Goal: Task Accomplishment & Management: Complete application form

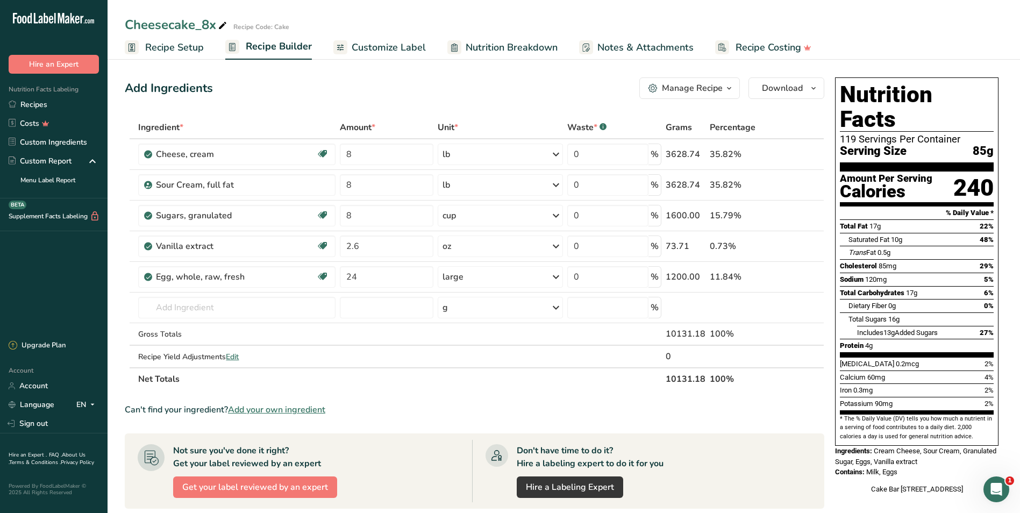
click at [172, 41] on span "Recipe Setup" at bounding box center [174, 47] width 59 height 15
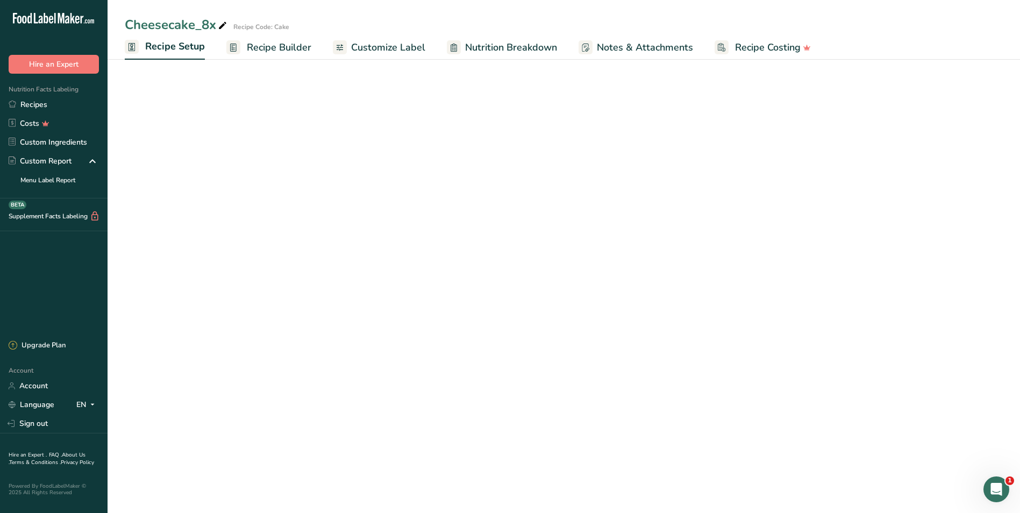
select select "5"
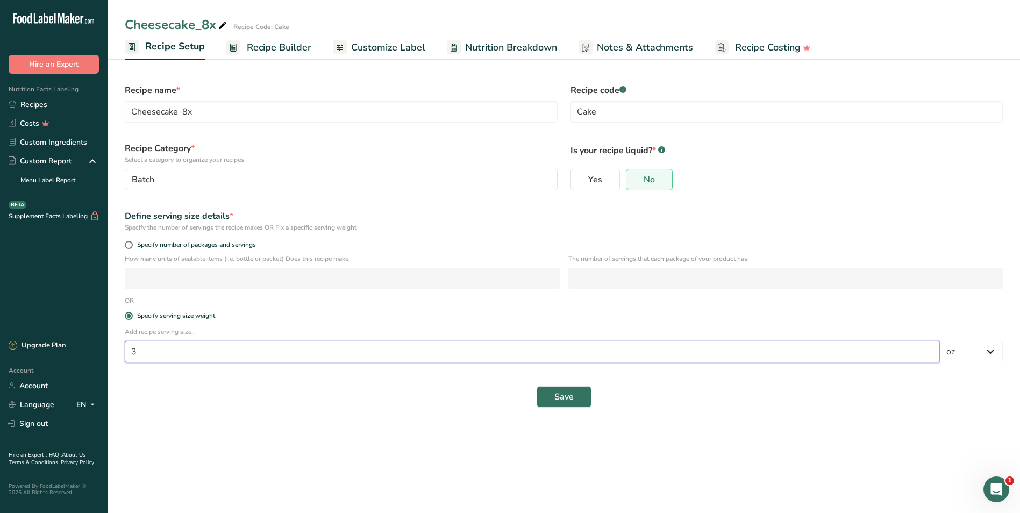
drag, startPoint x: 175, startPoint y: 348, endPoint x: 60, endPoint y: 258, distance: 146.7
click at [83, 345] on div ".a-20{fill:#fff;} Hire an Expert Nutrition Facts Labeling Recipes Costs Custom …" at bounding box center [510, 256] width 1020 height 513
type input "2"
click at [574, 401] on button "Save" at bounding box center [564, 397] width 55 height 22
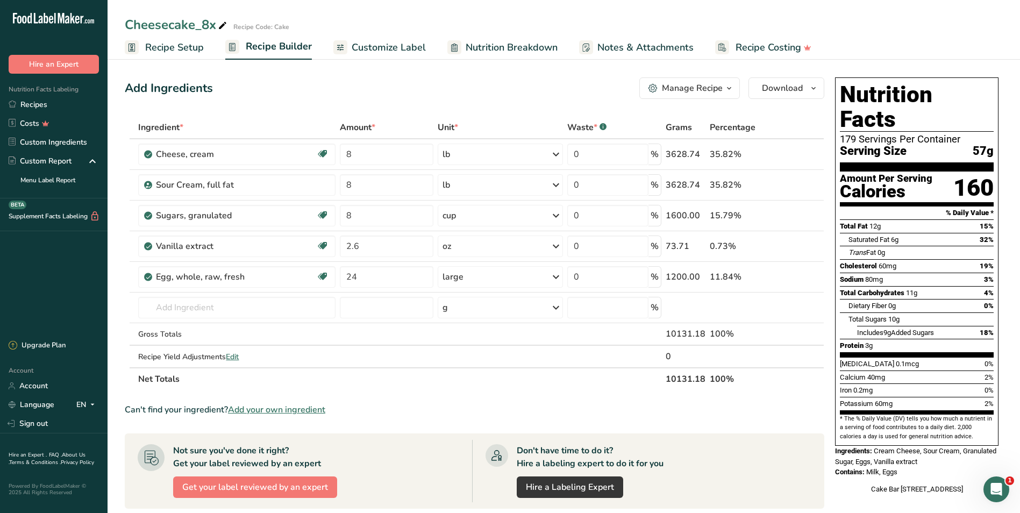
click at [157, 47] on span "Recipe Setup" at bounding box center [174, 47] width 59 height 15
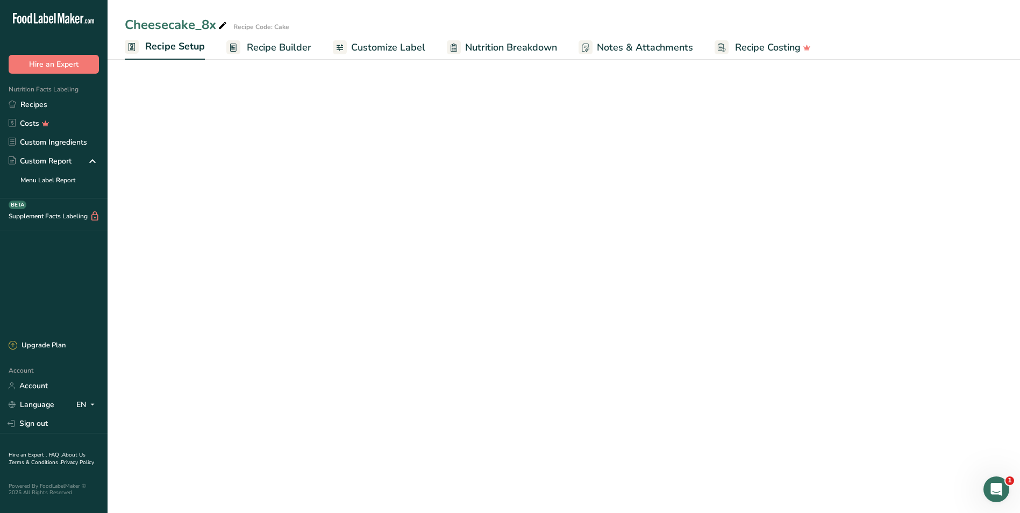
select select "5"
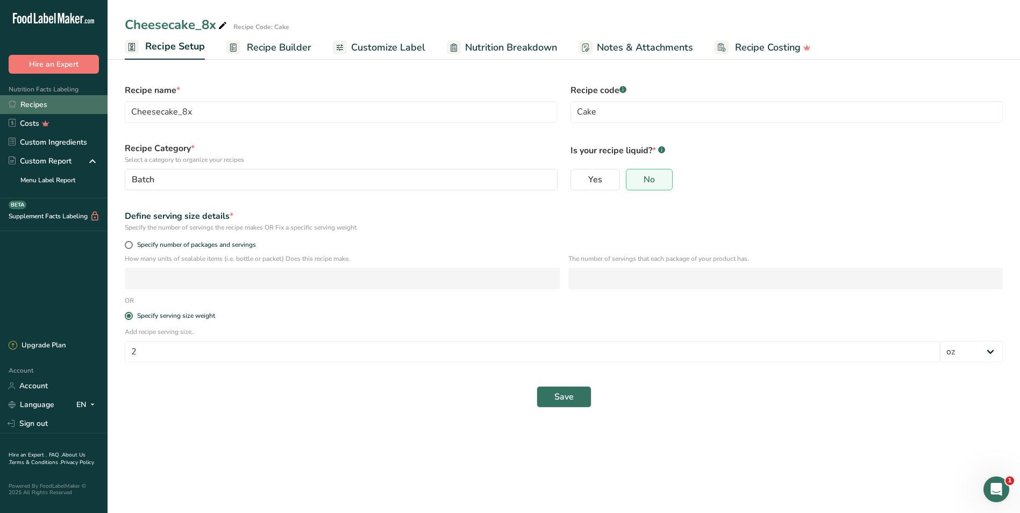
click at [24, 102] on link "Recipes" at bounding box center [54, 104] width 108 height 19
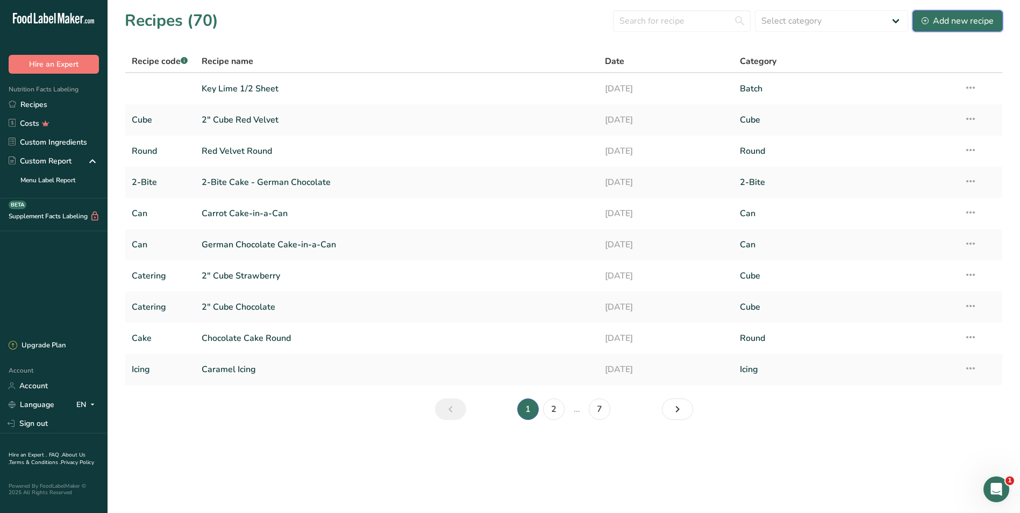
click at [946, 18] on div "Add new recipe" at bounding box center [957, 21] width 72 height 13
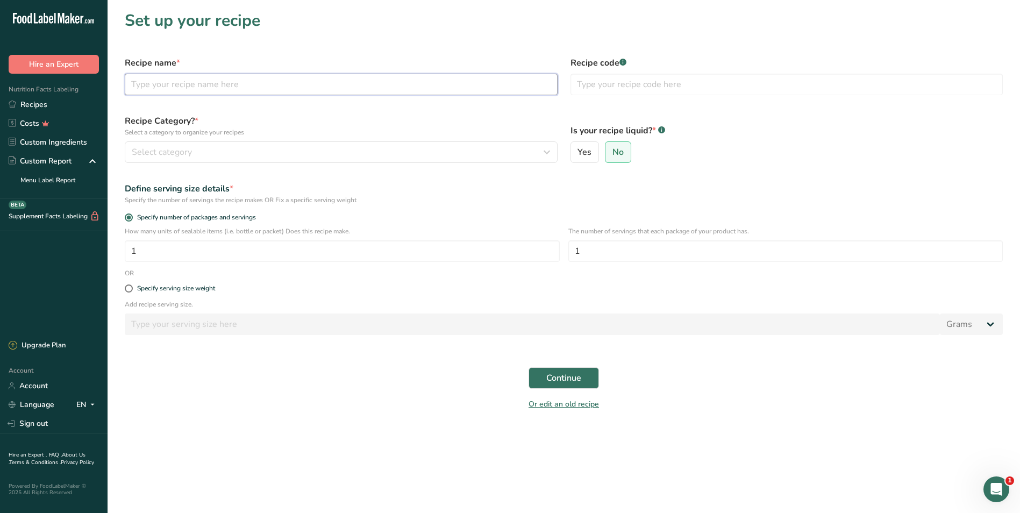
click at [305, 86] on input "text" at bounding box center [341, 85] width 433 height 22
type input "[PERSON_NAME] Crust"
click at [544, 149] on icon "button" at bounding box center [546, 151] width 13 height 19
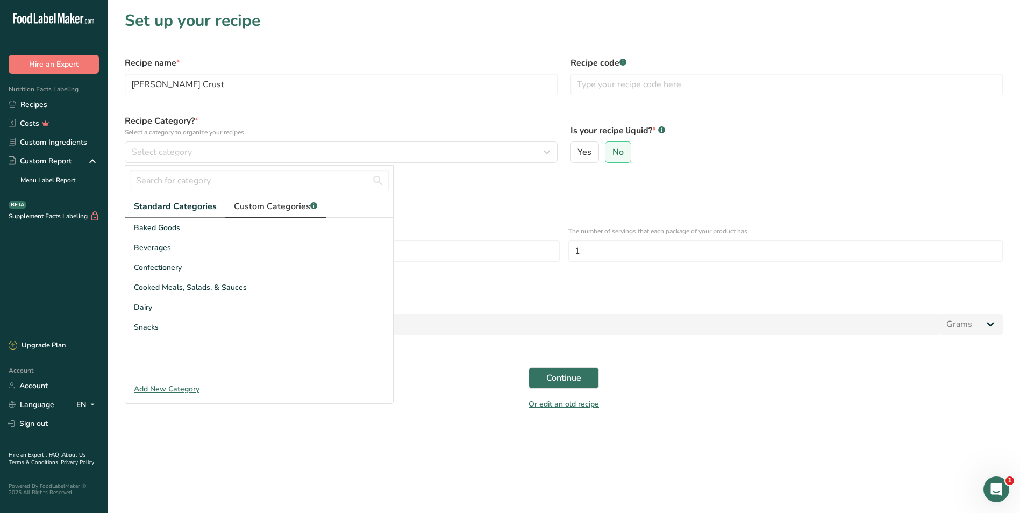
click at [263, 205] on span "Custom Categories .a-a{fill:#347362;}.b-a{fill:#fff;}" at bounding box center [275, 206] width 83 height 13
click at [170, 210] on span "Standard Categories" at bounding box center [175, 206] width 82 height 13
click at [168, 226] on span "Baked Goods" at bounding box center [157, 227] width 46 height 11
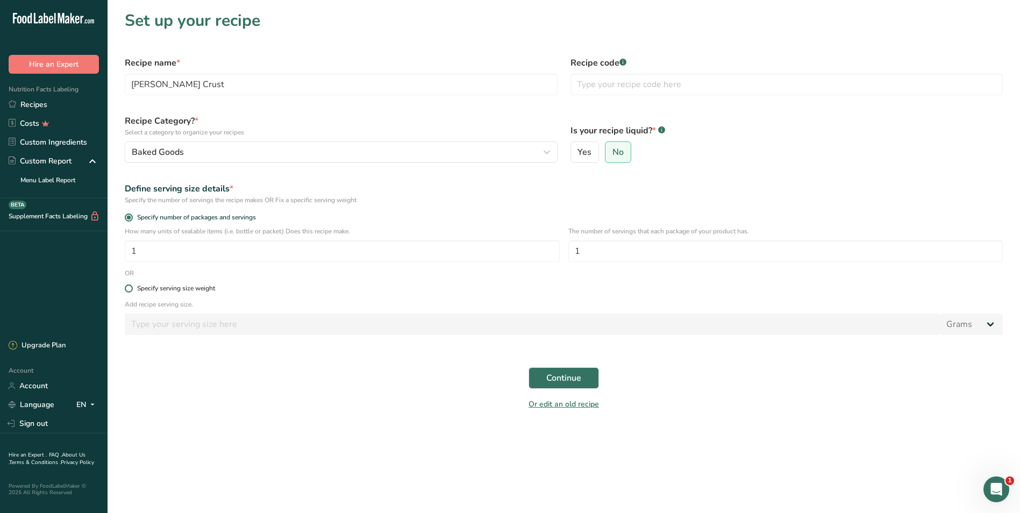
click at [133, 288] on span "Specify serving size weight" at bounding box center [174, 288] width 82 height 8
click at [132, 288] on input "Specify serving size weight" at bounding box center [128, 288] width 7 height 7
radio input "true"
radio input "false"
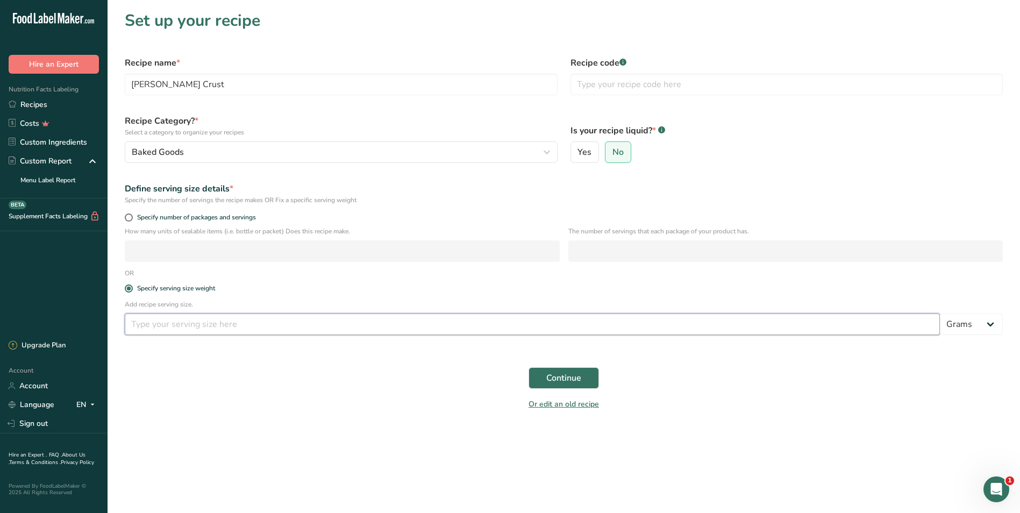
click at [170, 325] on input "number" at bounding box center [532, 324] width 815 height 22
type input "1"
click at [991, 322] on select "Grams kg mg mcg lb oz l mL fl oz tbsp tsp cup qt gallon" at bounding box center [971, 324] width 63 height 22
select select "5"
click at [940, 313] on select "Grams kg mg mcg lb oz l mL fl oz tbsp tsp cup qt gallon" at bounding box center [971, 324] width 63 height 22
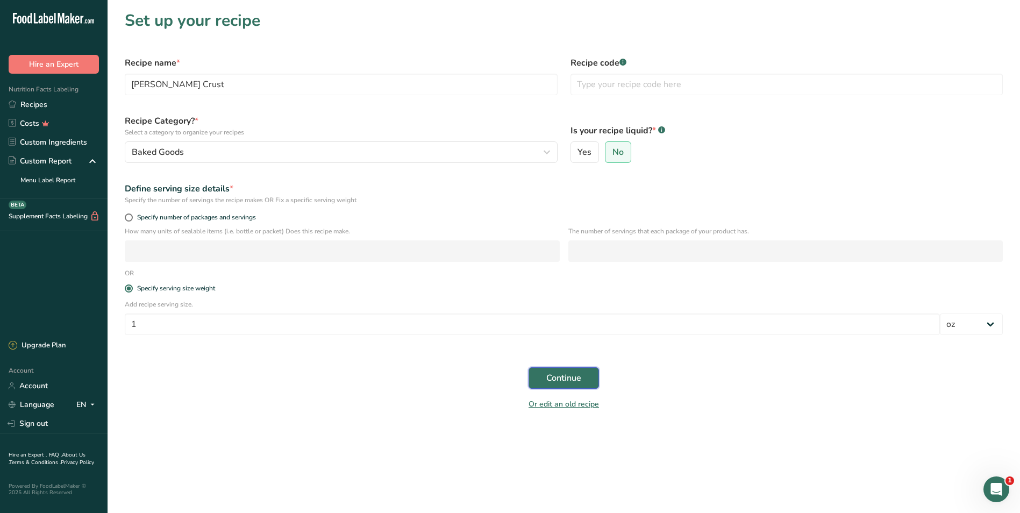
click at [563, 379] on span "Continue" at bounding box center [563, 378] width 35 height 13
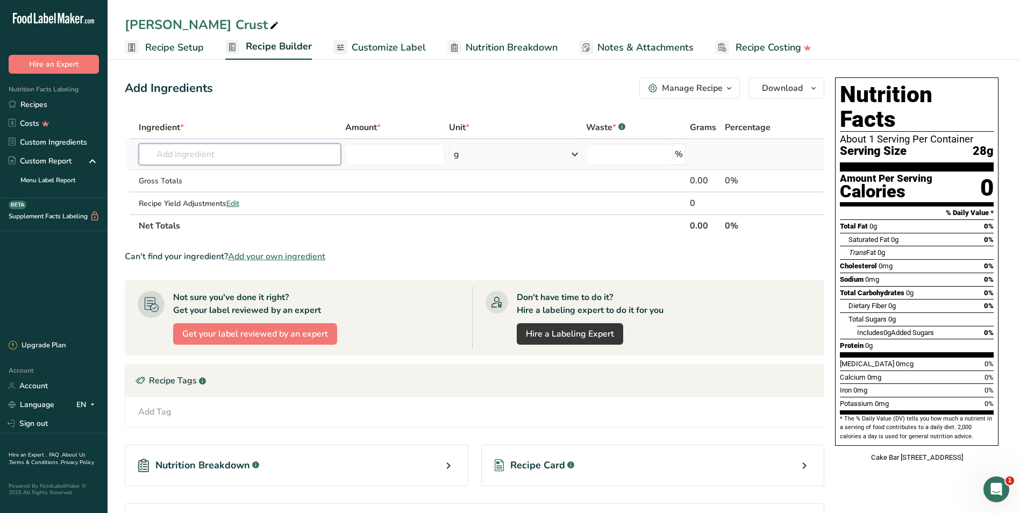
click at [228, 157] on input "text" at bounding box center [240, 155] width 202 height 22
type input "[PERSON_NAME]"
click at [436, 233] on th "Net Totals" at bounding box center [412, 225] width 551 height 23
click at [290, 256] on span "Add your own ingredient" at bounding box center [276, 256] width 97 height 13
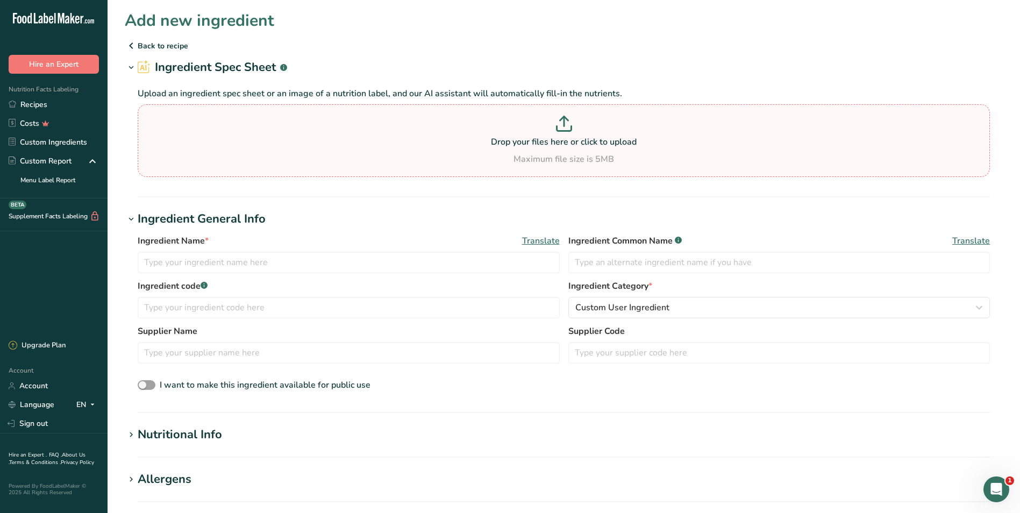
click at [573, 125] on p at bounding box center [563, 126] width 847 height 20
click at [573, 125] on input "Drop your files here or click to upload Maximum file size is 5MB" at bounding box center [564, 140] width 852 height 73
type input "C:\fakepath\[PERSON_NAME].pdf"
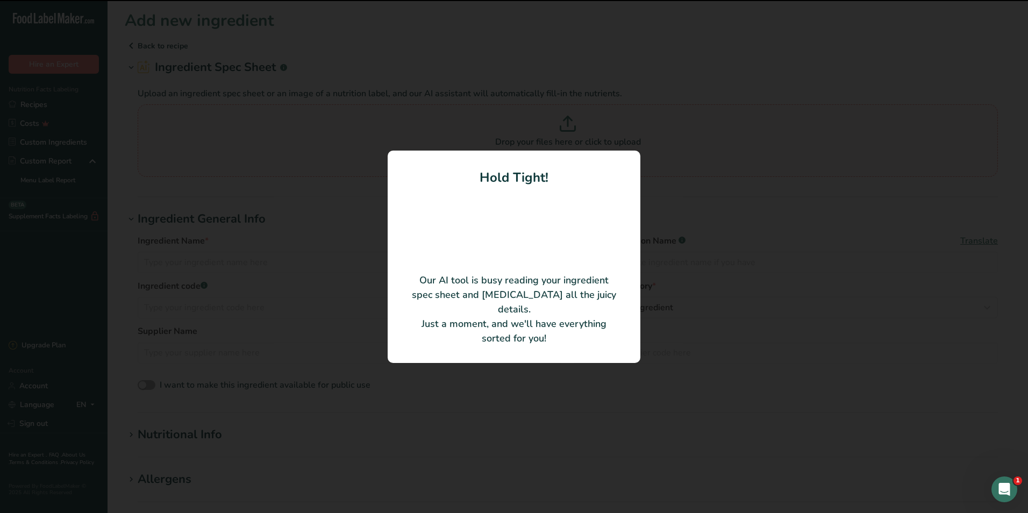
type input "[PERSON_NAME]"
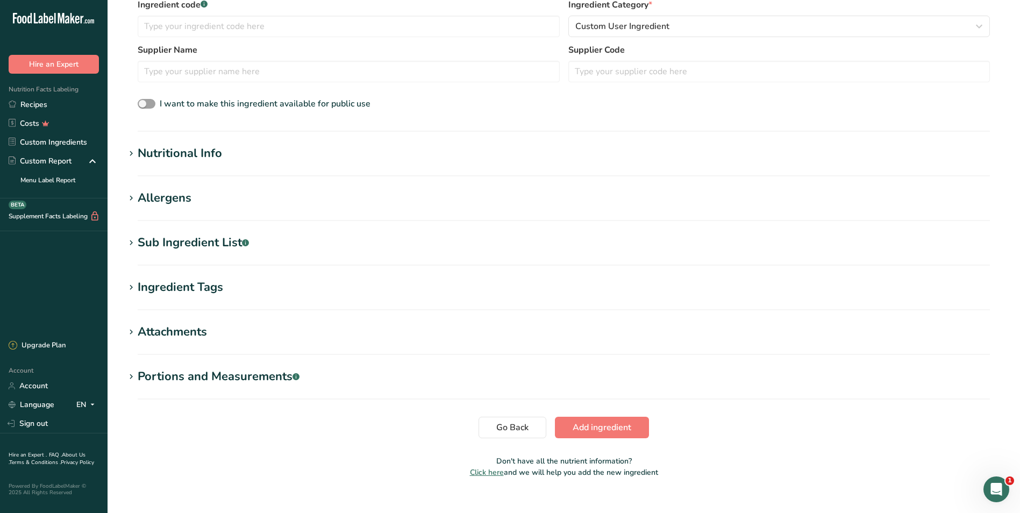
scroll to position [246, 0]
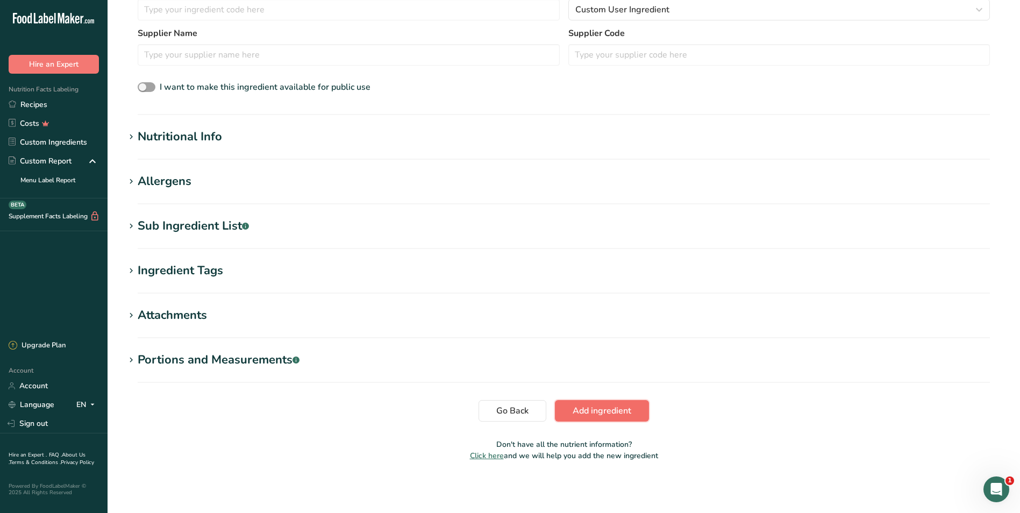
click at [640, 408] on button "Add ingredient" at bounding box center [602, 411] width 94 height 22
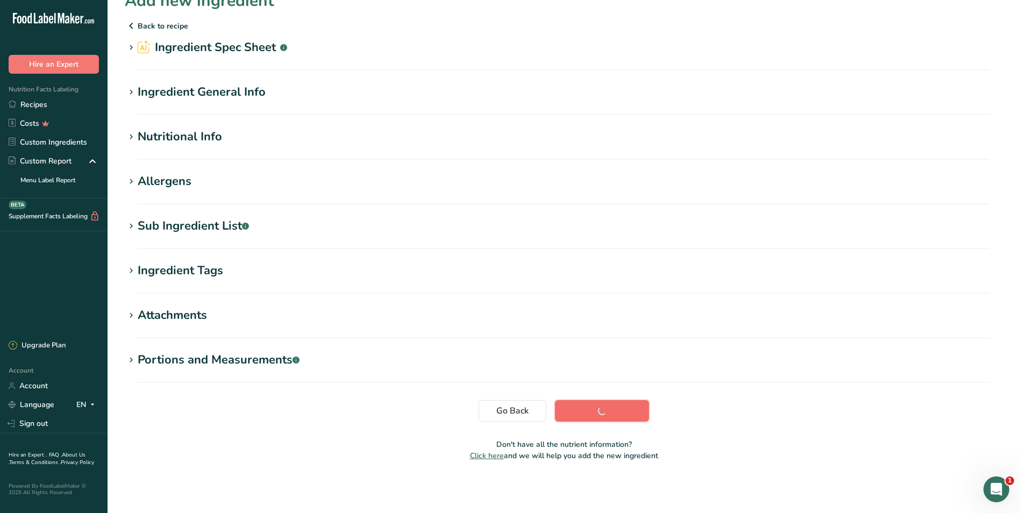
scroll to position [20, 0]
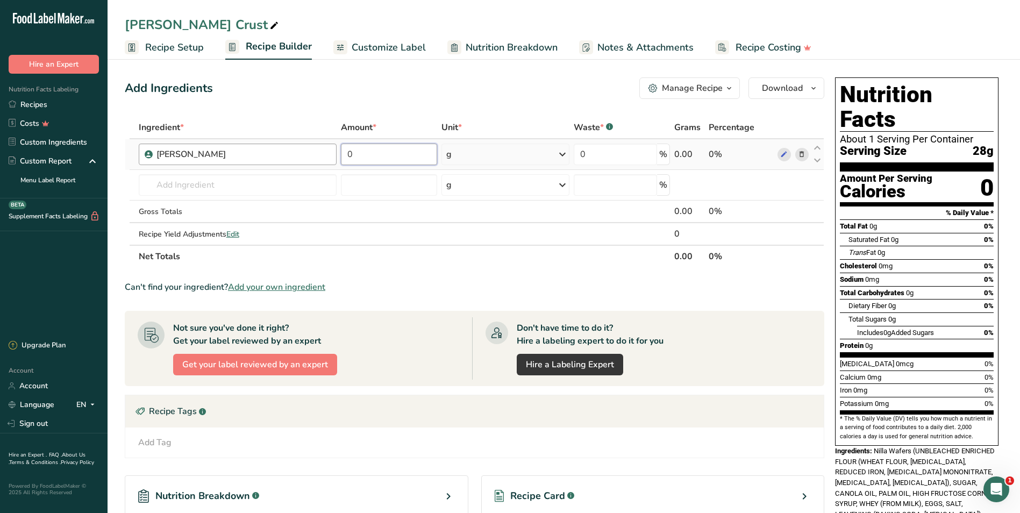
drag, startPoint x: 376, startPoint y: 156, endPoint x: 322, endPoint y: 146, distance: 55.9
click at [330, 146] on tr "Nilla Wafers 0 g Weight Units g kg mg See more Volume Units l mL fl oz See more…" at bounding box center [474, 154] width 698 height 31
type input "8"
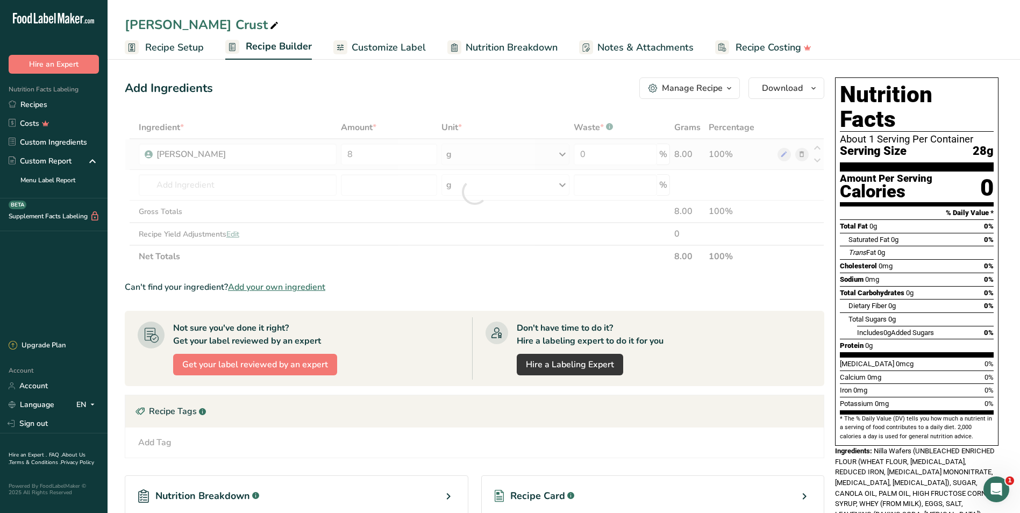
click at [562, 151] on div "Ingredient * Amount * Unit * Waste * .a-a{fill:#347362;}.b-a{fill:#fff;} Grams …" at bounding box center [474, 192] width 699 height 152
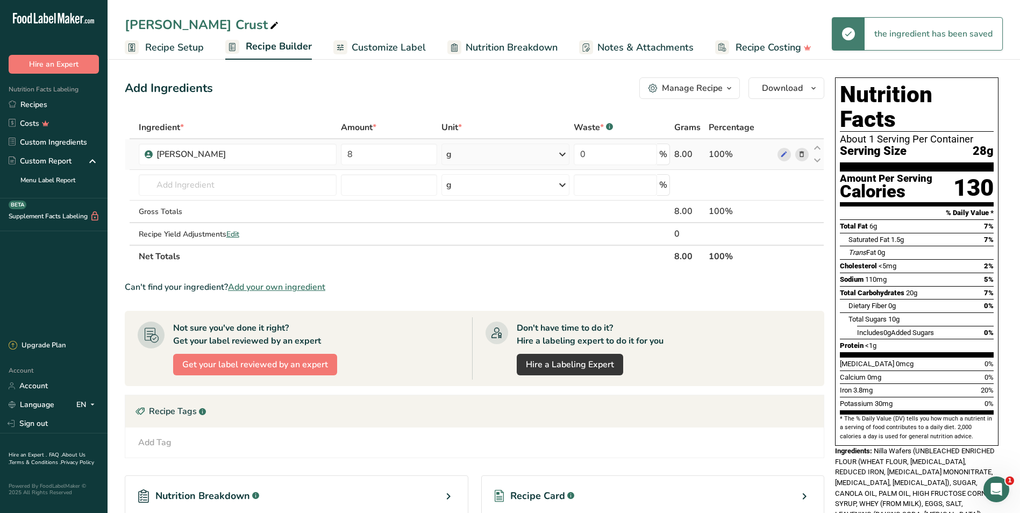
click at [562, 151] on icon at bounding box center [562, 154] width 13 height 19
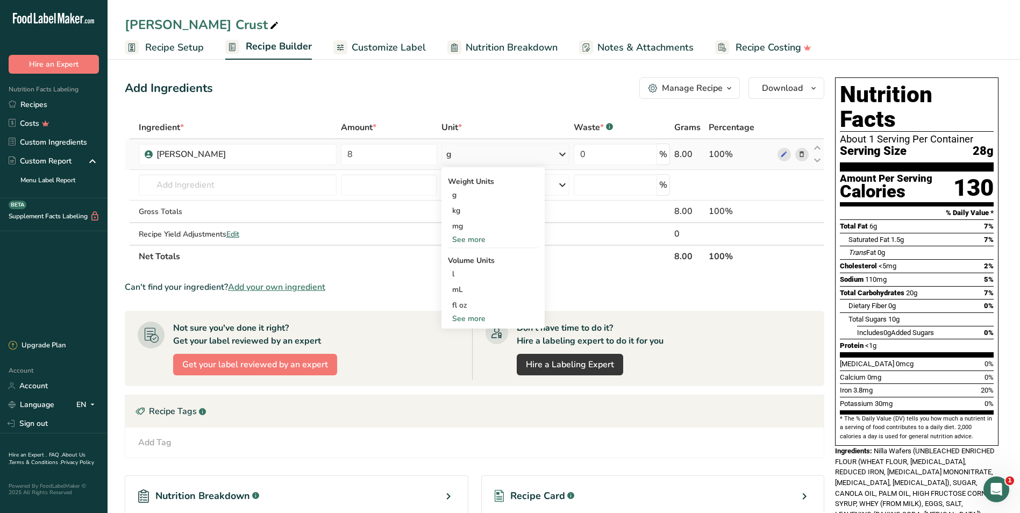
click at [476, 240] on div "See more" at bounding box center [493, 239] width 90 height 11
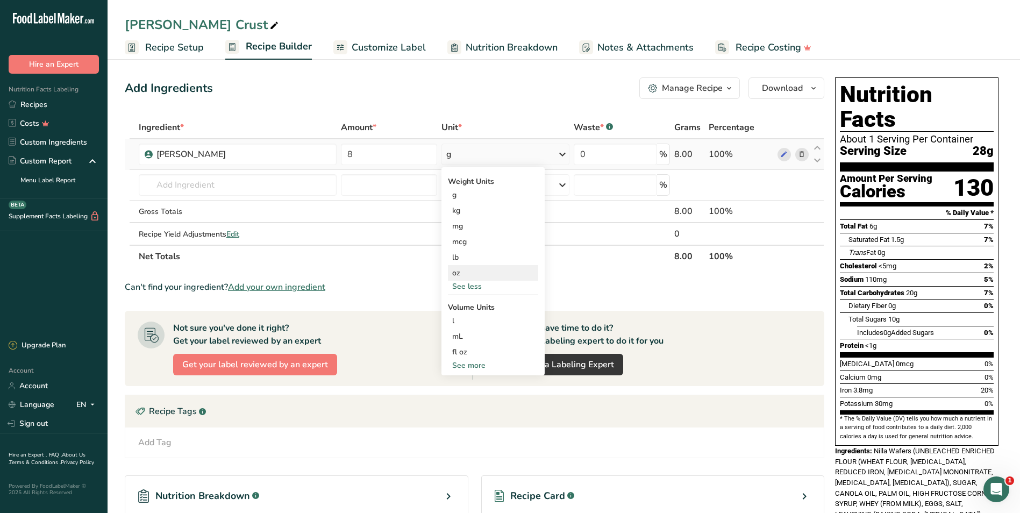
click at [476, 275] on div "oz" at bounding box center [493, 273] width 90 height 16
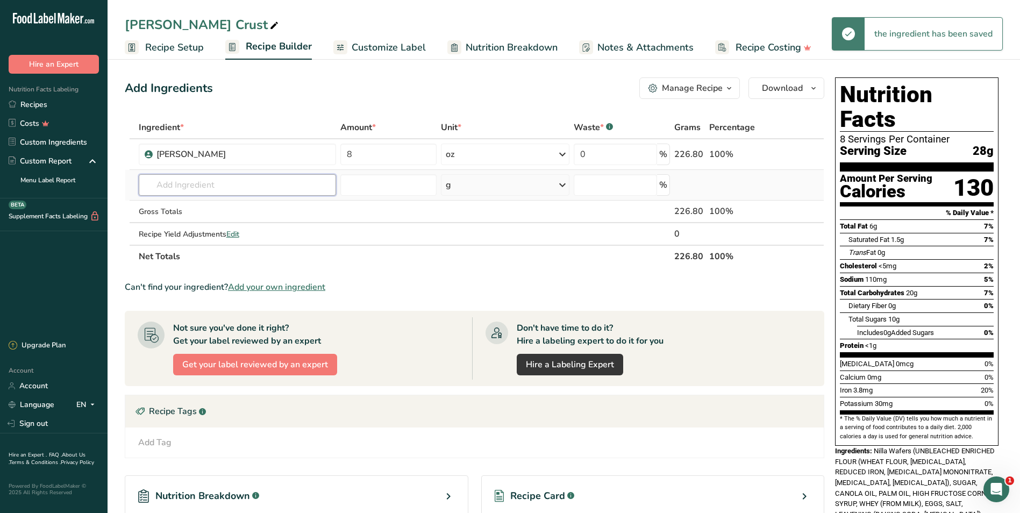
click at [203, 181] on input "text" at bounding box center [238, 185] width 198 height 22
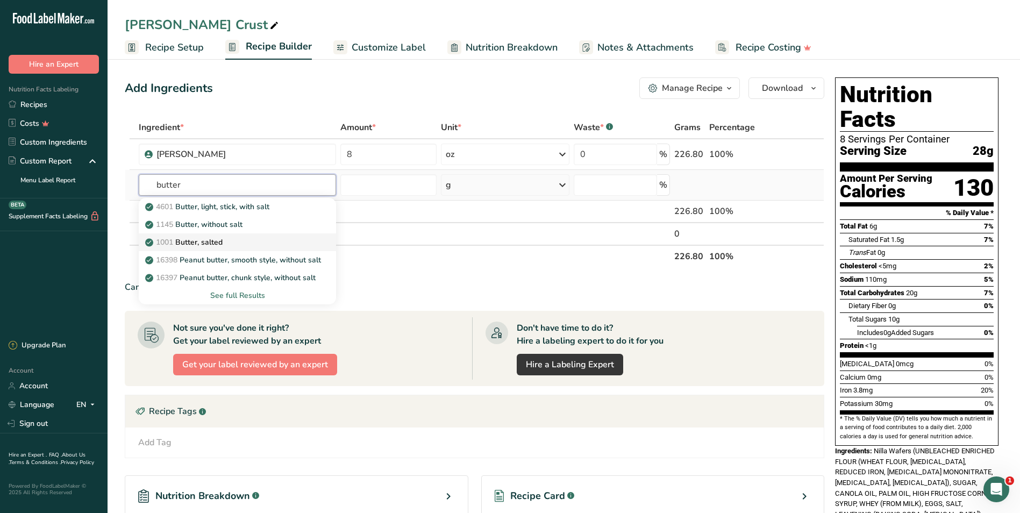
type input "butter"
click at [205, 241] on p "1001 Butter, salted" at bounding box center [184, 242] width 75 height 11
type input "Butter, salted"
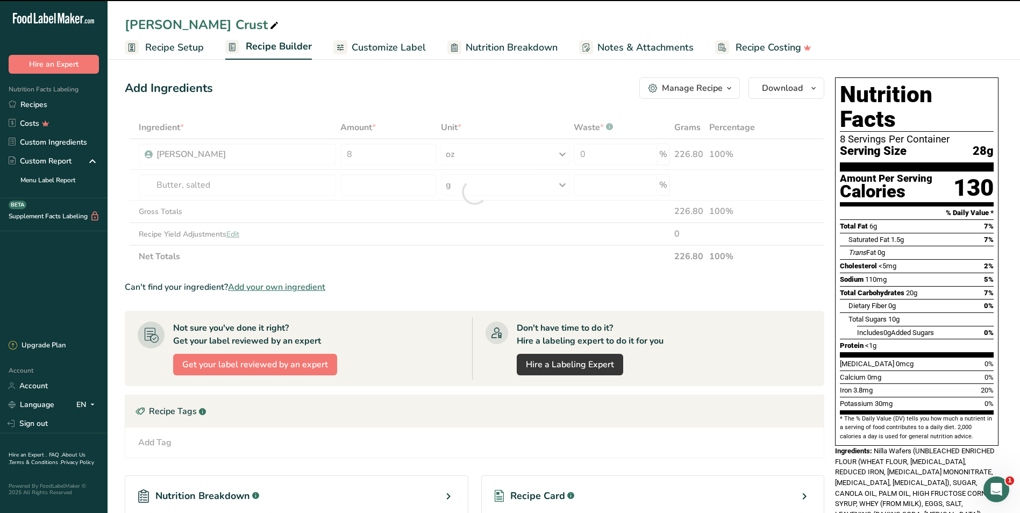
type input "0"
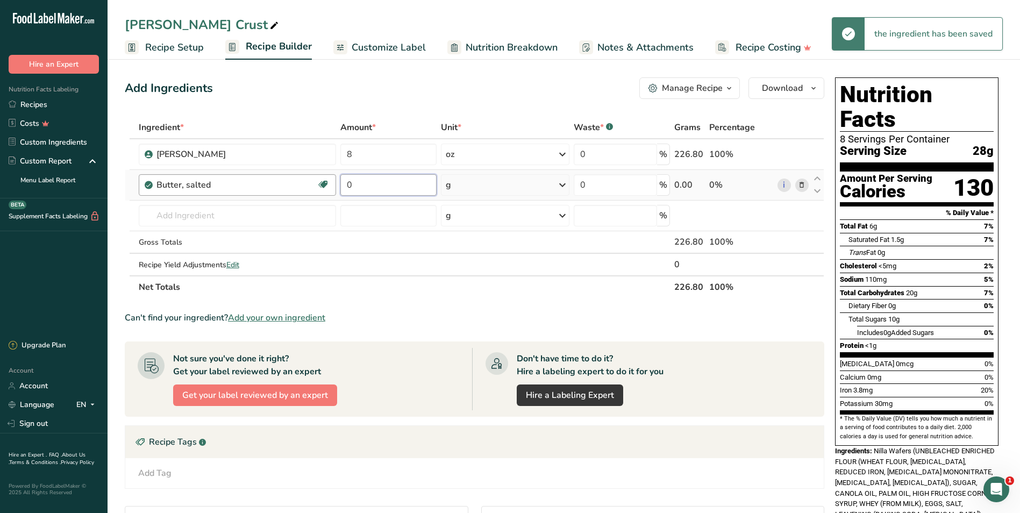
drag, startPoint x: 361, startPoint y: 185, endPoint x: 332, endPoint y: 189, distance: 29.3
click at [332, 189] on tr "Butter, salted Gluten free Vegetarian Soy free 0 g Portions 1 pat (1" sq, 1/3" …" at bounding box center [474, 185] width 698 height 31
type input "6"
click at [560, 187] on div "Ingredient * Amount * Unit * Waste * .a-a{fill:#347362;}.b-a{fill:#fff;} Grams …" at bounding box center [474, 207] width 699 height 182
click at [562, 184] on icon at bounding box center [562, 184] width 13 height 19
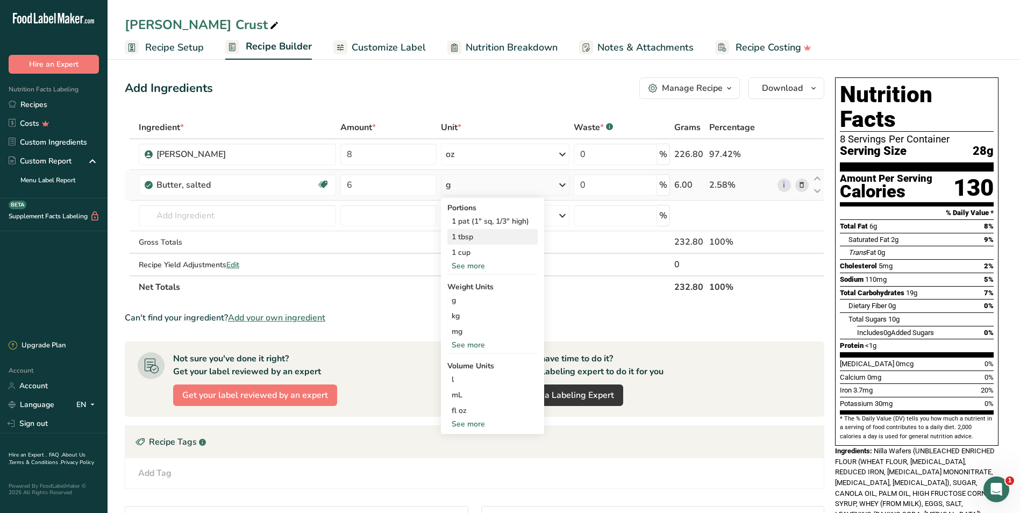
click at [517, 235] on div "1 tbsp" at bounding box center [492, 237] width 90 height 16
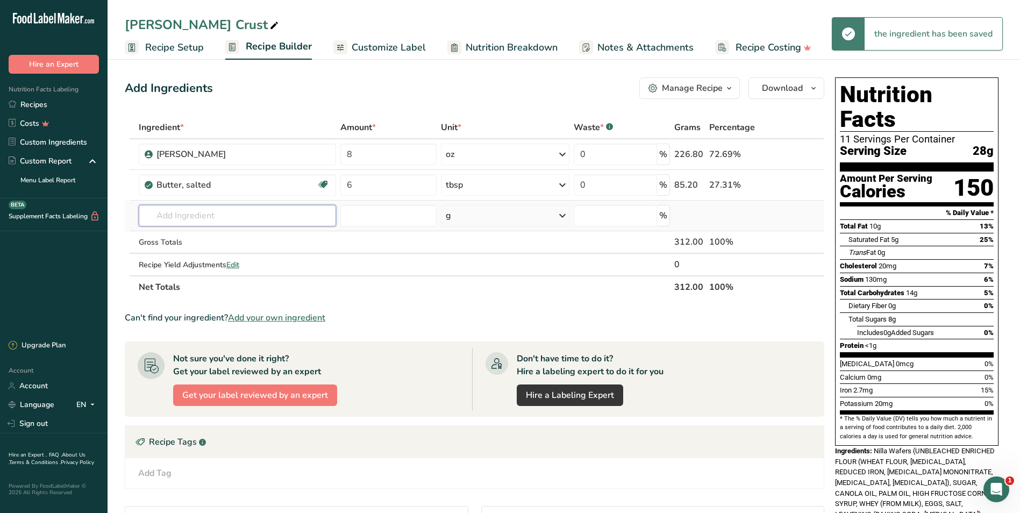
click at [279, 219] on input "text" at bounding box center [237, 216] width 197 height 22
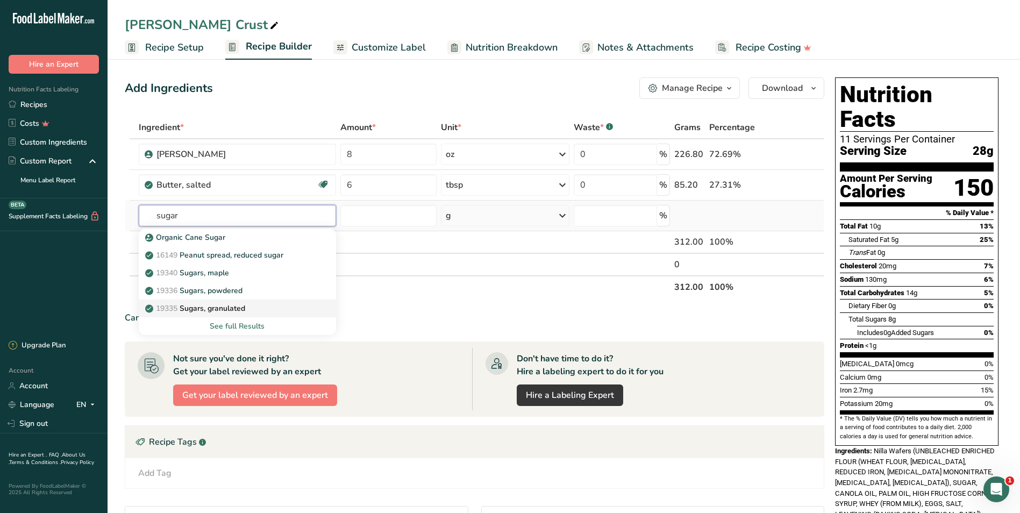
type input "sugar"
click at [256, 310] on div "19335 [GEOGRAPHIC_DATA], granulated" at bounding box center [228, 308] width 163 height 11
type input "Sugars, granulated"
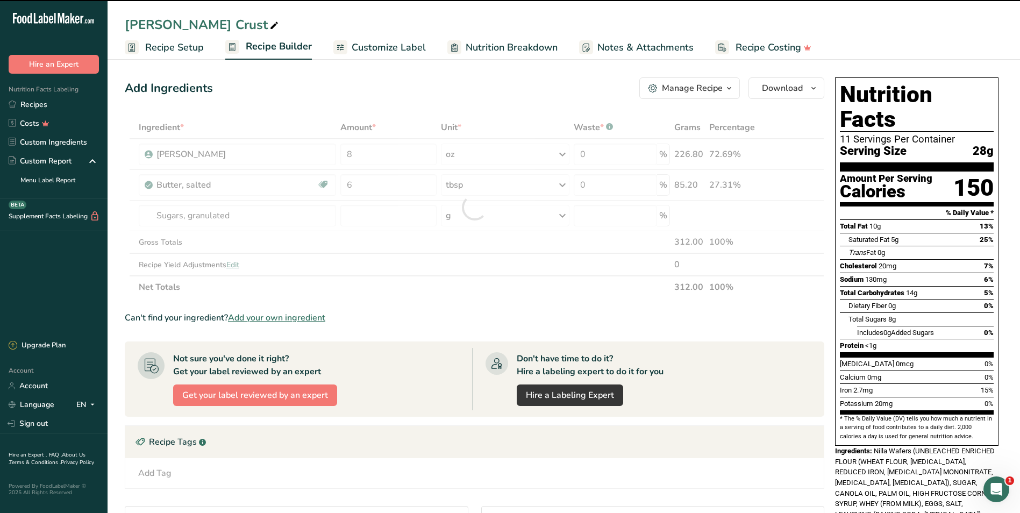
type input "0"
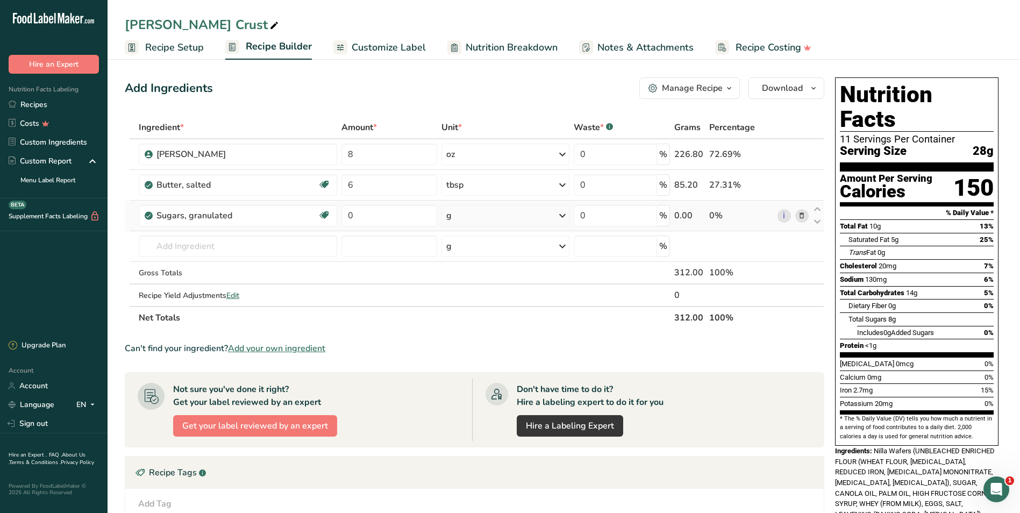
click at [545, 216] on div "g" at bounding box center [505, 216] width 128 height 22
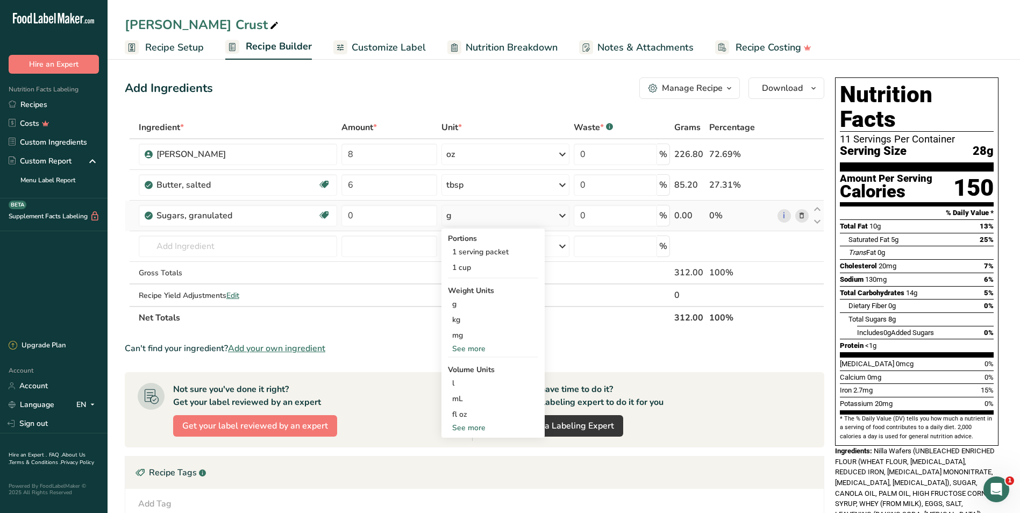
click at [480, 350] on div "See more" at bounding box center [493, 348] width 90 height 11
drag, startPoint x: 355, startPoint y: 216, endPoint x: 322, endPoint y: 188, distance: 43.5
click at [344, 215] on input "0" at bounding box center [389, 216] width 96 height 22
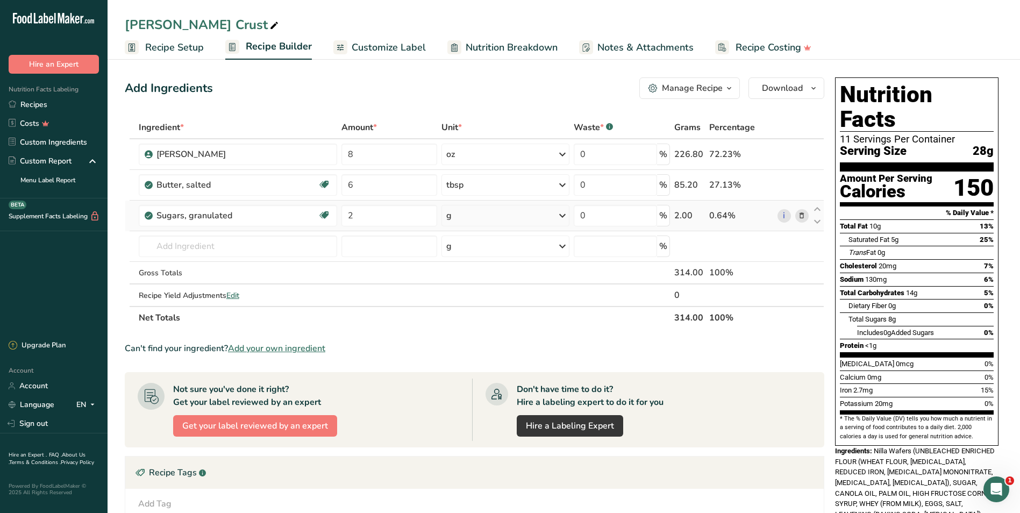
click at [563, 212] on div "Ingredient * Amount * Unit * Waste * .a-a{fill:#347362;}.b-a{fill:#fff;} Grams …" at bounding box center [474, 222] width 699 height 213
click at [563, 212] on icon at bounding box center [562, 215] width 13 height 19
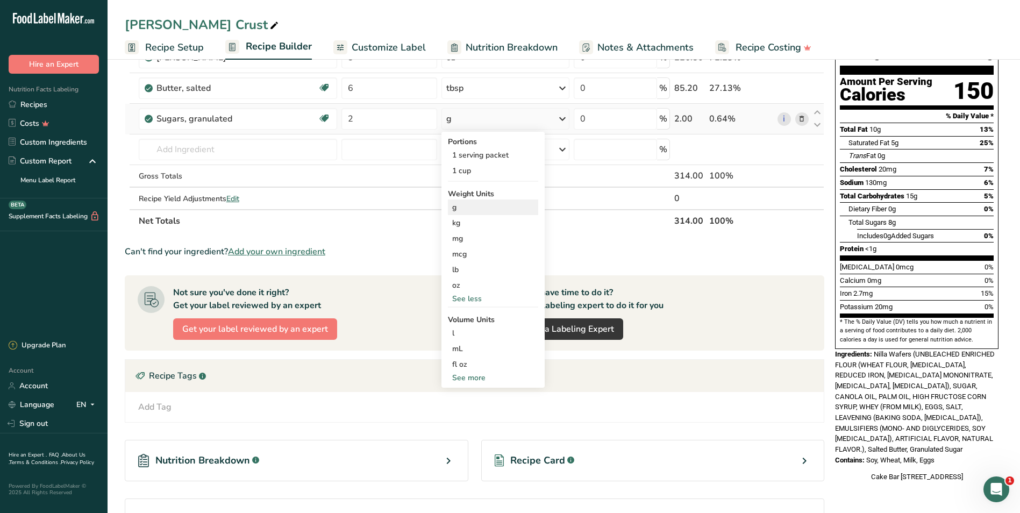
scroll to position [108, 0]
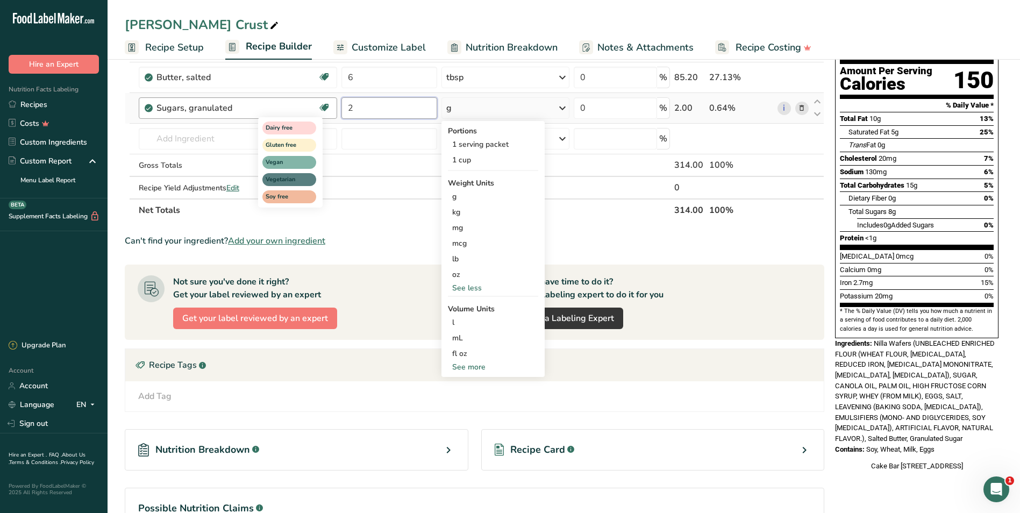
drag, startPoint x: 378, startPoint y: 104, endPoint x: 322, endPoint y: 109, distance: 57.2
click at [322, 109] on tr "Sugars, granulated Dairy free Gluten free Vegan Vegetarian Soy free 2 g Portion…" at bounding box center [474, 108] width 698 height 31
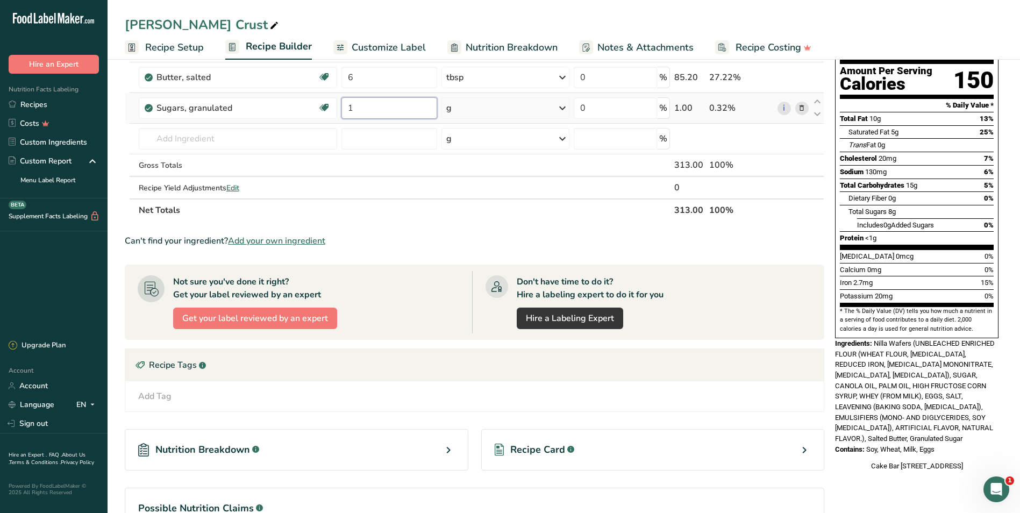
type input "1"
click at [566, 103] on div "Ingredient * Amount * Unit * Waste * .a-a{fill:#347362;}.b-a{fill:#fff;} Grams …" at bounding box center [474, 115] width 699 height 213
click at [561, 105] on icon at bounding box center [562, 107] width 13 height 19
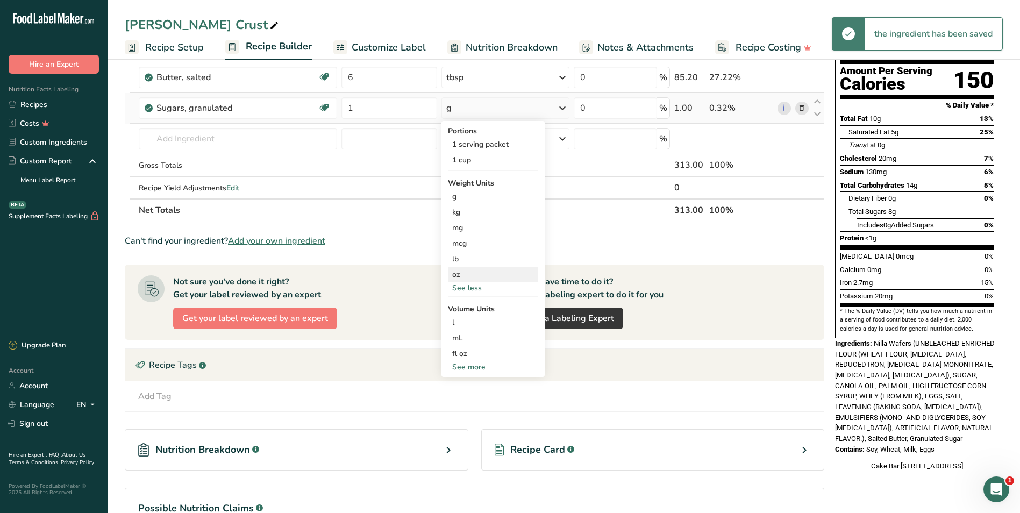
click at [485, 273] on div "oz" at bounding box center [493, 275] width 90 height 16
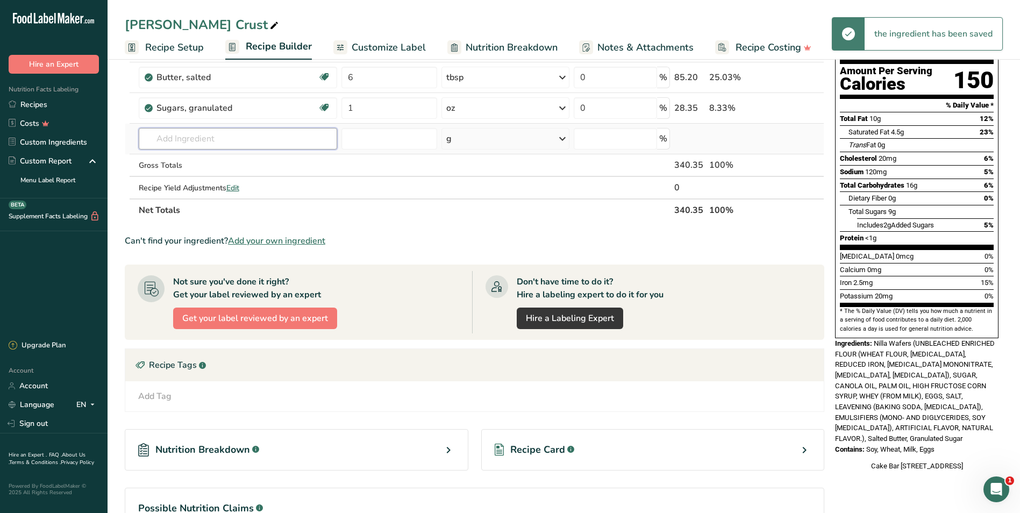
click at [230, 138] on input "text" at bounding box center [238, 139] width 198 height 22
click at [172, 136] on input "text" at bounding box center [238, 139] width 198 height 22
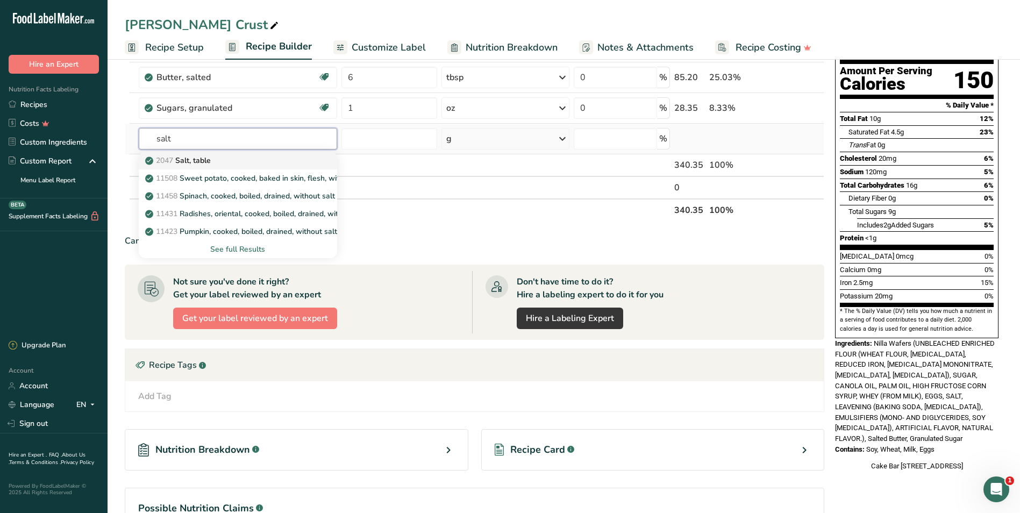
type input "salt"
click at [191, 162] on p "2047 Salt, table" at bounding box center [178, 160] width 63 height 11
type input "Salt, table"
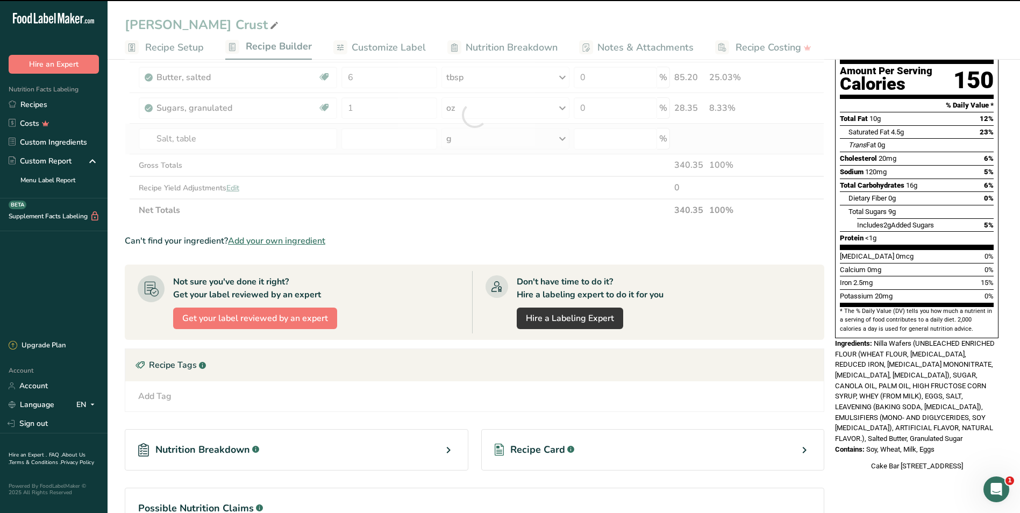
type input "0"
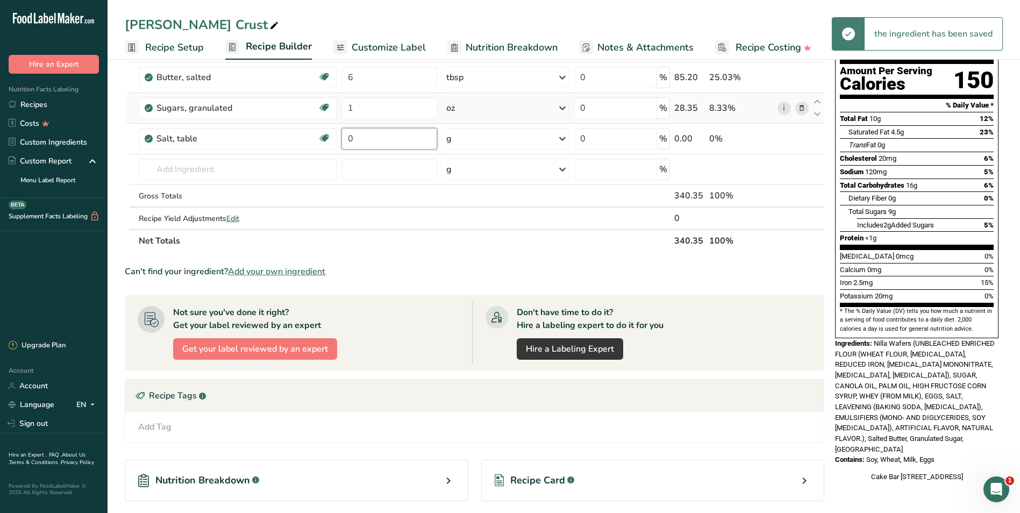
drag, startPoint x: 410, startPoint y: 139, endPoint x: 302, endPoint y: 119, distance: 109.9
click at [314, 130] on tr "Salt, table Dairy free Gluten free Vegan Vegetarian Soy free 0 g Portions 1 tsp…" at bounding box center [474, 139] width 698 height 31
type input "0.25"
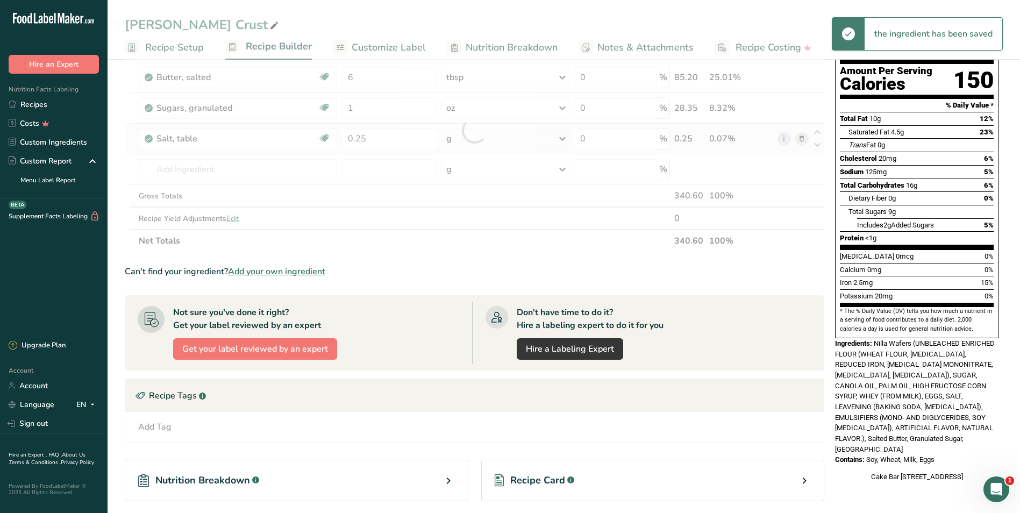
click at [564, 137] on div "Ingredient * Amount * Unit * Waste * .a-a{fill:#347362;}.b-a{fill:#fff;} Grams …" at bounding box center [474, 131] width 699 height 244
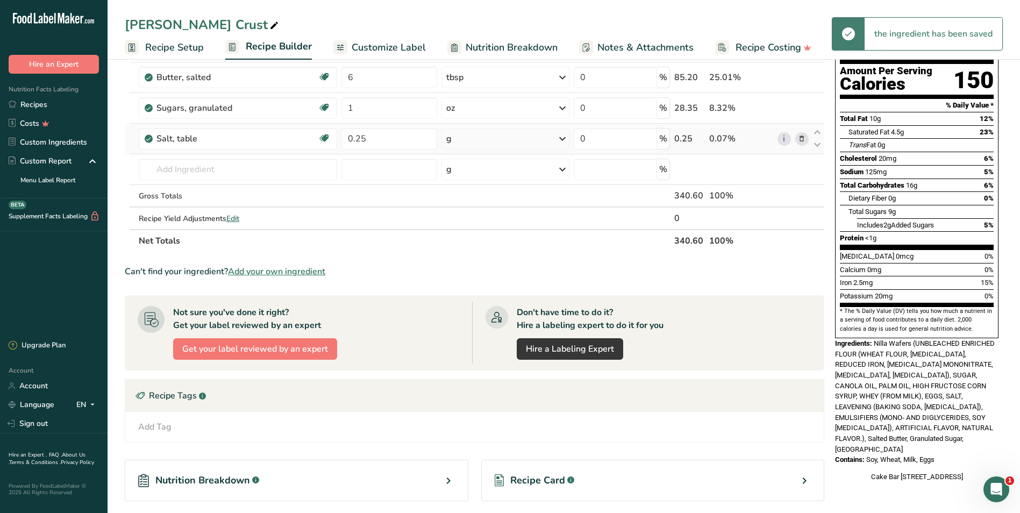
click at [564, 137] on icon at bounding box center [562, 138] width 13 height 19
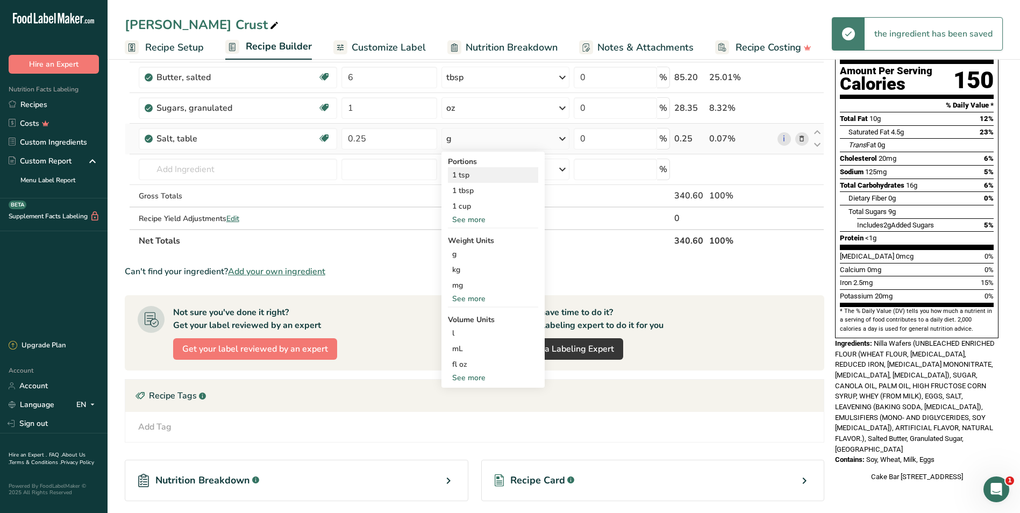
click at [499, 172] on div "1 tsp" at bounding box center [493, 175] width 90 height 16
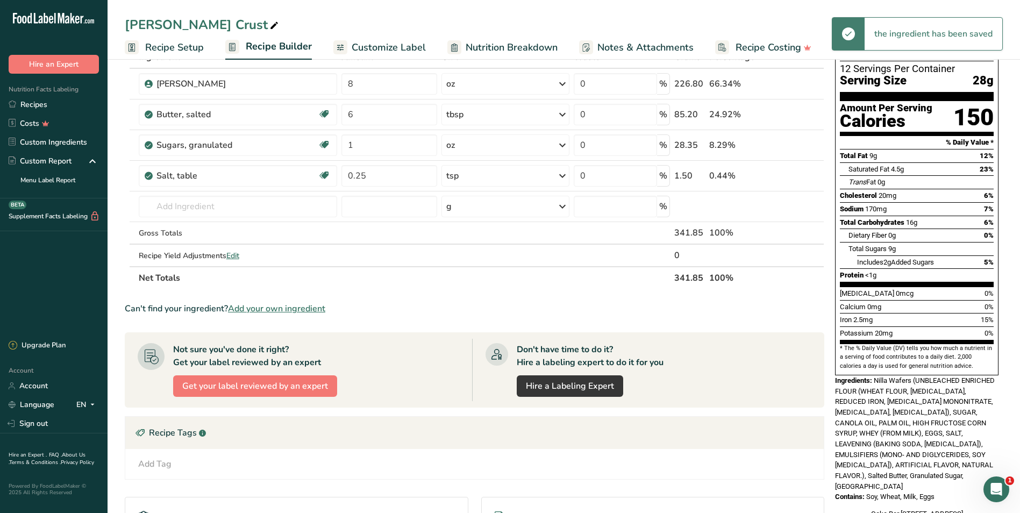
scroll to position [0, 0]
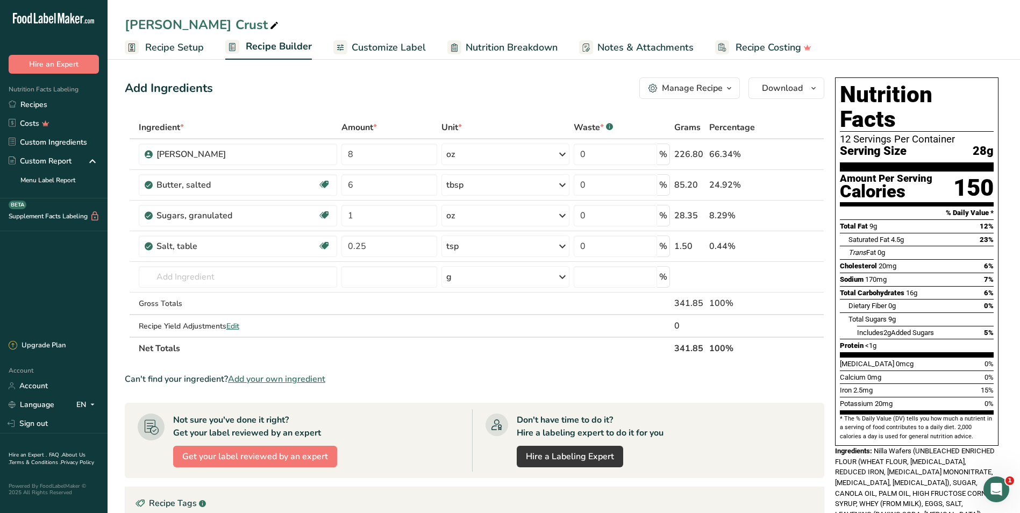
click at [173, 47] on span "Recipe Setup" at bounding box center [174, 47] width 59 height 15
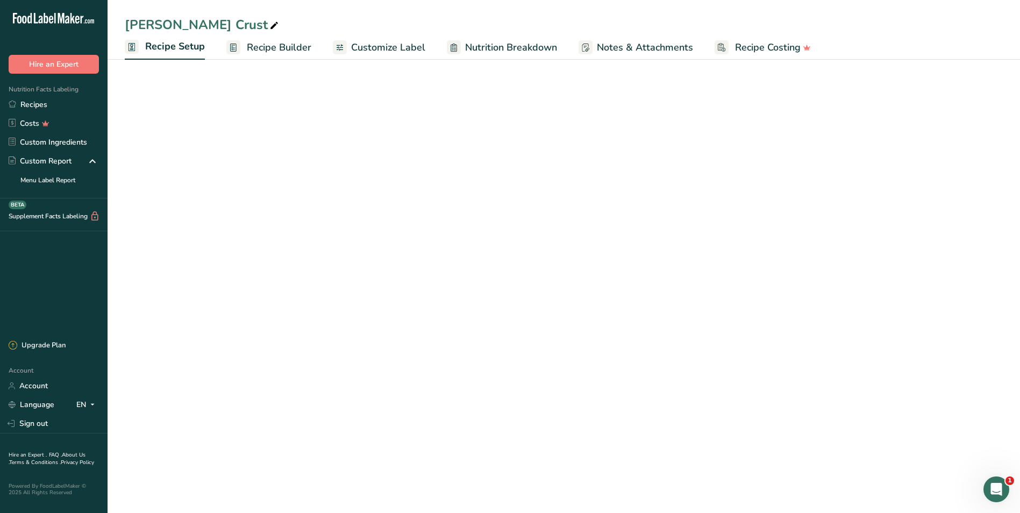
select select "5"
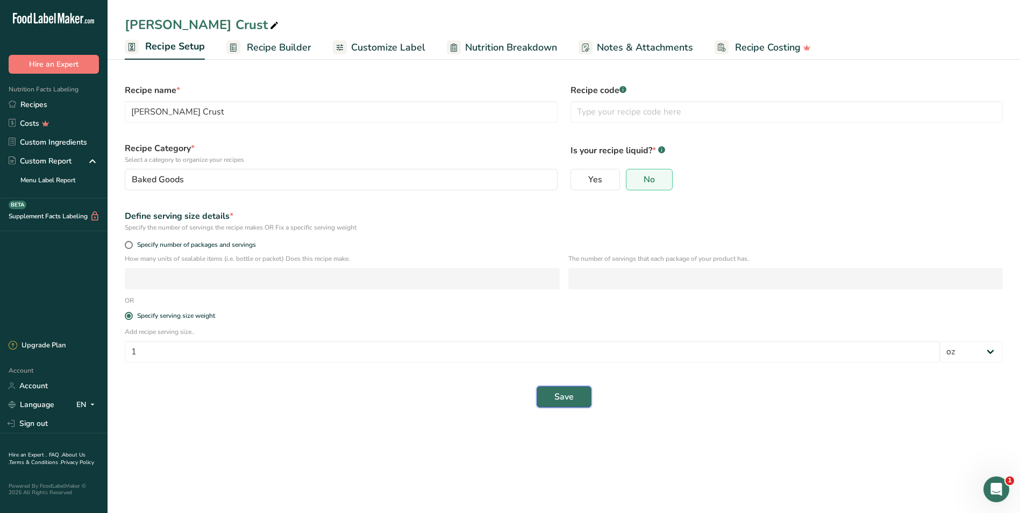
click at [563, 398] on span "Save" at bounding box center [563, 396] width 19 height 13
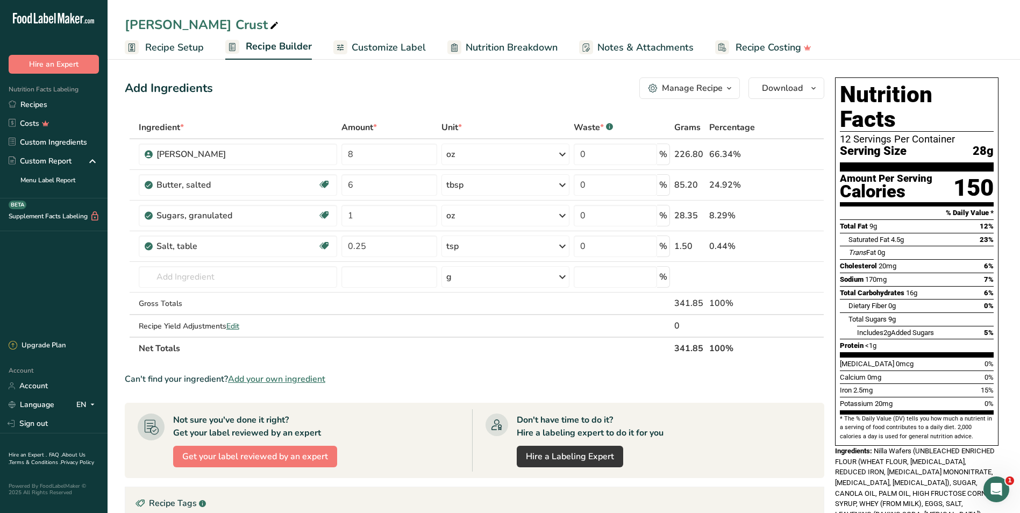
click at [166, 41] on span "Recipe Setup" at bounding box center [174, 47] width 59 height 15
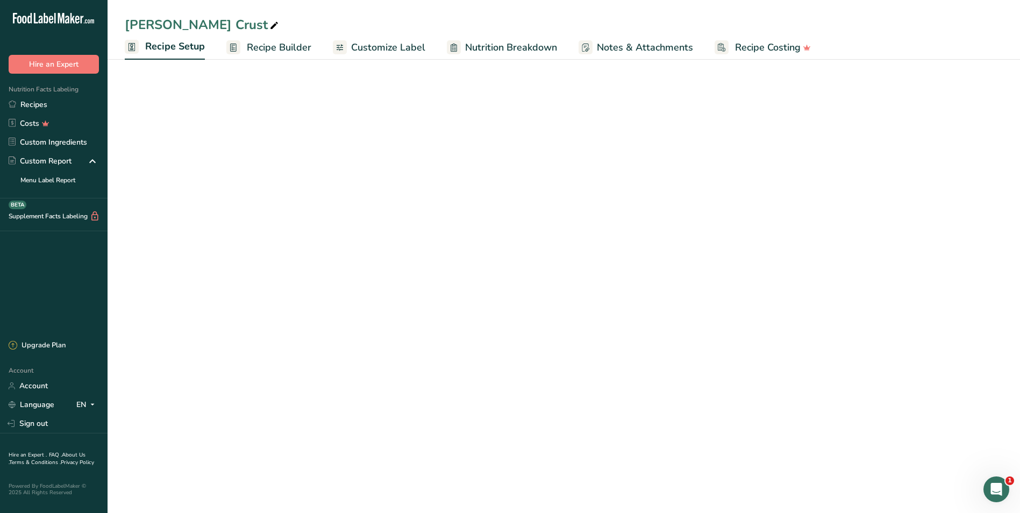
select select "5"
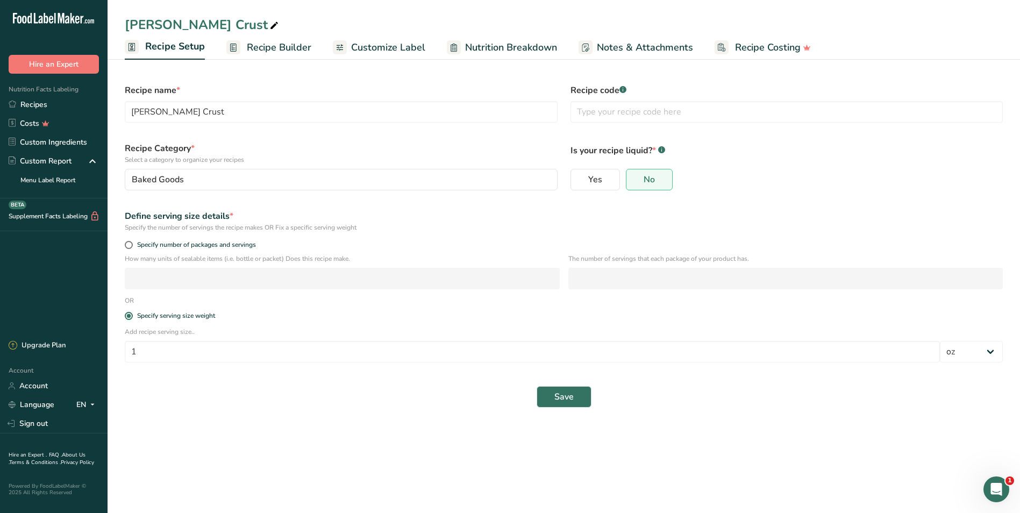
click at [267, 47] on span "Recipe Builder" at bounding box center [279, 47] width 65 height 15
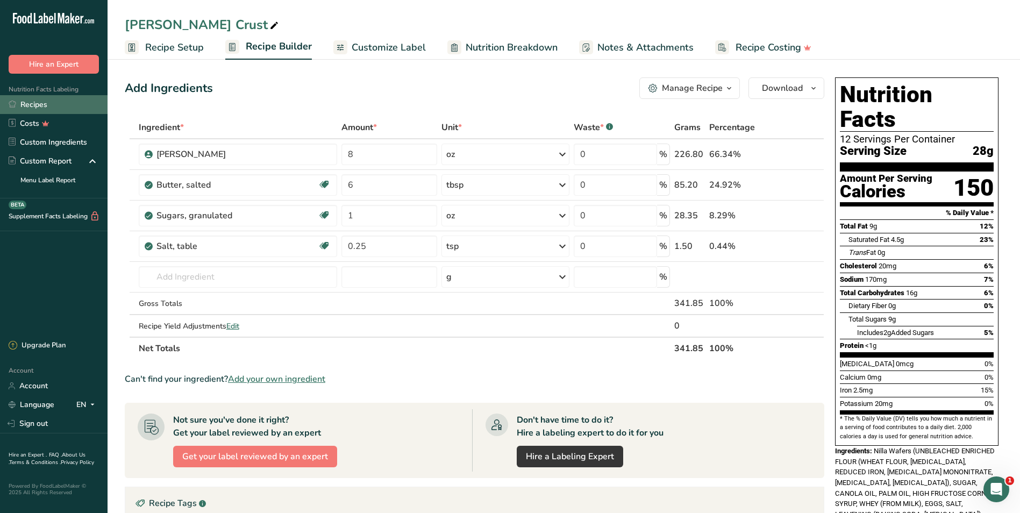
click at [40, 101] on link "Recipes" at bounding box center [54, 104] width 108 height 19
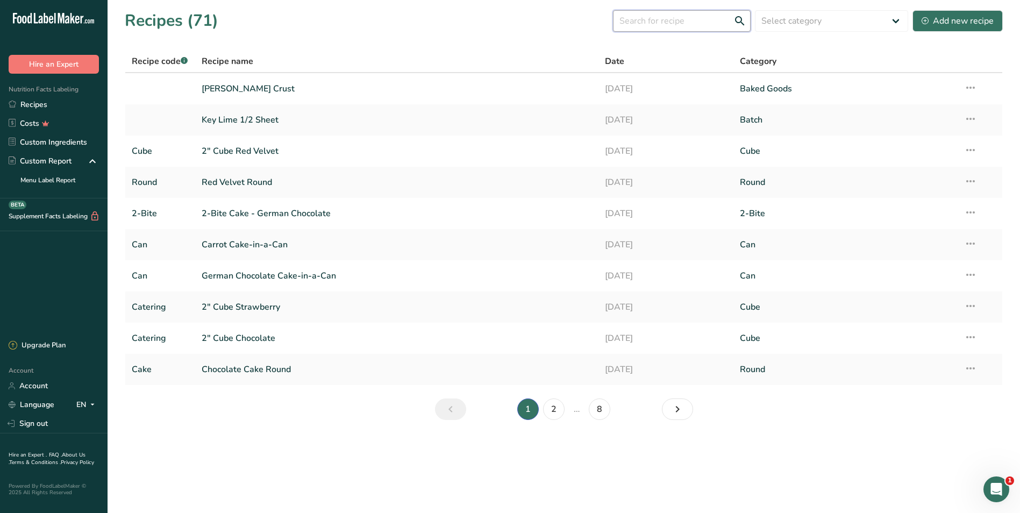
click at [663, 21] on input "text" at bounding box center [682, 21] width 138 height 22
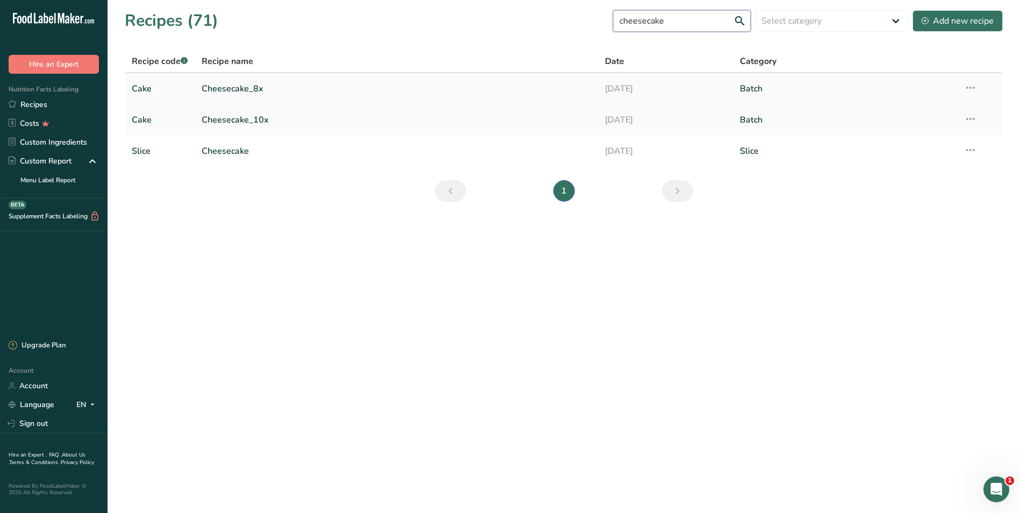
type input "cheesecake"
click at [223, 83] on link "Cheesecake_8x" at bounding box center [397, 88] width 391 height 23
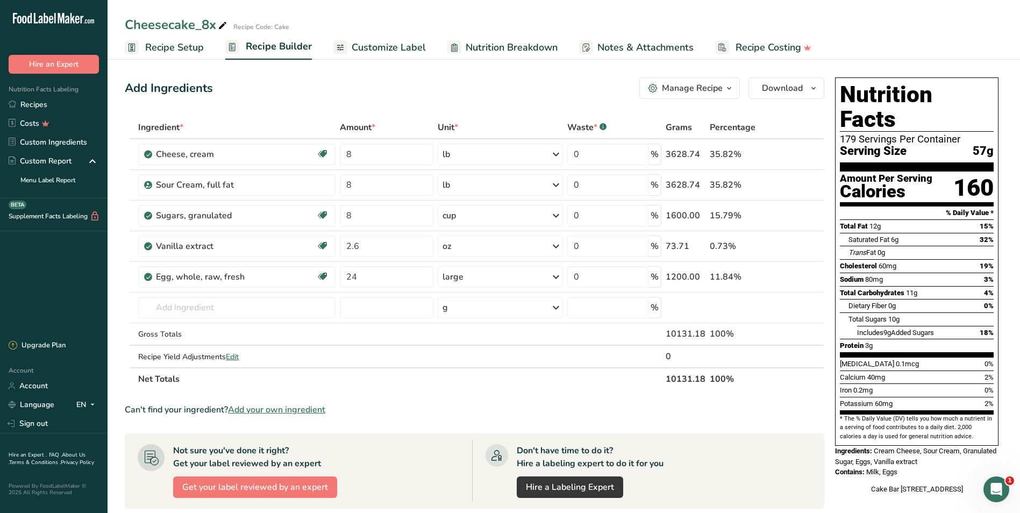
click at [728, 88] on icon "button" at bounding box center [729, 88] width 9 height 13
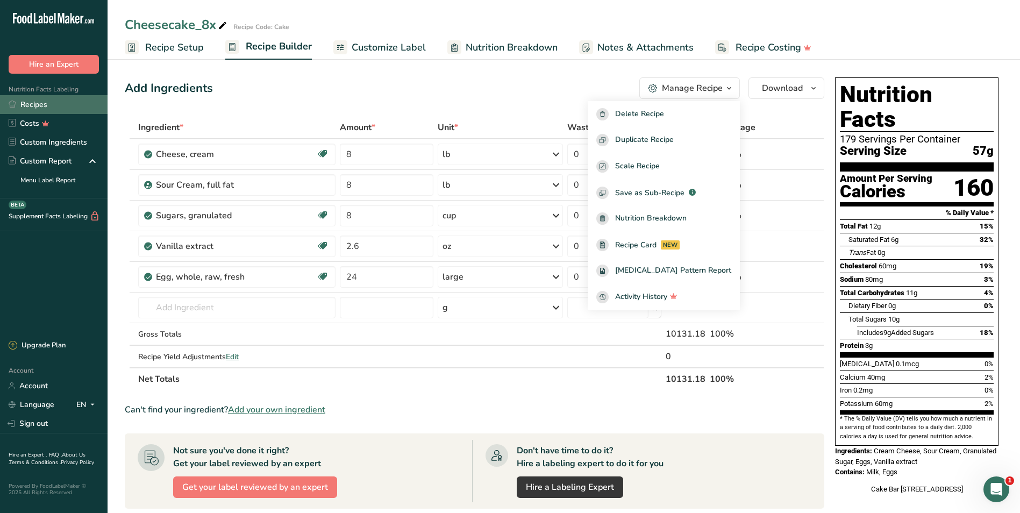
click at [30, 99] on link "Recipes" at bounding box center [54, 104] width 108 height 19
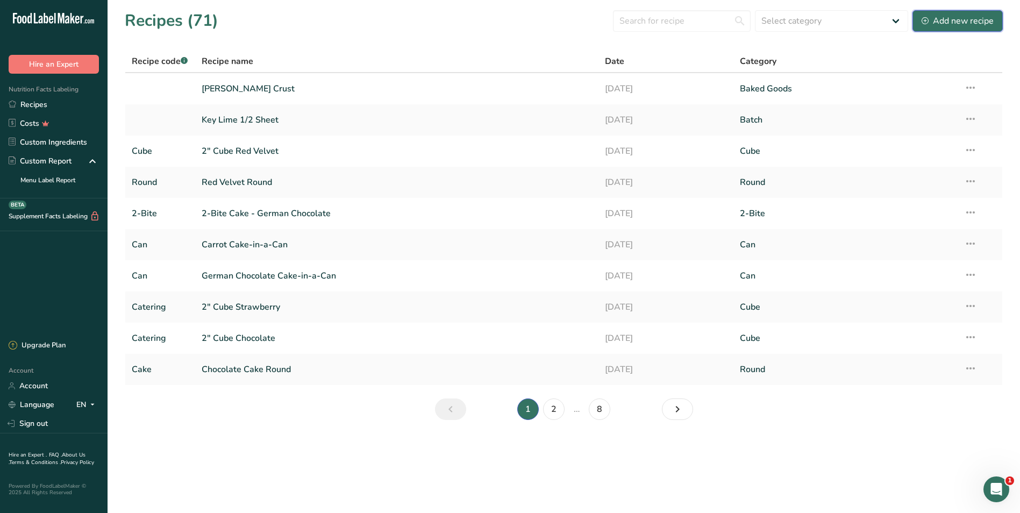
click at [954, 19] on div "Add new recipe" at bounding box center [957, 21] width 72 height 13
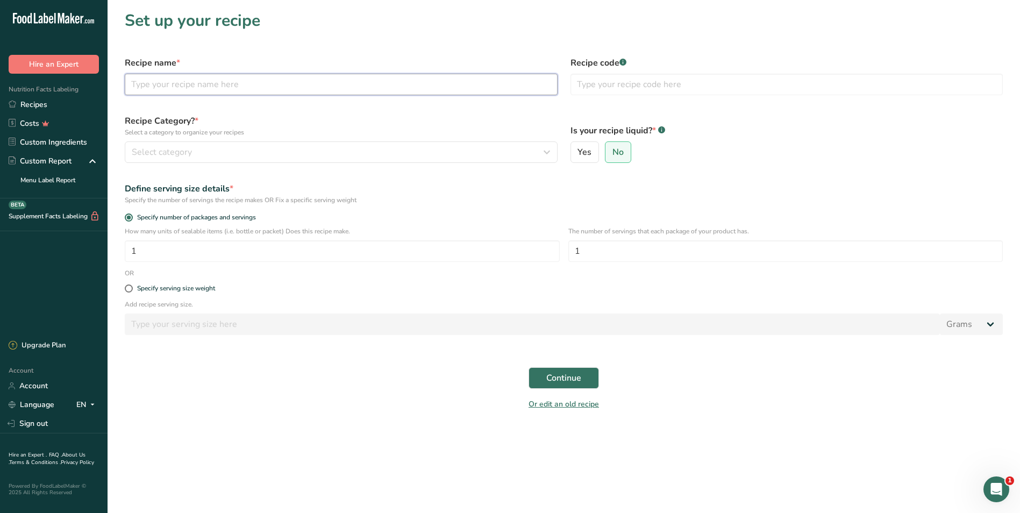
click at [248, 82] on input "text" at bounding box center [341, 85] width 433 height 22
type input "No Bake Cheesecake"
click at [252, 152] on div "Select category" at bounding box center [338, 152] width 412 height 13
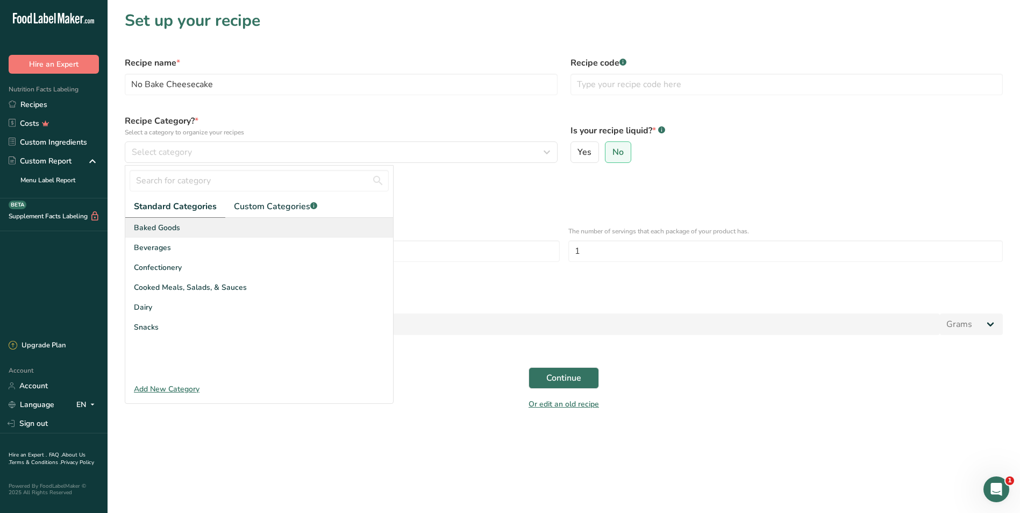
click at [167, 228] on span "Baked Goods" at bounding box center [157, 227] width 46 height 11
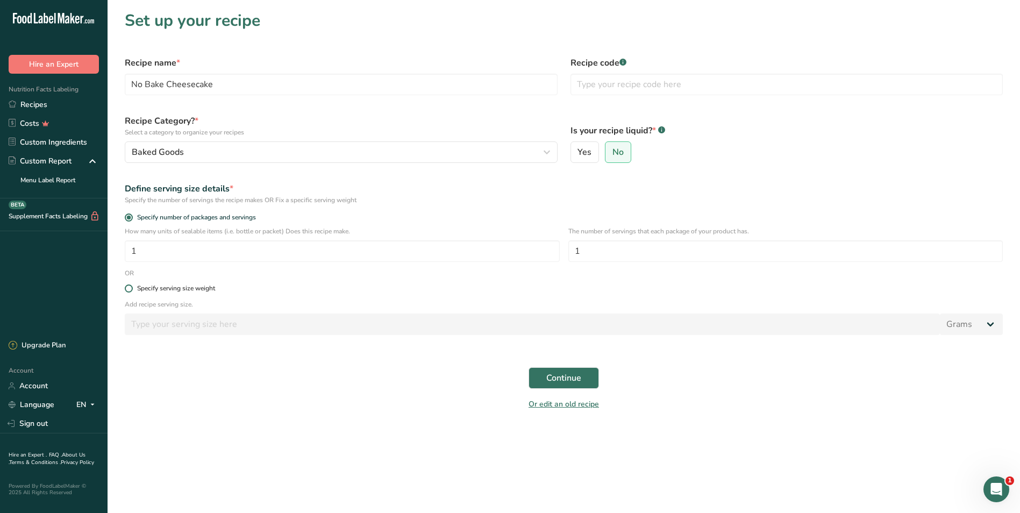
click at [128, 286] on span at bounding box center [129, 288] width 8 height 8
click at [128, 286] on input "Specify serving size weight" at bounding box center [128, 288] width 7 height 7
radio input "true"
radio input "false"
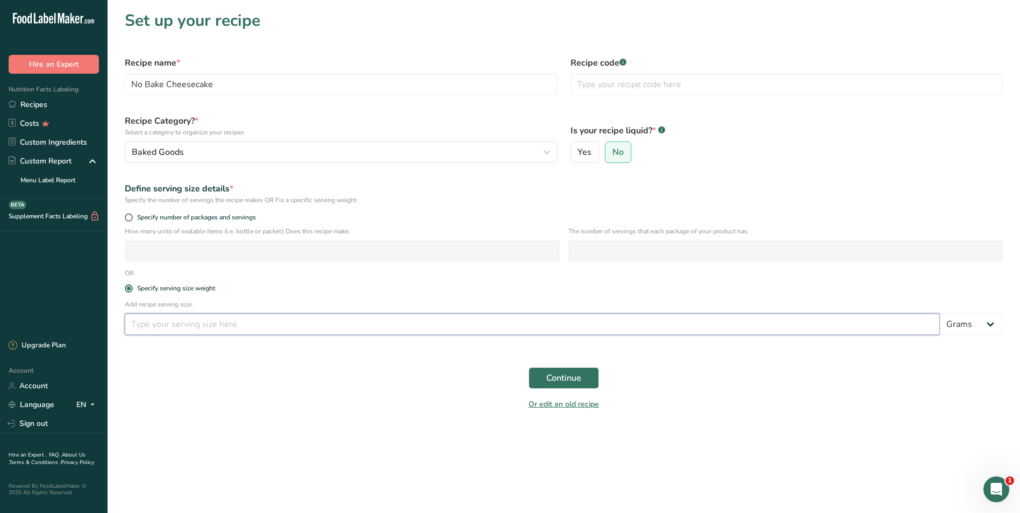
click at [163, 323] on input "number" at bounding box center [532, 324] width 815 height 22
type input "2"
click at [989, 319] on select "Grams kg mg mcg lb oz l mL fl oz tbsp tsp cup qt gallon" at bounding box center [971, 324] width 63 height 22
select select "5"
click at [940, 313] on select "Grams kg mg mcg lb oz l mL fl oz tbsp tsp cup qt gallon" at bounding box center [971, 324] width 63 height 22
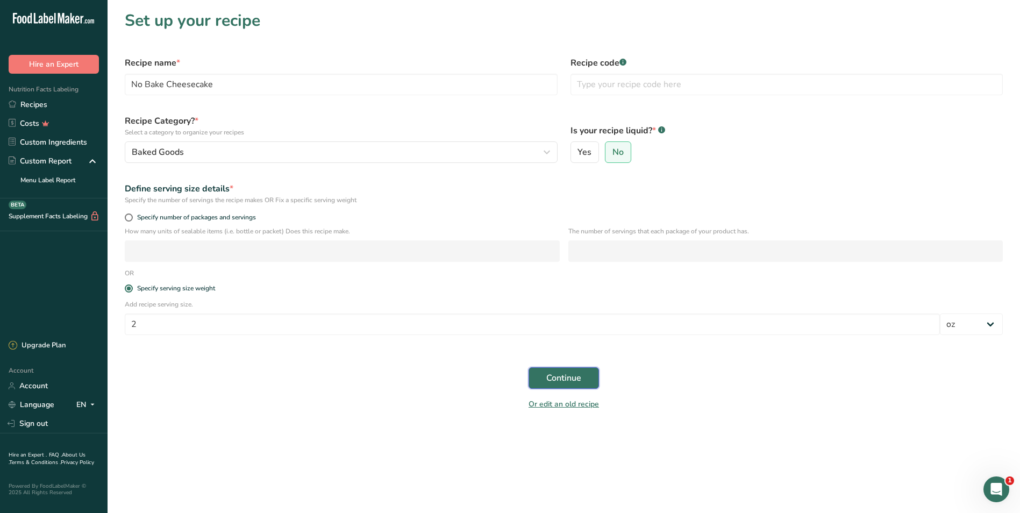
click at [559, 377] on span "Continue" at bounding box center [563, 378] width 35 height 13
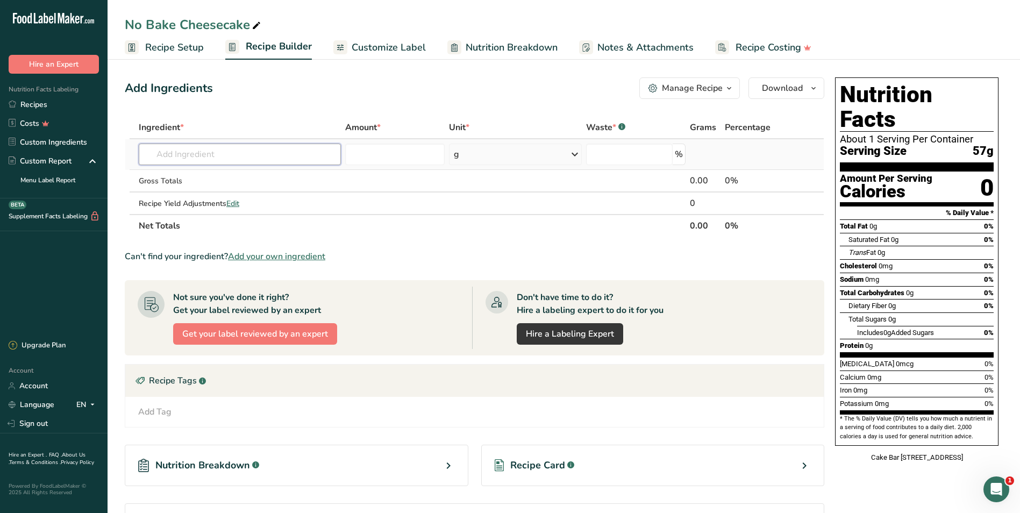
click at [203, 152] on input "text" at bounding box center [240, 155] width 202 height 22
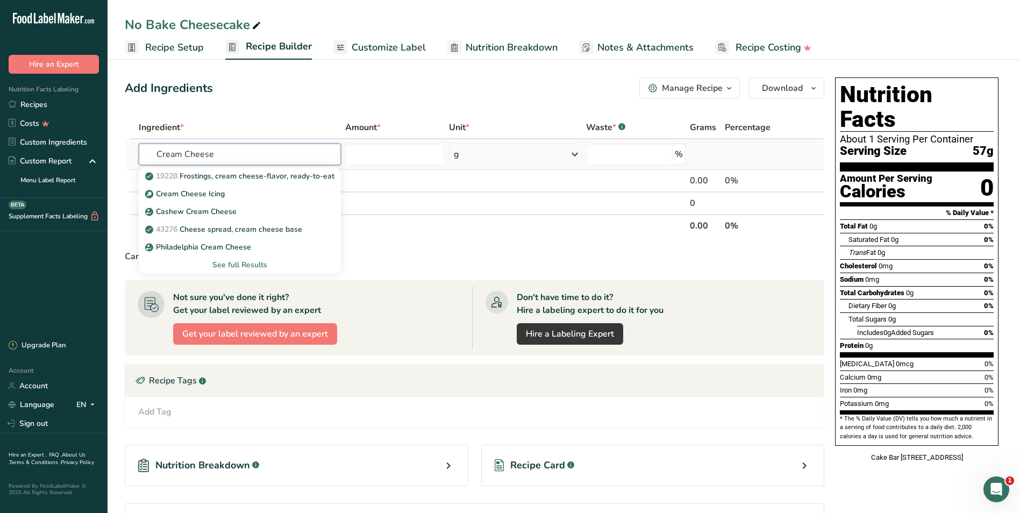
type input "Cream Cheese"
click at [239, 260] on div "See full Results" at bounding box center [239, 264] width 185 height 11
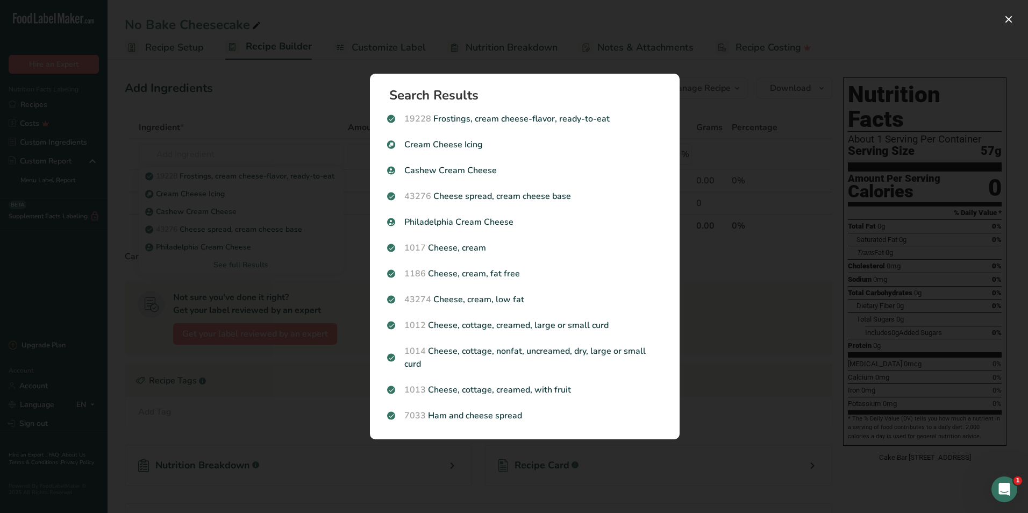
click at [55, 302] on div "Search results modal" at bounding box center [514, 256] width 1028 height 513
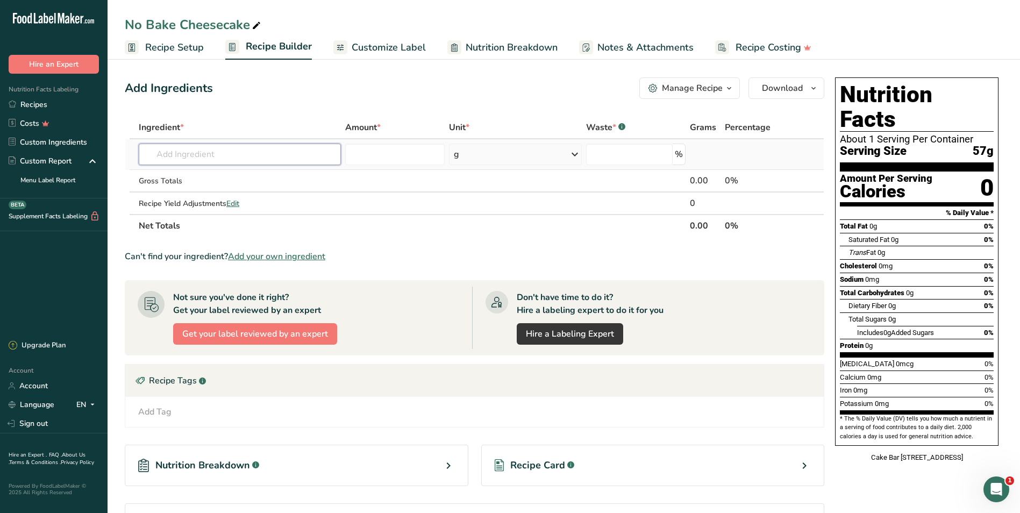
click at [164, 158] on input "text" at bounding box center [240, 155] width 202 height 22
type input "Heavy cream"
click at [203, 173] on p "cream, heavy whipping" at bounding box center [191, 175] width 88 height 11
type input "cream, heavy whipping"
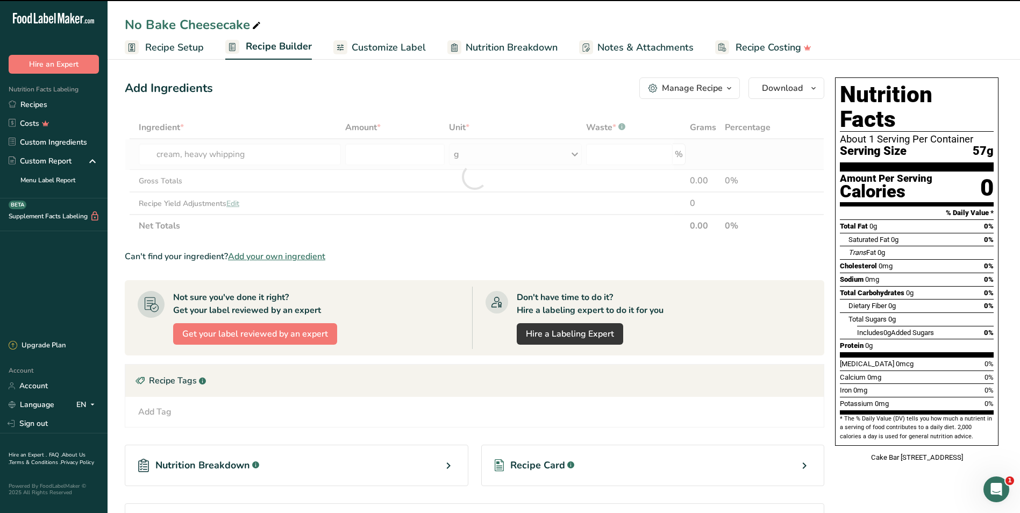
type input "0"
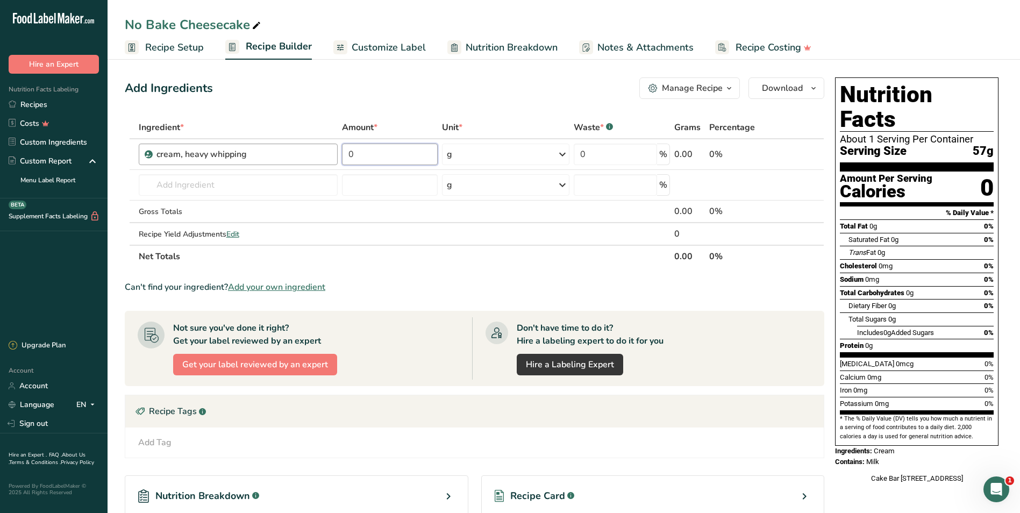
drag, startPoint x: 376, startPoint y: 157, endPoint x: 335, endPoint y: 159, distance: 41.4
click at [335, 159] on tr "cream, heavy [MEDICAL_DATA] 0 g Weight Units g kg mg See more Volume Units l Vo…" at bounding box center [474, 154] width 698 height 31
type input "16"
click at [560, 155] on div "Ingredient * Amount * Unit * Waste * .a-a{fill:#347362;}.b-a{fill:#fff;} Grams …" at bounding box center [474, 192] width 699 height 152
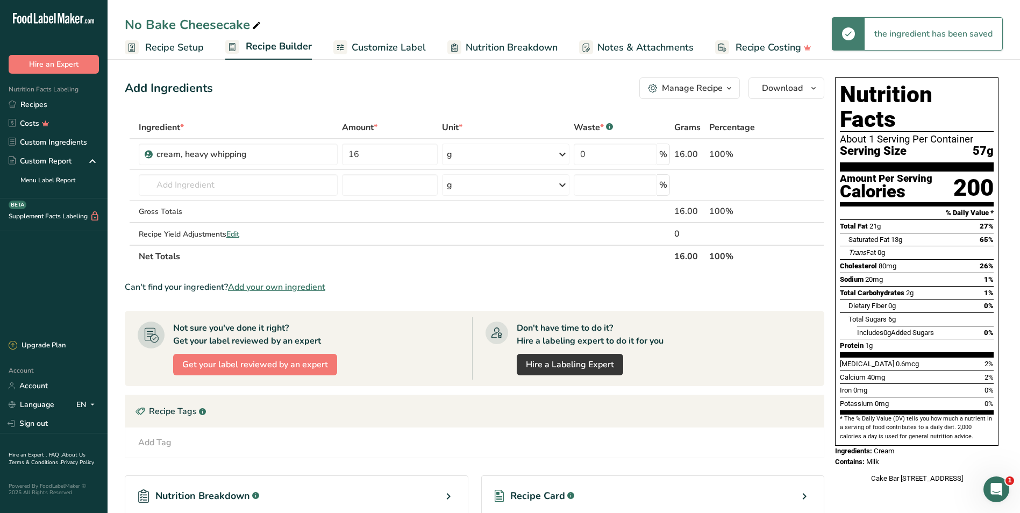
click at [560, 155] on icon at bounding box center [562, 154] width 13 height 19
click at [464, 302] on div "fl oz" at bounding box center [494, 304] width 82 height 11
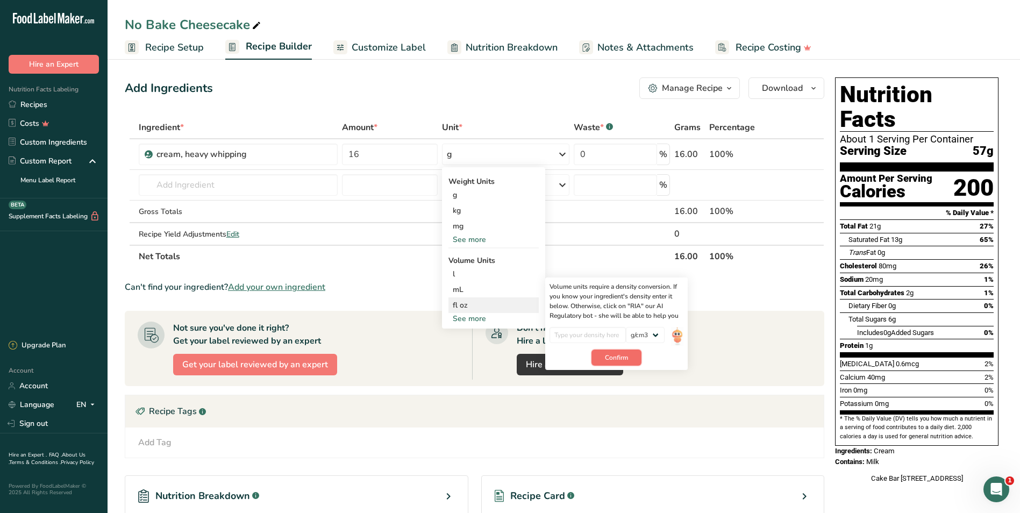
click at [625, 358] on span "Confirm" at bounding box center [616, 358] width 23 height 10
click at [599, 331] on input "number" at bounding box center [587, 335] width 77 height 16
click at [485, 236] on div "See more" at bounding box center [493, 239] width 90 height 11
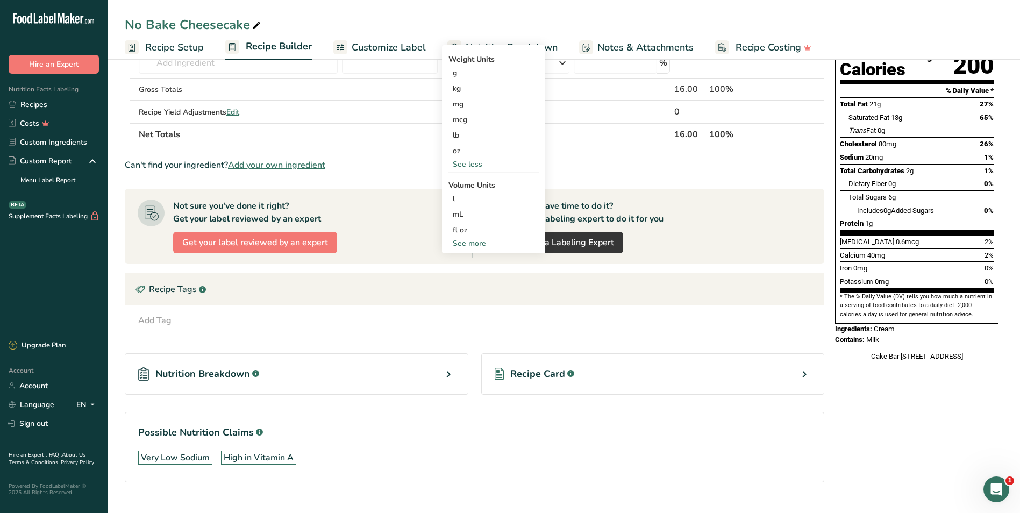
scroll to position [143, 0]
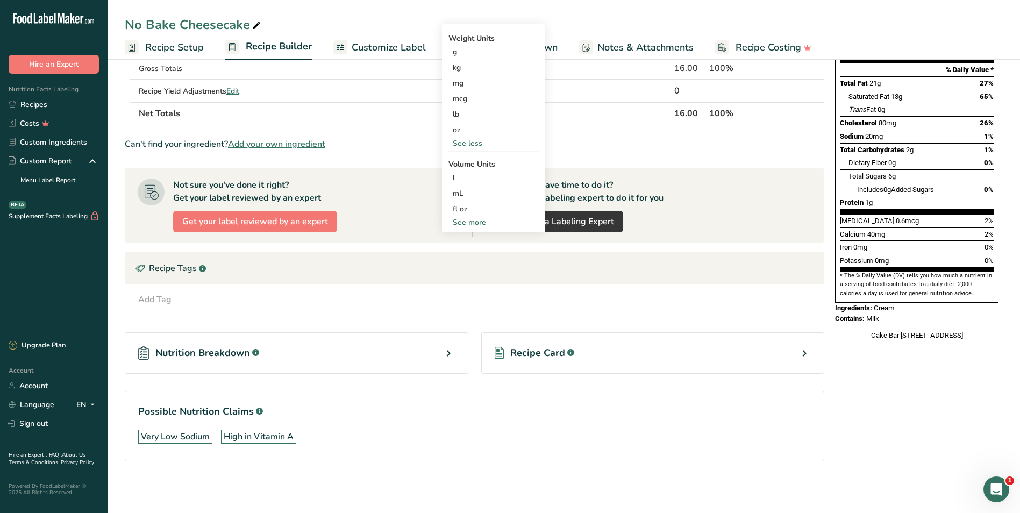
click at [475, 218] on div "See more" at bounding box center [493, 222] width 90 height 11
select select "22"
click at [472, 254] on div "cup" at bounding box center [494, 255] width 82 height 11
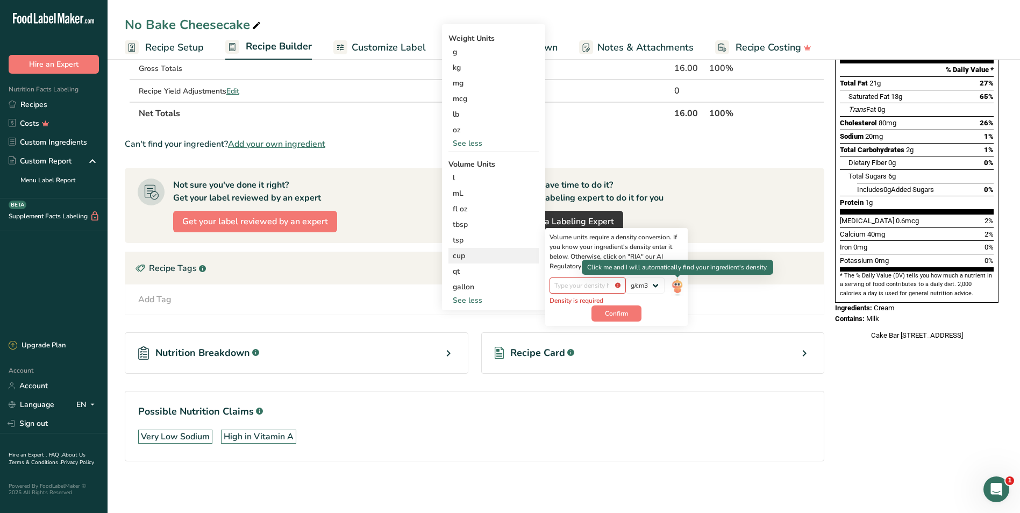
click at [677, 286] on img at bounding box center [677, 286] width 12 height 19
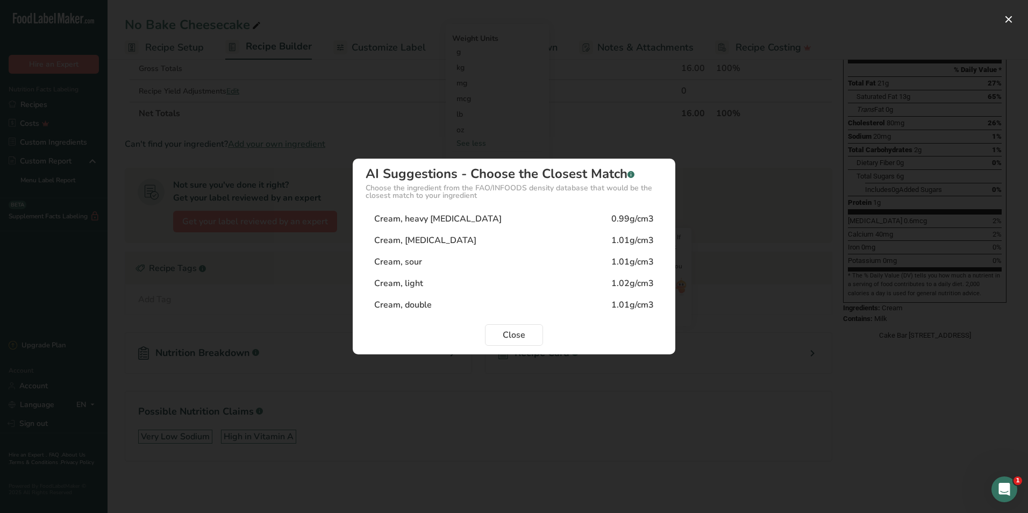
click at [601, 215] on div "Cream, heavy [MEDICAL_DATA] 0.99g/cm3" at bounding box center [514, 219] width 297 height 22
type input "0.99"
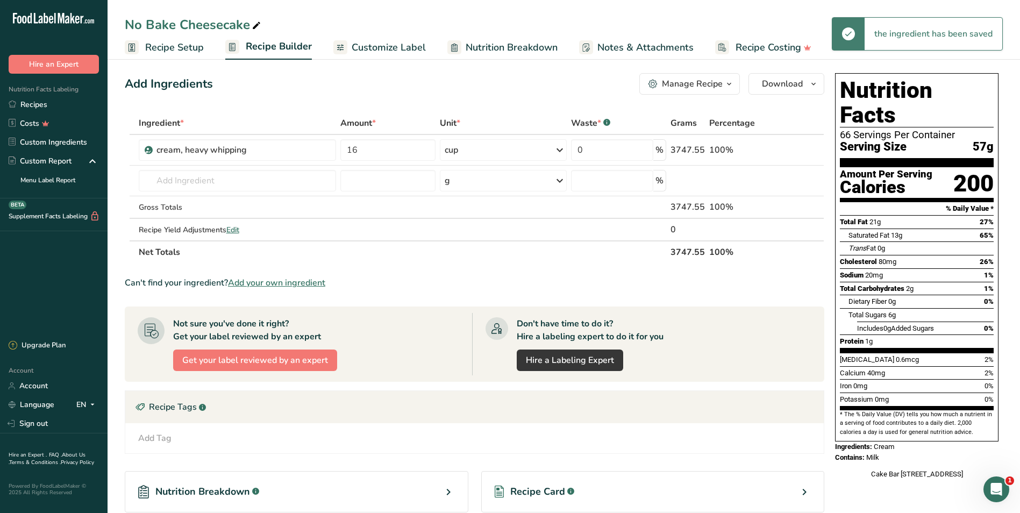
scroll to position [0, 0]
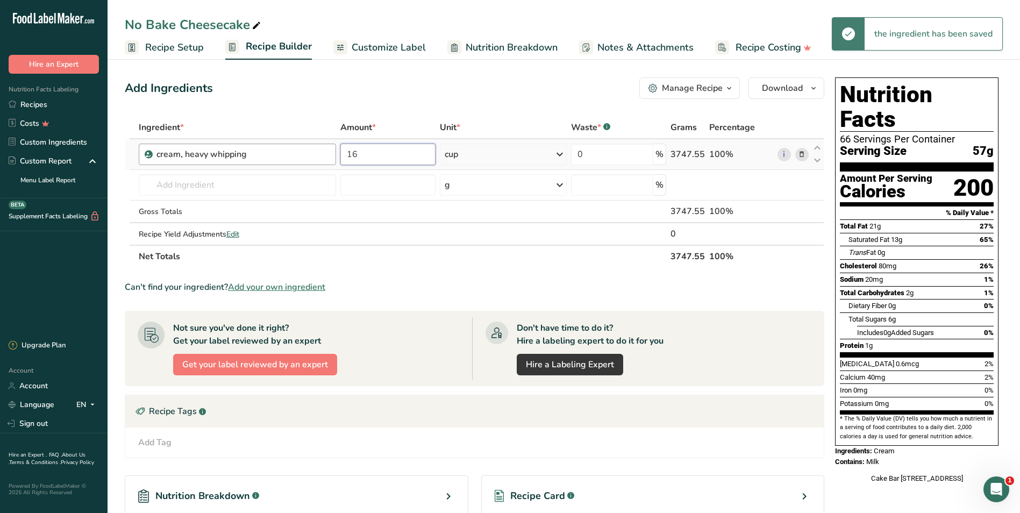
drag, startPoint x: 373, startPoint y: 155, endPoint x: 322, endPoint y: 154, distance: 51.6
click at [322, 154] on tr "cream, heavy [MEDICAL_DATA] 16 cup Weight Units g kg mg mcg lb oz See less Volu…" at bounding box center [474, 154] width 698 height 31
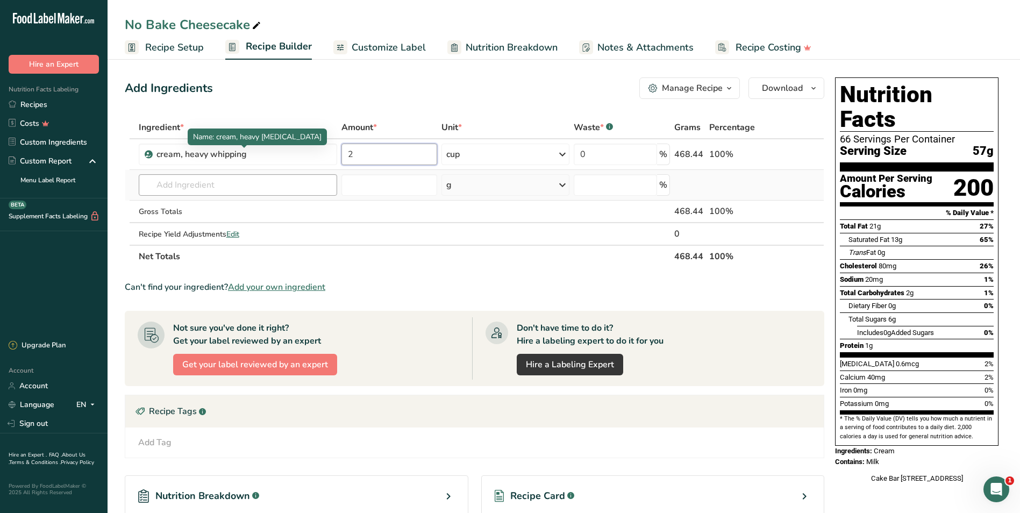
type input "2"
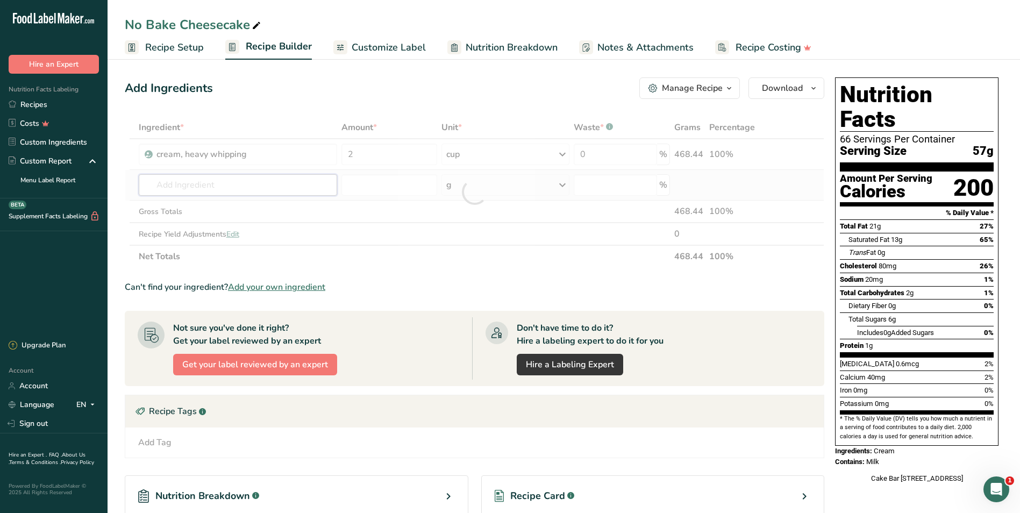
click at [238, 182] on div "Ingredient * Amount * Unit * Waste * .a-a{fill:#347362;}.b-a{fill:#fff;} Grams …" at bounding box center [474, 192] width 699 height 152
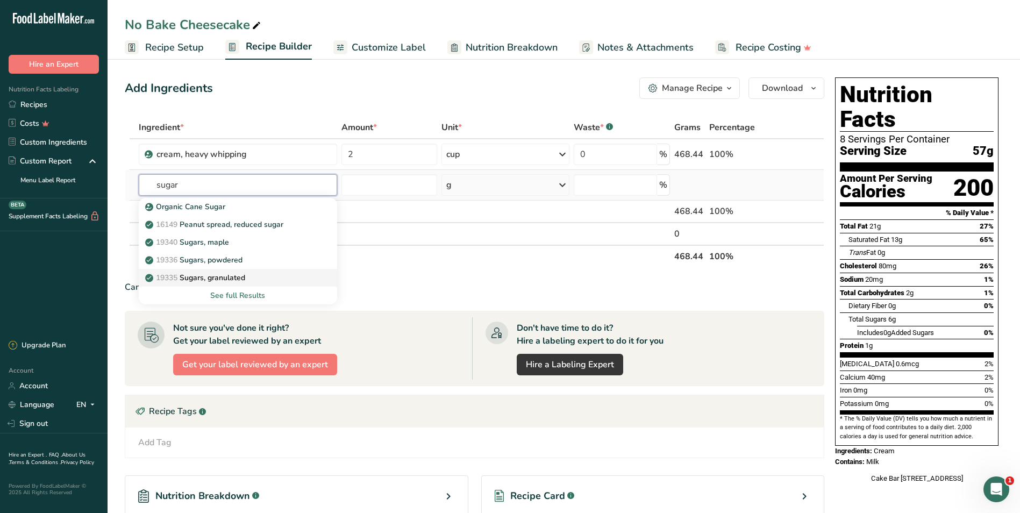
type input "sugar"
click at [226, 275] on p "19335 [GEOGRAPHIC_DATA], granulated" at bounding box center [196, 277] width 98 height 11
type input "Sugars, granulated"
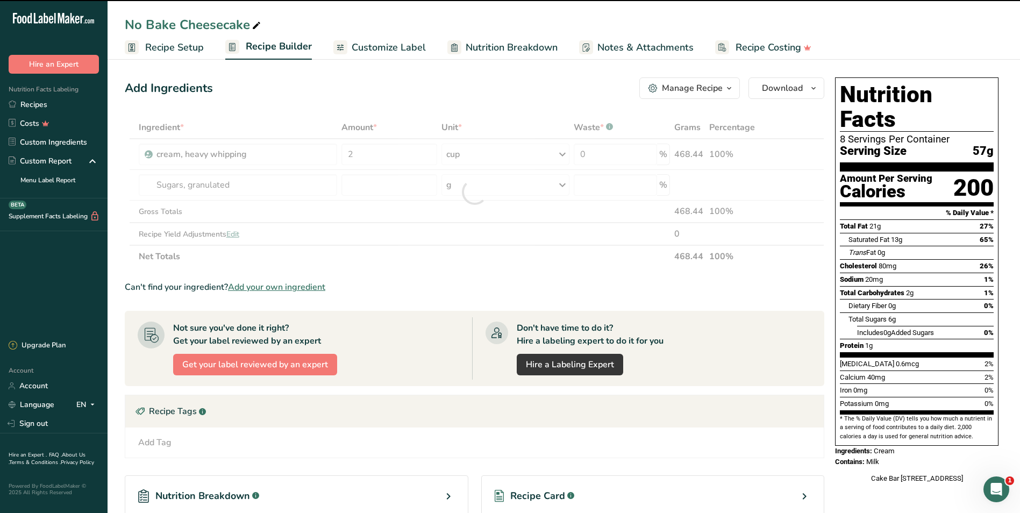
type input "0"
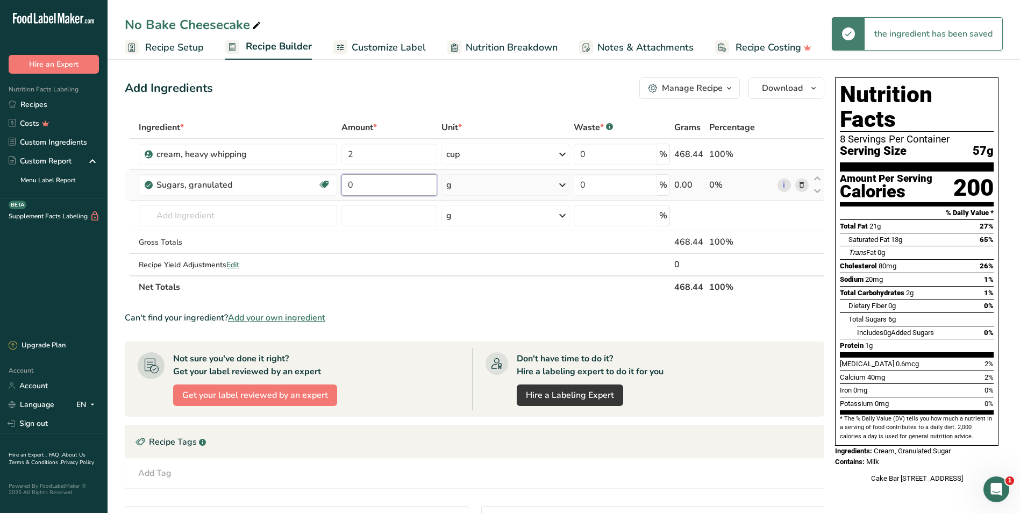
drag, startPoint x: 357, startPoint y: 183, endPoint x: 340, endPoint y: 180, distance: 16.9
click at [340, 180] on td "0" at bounding box center [389, 185] width 100 height 31
type input "2"
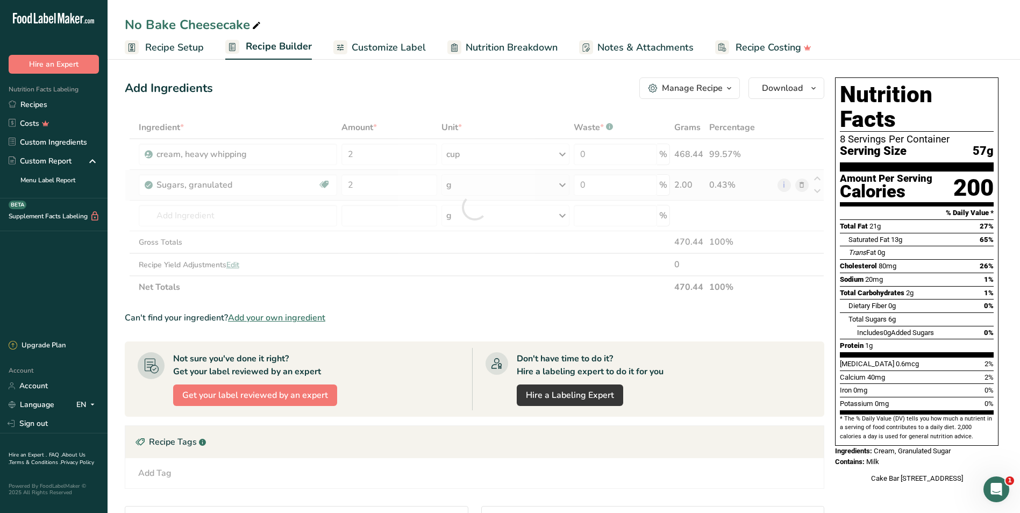
click at [561, 185] on div "Ingredient * Amount * Unit * Waste * .a-a{fill:#347362;}.b-a{fill:#fff;} Grams …" at bounding box center [474, 207] width 699 height 182
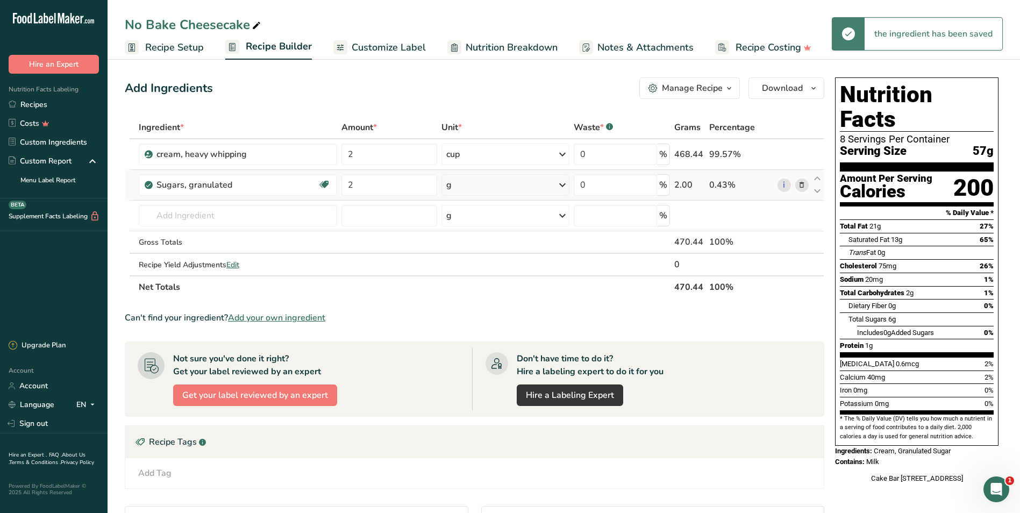
click at [561, 185] on icon at bounding box center [562, 184] width 13 height 19
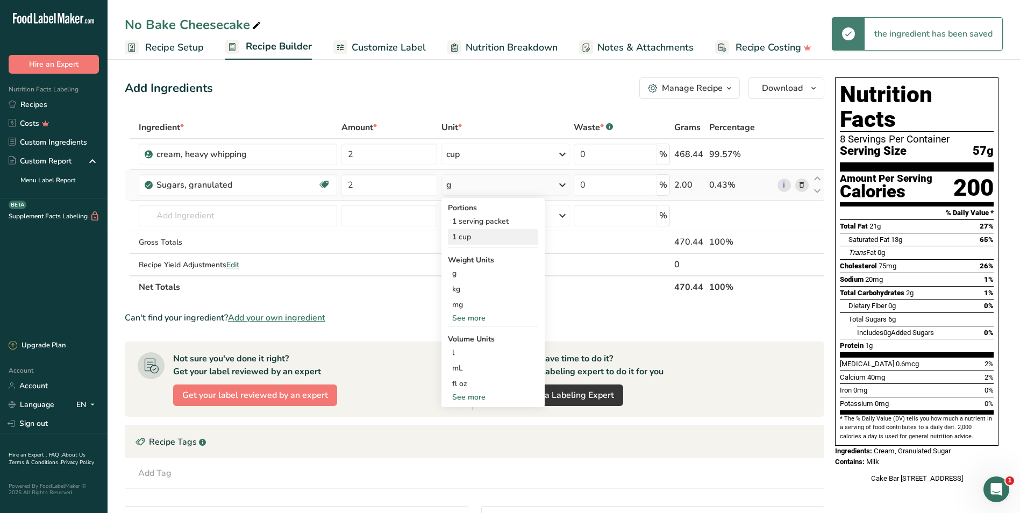
click at [475, 237] on div "1 cup" at bounding box center [493, 237] width 90 height 16
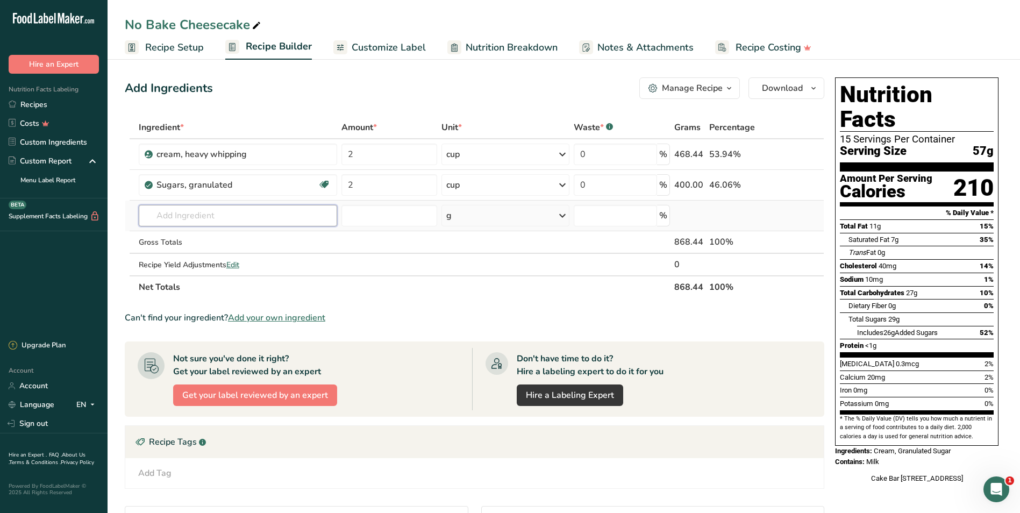
click at [231, 218] on input "text" at bounding box center [238, 216] width 199 height 22
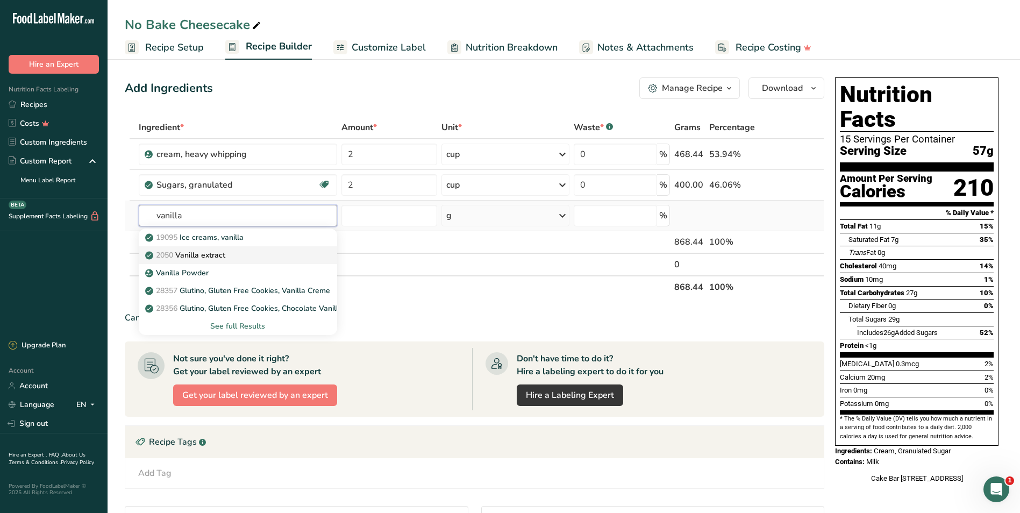
type input "vanilla"
click at [228, 255] on div "2050 Vanilla extract" at bounding box center [229, 254] width 165 height 11
type input "Vanilla extract"
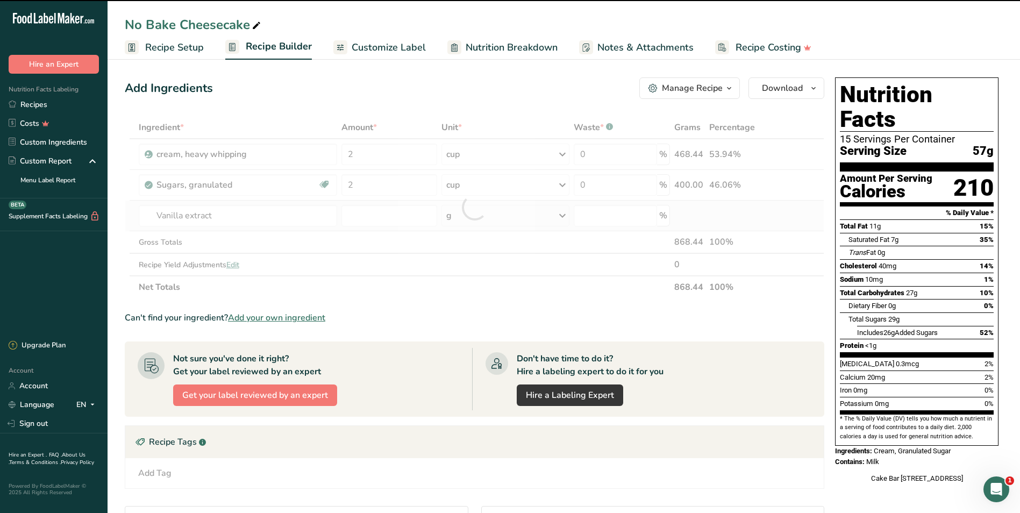
type input "0"
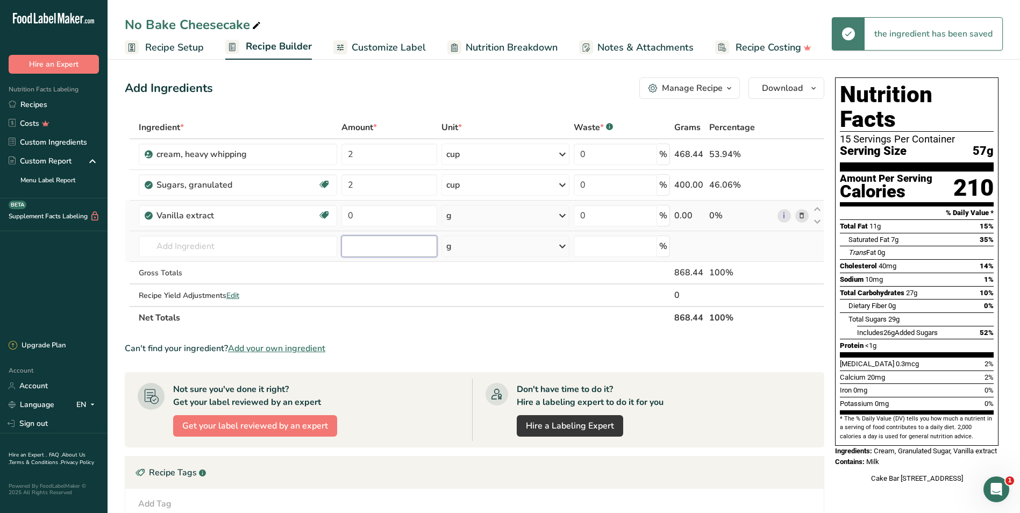
click at [367, 249] on input "number" at bounding box center [389, 246] width 96 height 22
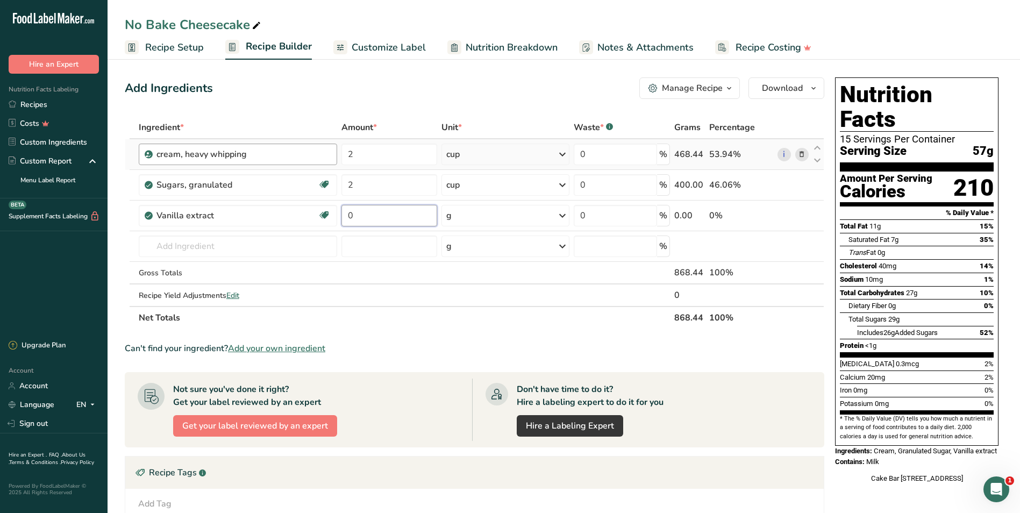
drag, startPoint x: 367, startPoint y: 216, endPoint x: 322, endPoint y: 159, distance: 72.3
click at [331, 209] on tr "Vanilla extract Dairy free Gluten free Vegan Vegetarian Soy free 0 g Portions 1…" at bounding box center [474, 216] width 698 height 31
type input "2"
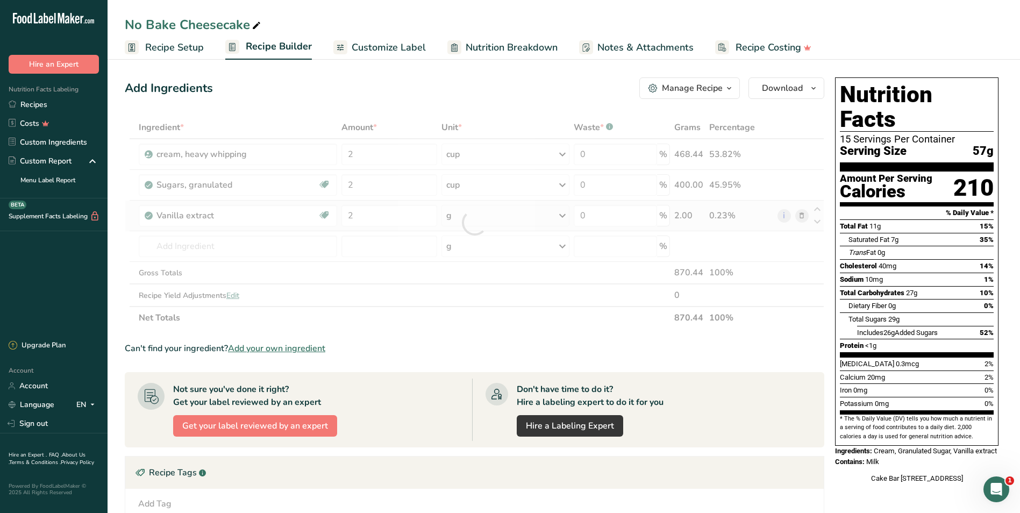
click at [558, 213] on div "Ingredient * Amount * Unit * Waste * .a-a{fill:#347362;}.b-a{fill:#fff;} Grams …" at bounding box center [474, 222] width 699 height 213
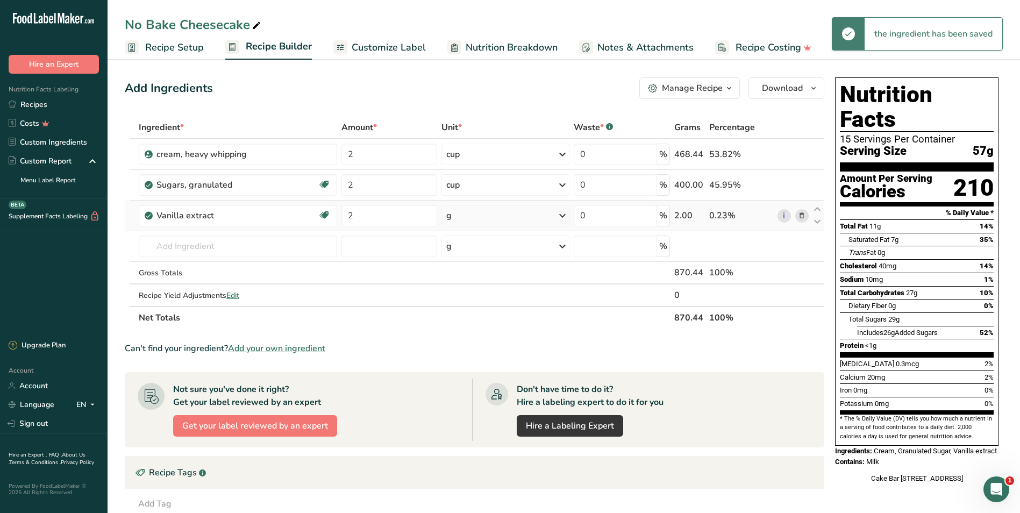
click at [559, 213] on icon at bounding box center [562, 215] width 13 height 19
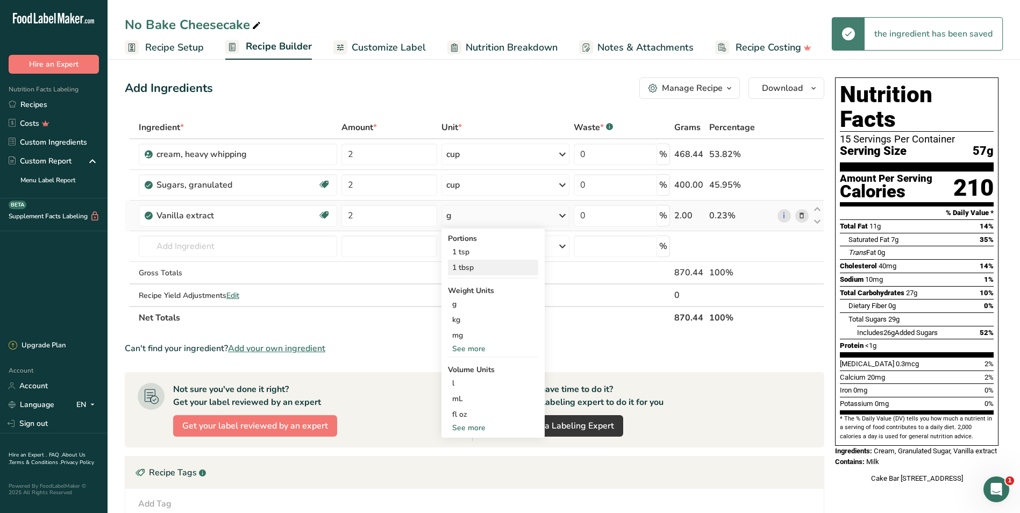
click at [521, 260] on div "1 tbsp" at bounding box center [493, 268] width 90 height 16
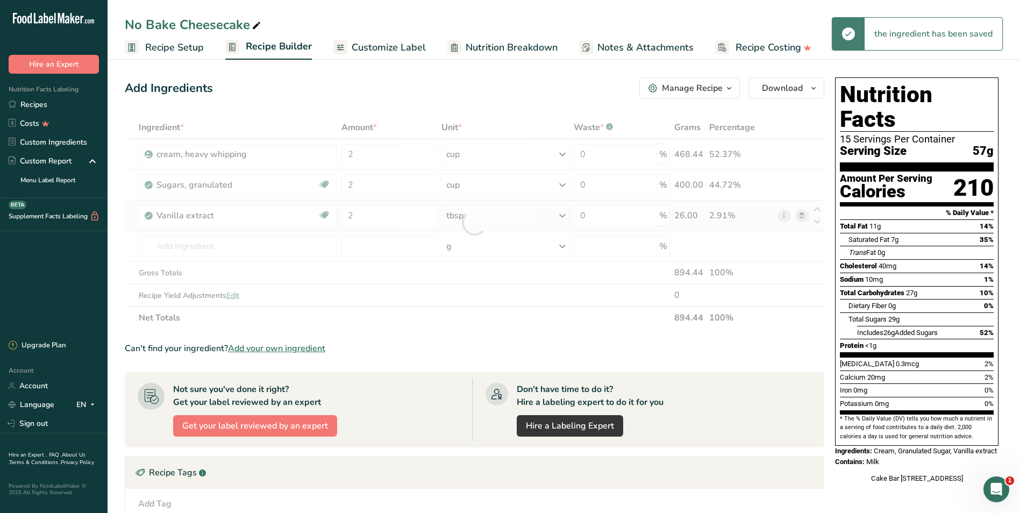
click at [521, 260] on div at bounding box center [474, 222] width 699 height 213
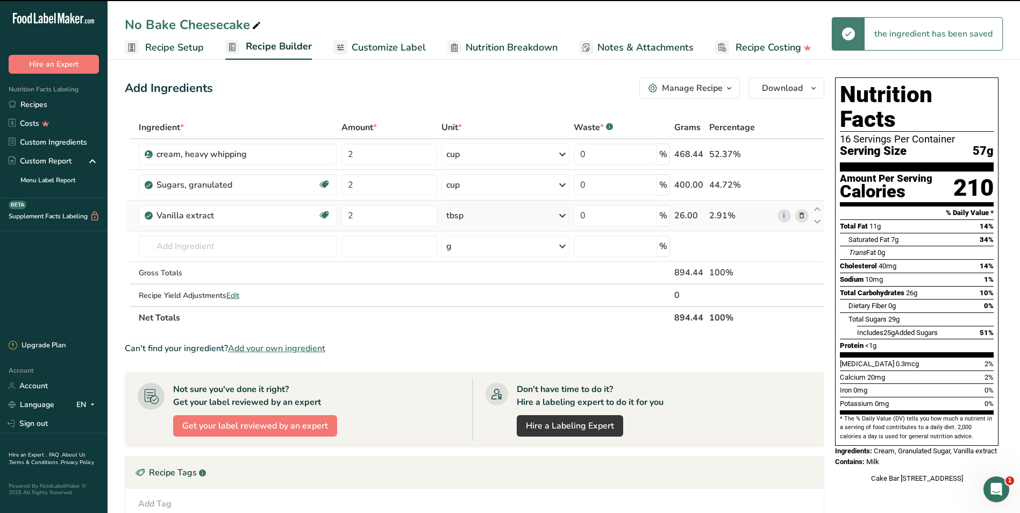
click at [562, 214] on icon at bounding box center [562, 215] width 13 height 19
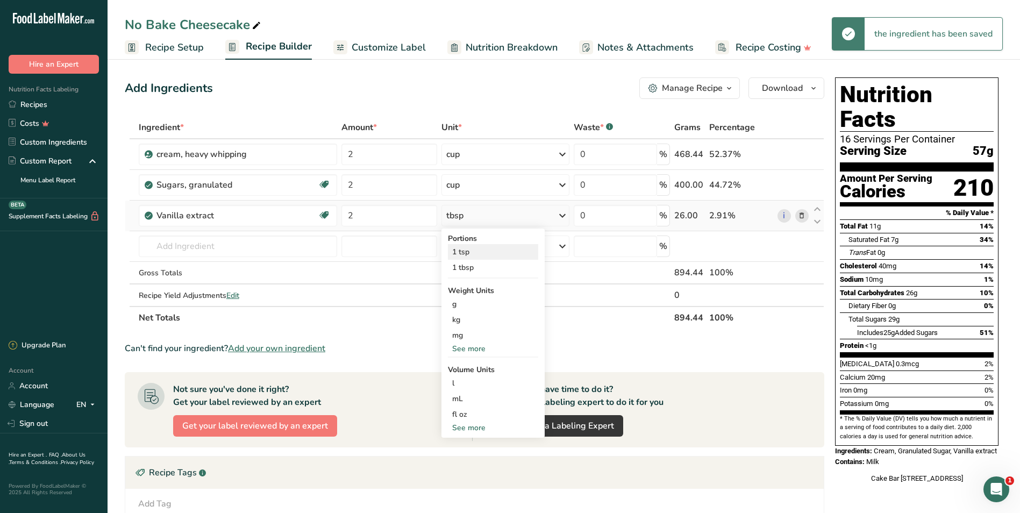
click at [494, 254] on div "1 tsp" at bounding box center [493, 252] width 90 height 16
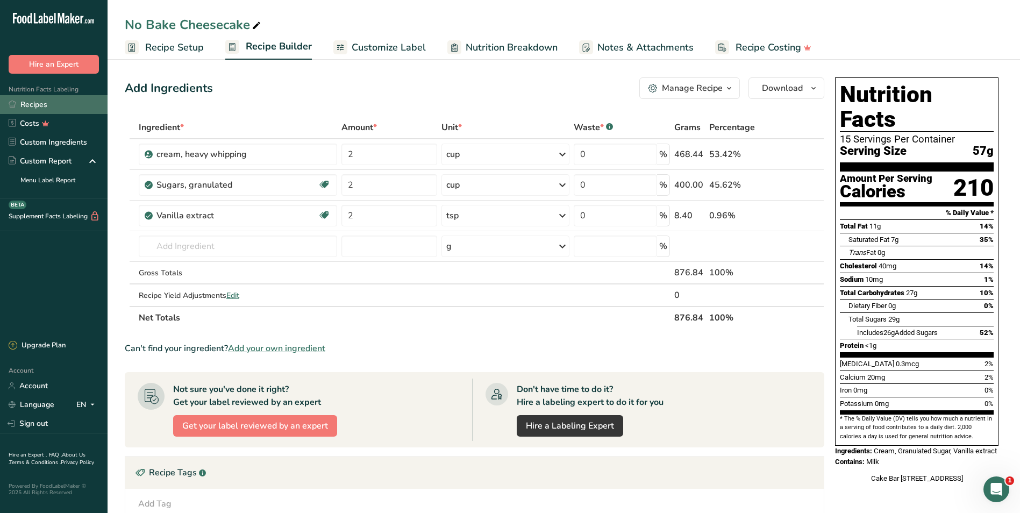
click at [41, 106] on link "Recipes" at bounding box center [54, 104] width 108 height 19
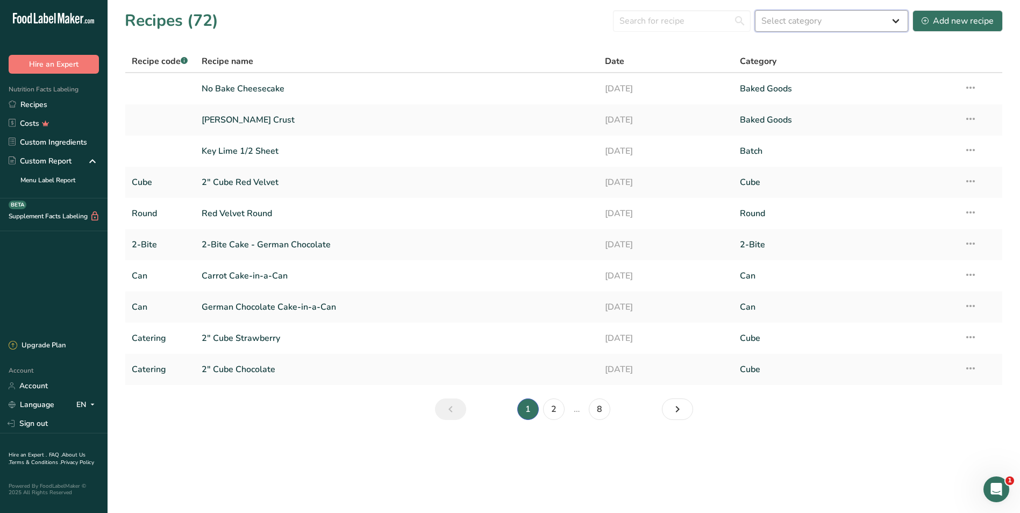
click at [895, 17] on select "Select category All 2-Bite Baked Goods Batch [GEOGRAPHIC_DATA] Can Confectioner…" at bounding box center [831, 21] width 153 height 22
select select "6"
click at [755, 10] on select "Select category All 2-Bite Baked Goods Batch [GEOGRAPHIC_DATA] Can Confectioner…" at bounding box center [831, 21] width 153 height 22
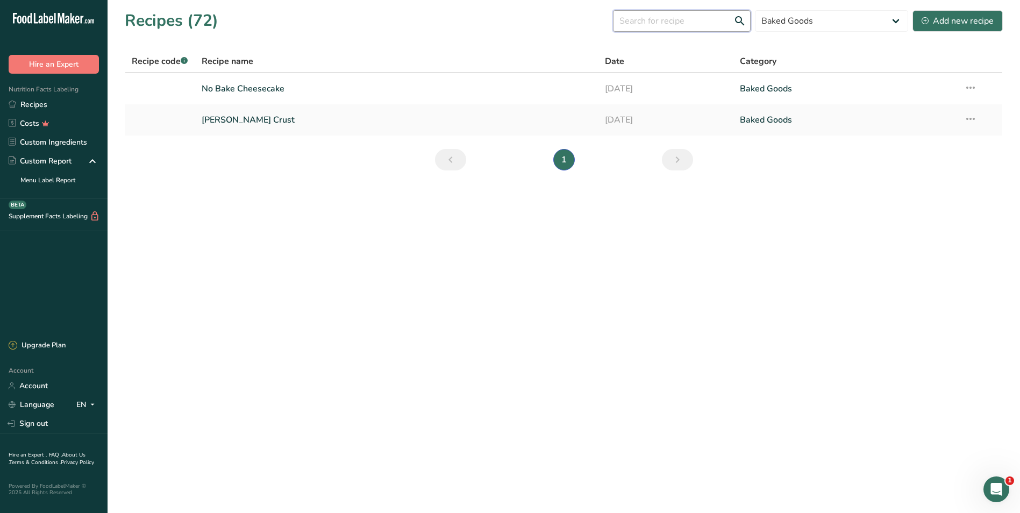
click at [655, 19] on input "text" at bounding box center [682, 21] width 138 height 22
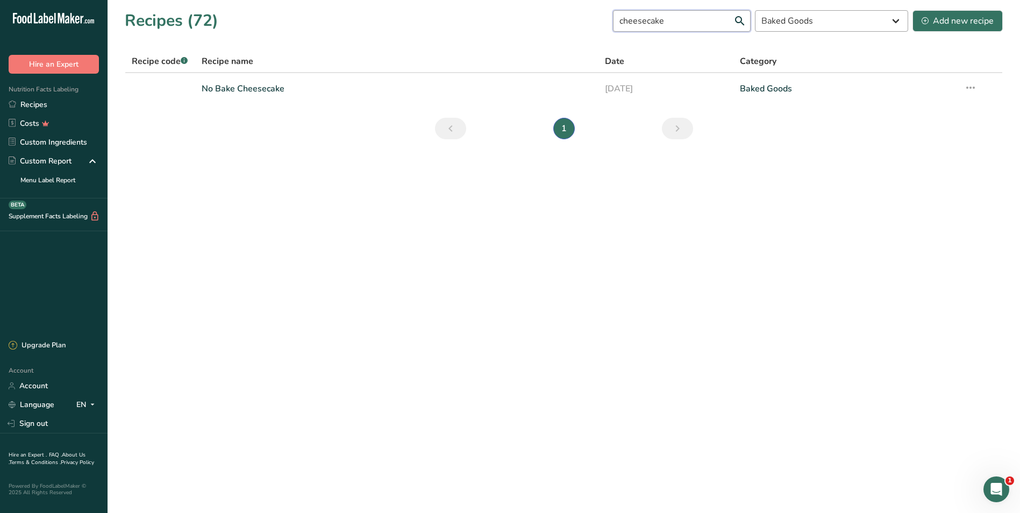
type input "cheesecake"
click at [894, 26] on select "All 2-Bite Baked Goods Batch [GEOGRAPHIC_DATA] Can Confectionery Cooked Meals, …" at bounding box center [831, 21] width 153 height 22
select select
click at [755, 10] on select "All 2-Bite Baked Goods Batch [GEOGRAPHIC_DATA] Can Confectionery Cooked Meals, …" at bounding box center [831, 21] width 153 height 22
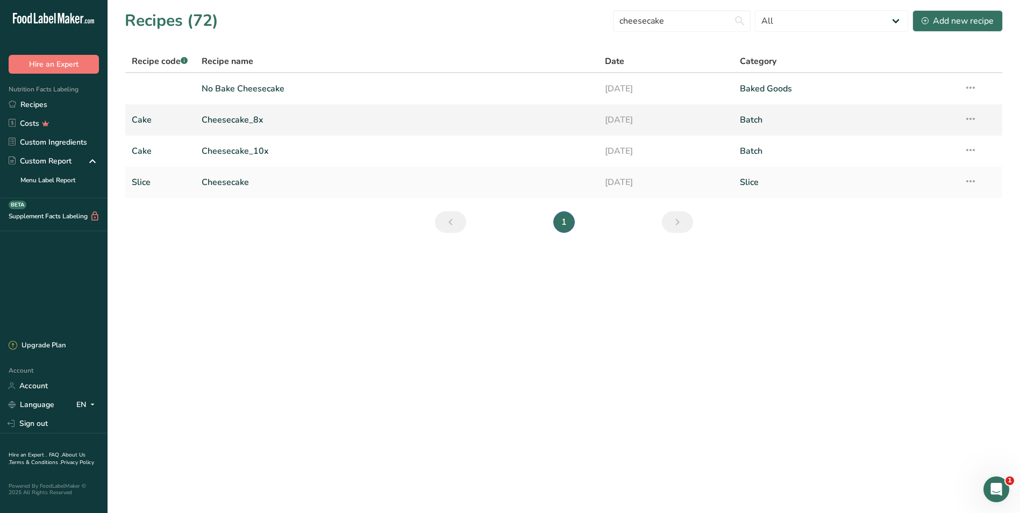
click at [231, 121] on link "Cheesecake_8x" at bounding box center [397, 120] width 391 height 23
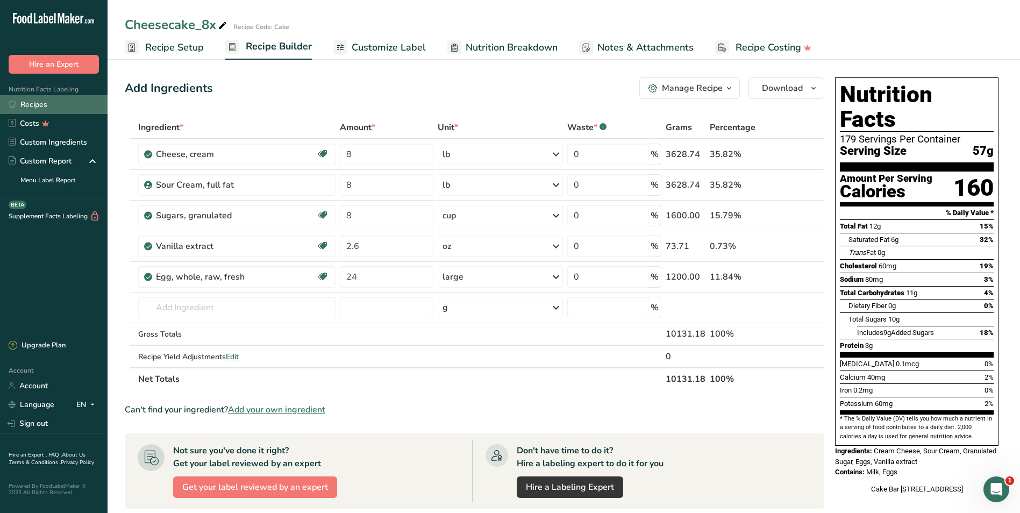
click at [44, 103] on link "Recipes" at bounding box center [54, 104] width 108 height 19
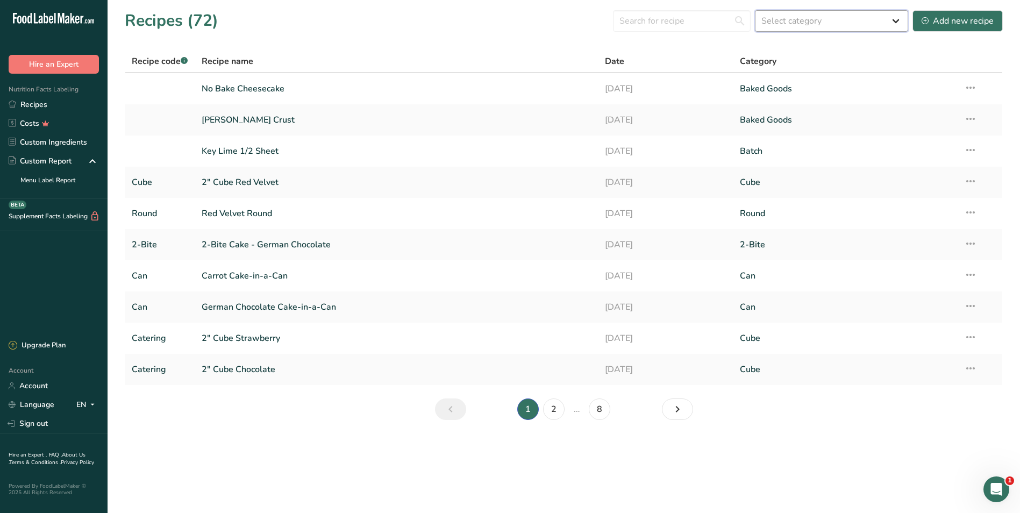
click at [898, 21] on select "Select category All 2-Bite Baked Goods Batch [GEOGRAPHIC_DATA] Can Confectioner…" at bounding box center [831, 21] width 153 height 22
select select "6"
click at [755, 10] on select "Select category All 2-Bite Baked Goods Batch [GEOGRAPHIC_DATA] Can Confectioner…" at bounding box center [831, 21] width 153 height 22
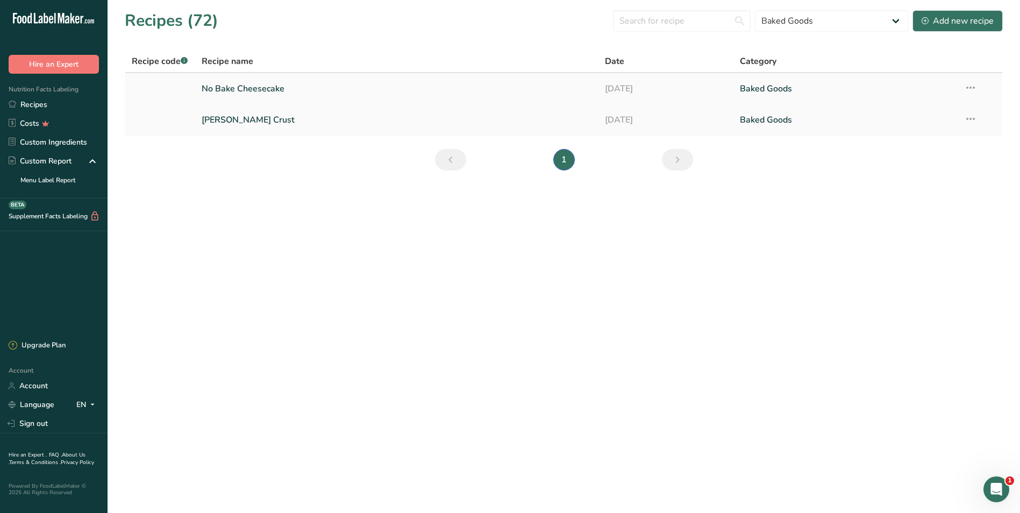
click at [247, 89] on link "No Bake Cheesecake" at bounding box center [397, 88] width 391 height 23
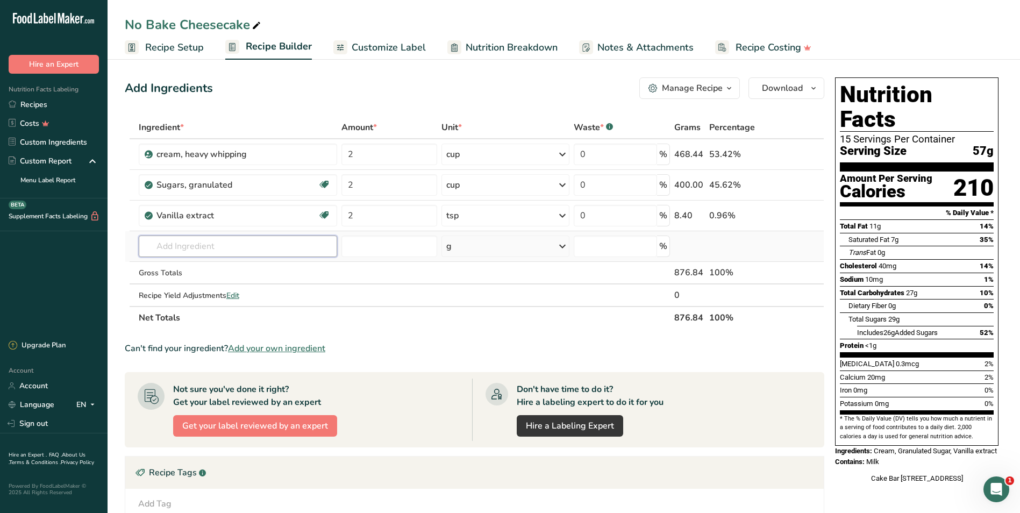
click at [222, 248] on input "text" at bounding box center [238, 246] width 199 height 22
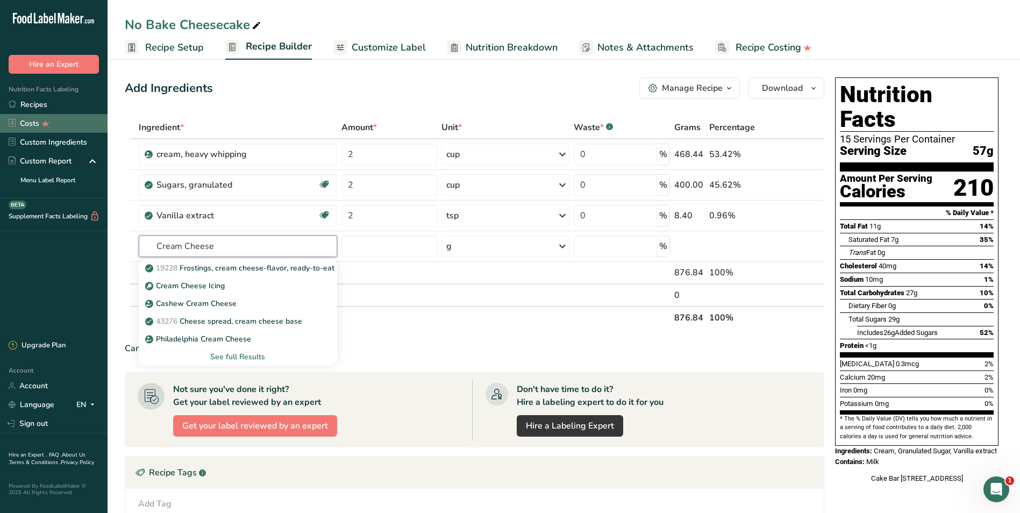
drag, startPoint x: 218, startPoint y: 252, endPoint x: 19, endPoint y: 119, distance: 239.6
click at [0, 203] on html ".a-20{fill:#fff;} Hire an Expert Nutrition Facts Labeling Recipes Costs Custom …" at bounding box center [510, 358] width 1020 height 717
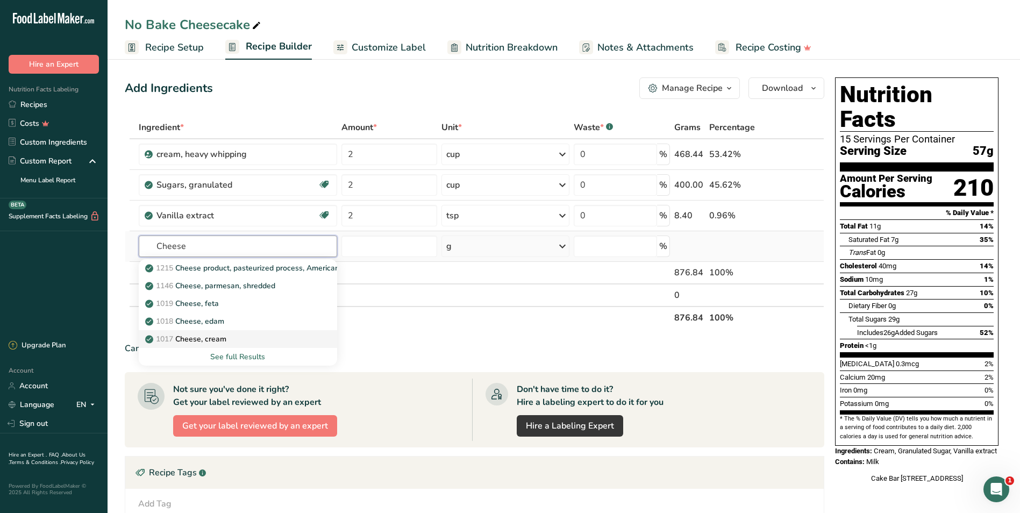
type input "Cheese"
click at [189, 333] on link "1017 Cheese, cream" at bounding box center [238, 339] width 199 height 18
type input "Cheese, cream"
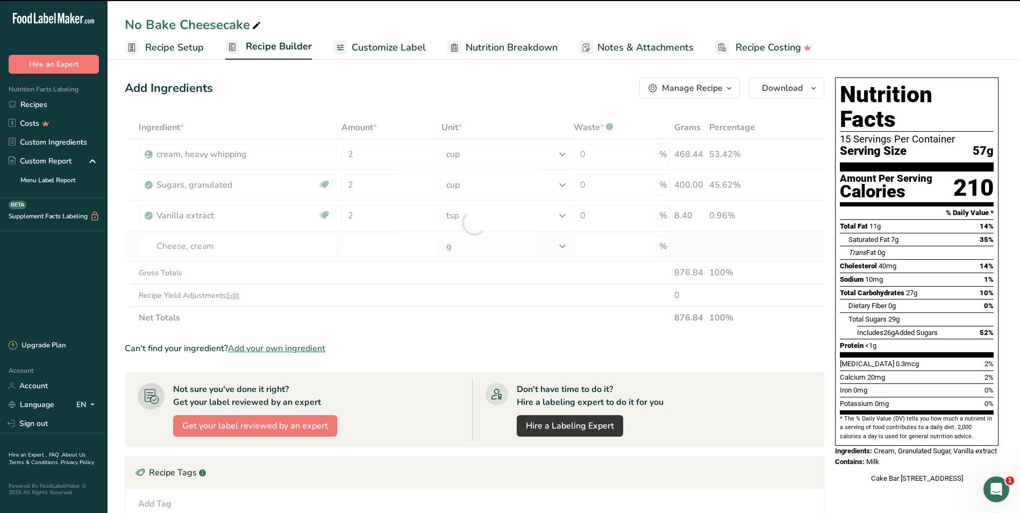
type input "0"
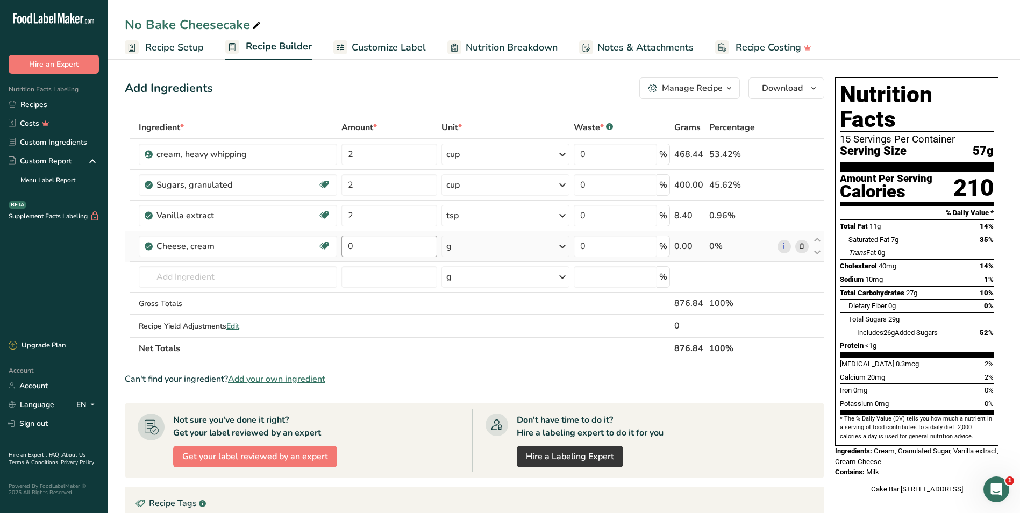
drag, startPoint x: 366, startPoint y: 235, endPoint x: 362, endPoint y: 249, distance: 14.6
click at [362, 249] on td "0" at bounding box center [389, 246] width 100 height 31
drag, startPoint x: 362, startPoint y: 249, endPoint x: 335, endPoint y: 236, distance: 29.8
click at [335, 236] on tr "Cheese, cream Gluten free Vegetarian Soy free 0 g Portions 1 tbsp 1 cup 1 tbsp,…" at bounding box center [474, 246] width 698 height 31
click at [563, 243] on div "Ingredient * Amount * Unit * Waste * .a-a{fill:#347362;}.b-a{fill:#fff;} Grams …" at bounding box center [474, 238] width 699 height 244
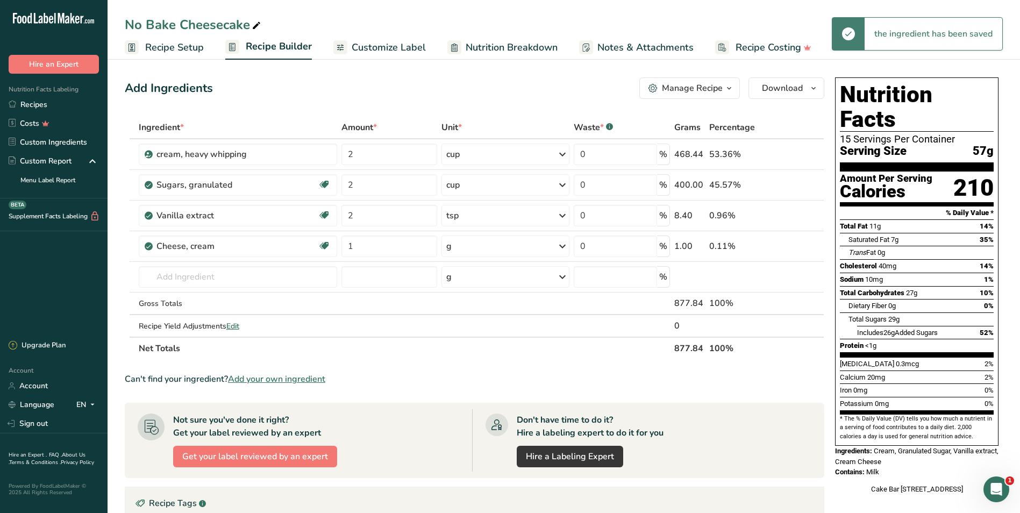
click at [563, 244] on icon at bounding box center [562, 246] width 13 height 19
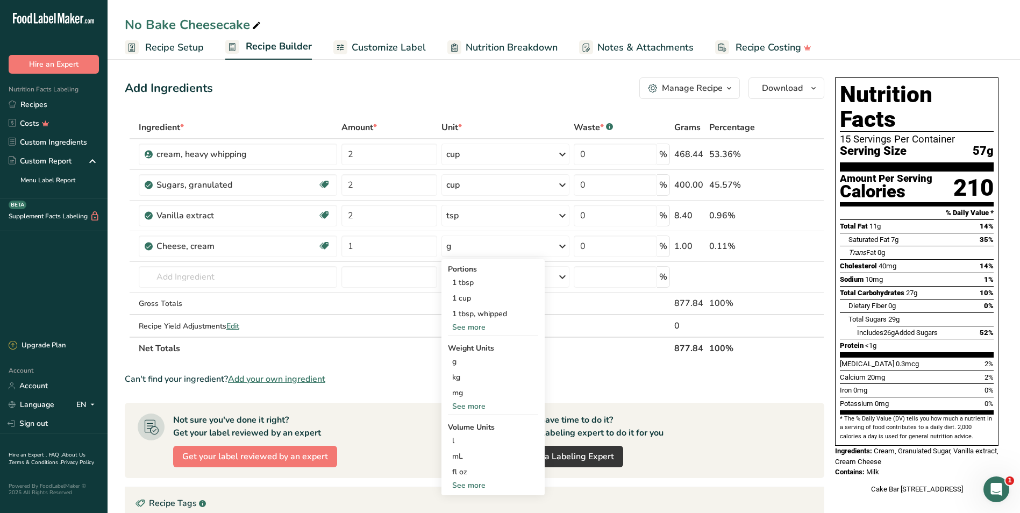
click at [477, 324] on div "See more" at bounding box center [493, 327] width 90 height 11
click at [502, 332] on div "1 oz" at bounding box center [493, 330] width 90 height 16
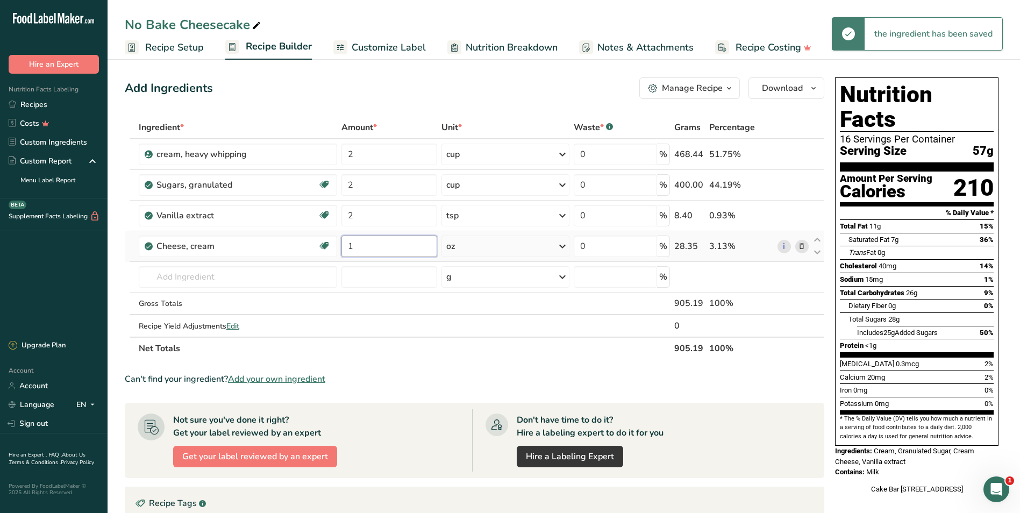
drag, startPoint x: 365, startPoint y: 248, endPoint x: 354, endPoint y: 248, distance: 10.8
click at [354, 248] on input "1" at bounding box center [389, 246] width 96 height 22
type input "16"
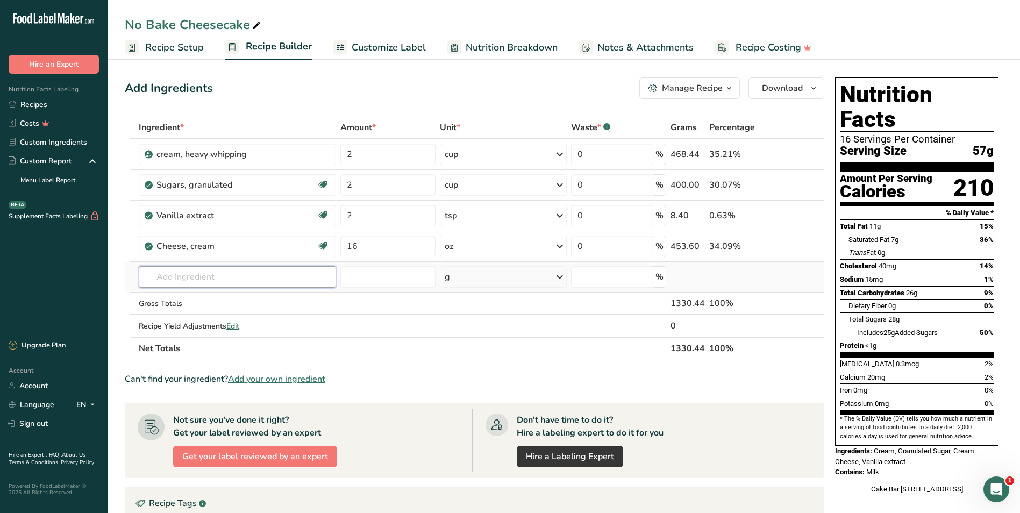
click at [288, 278] on div "Ingredient * Amount * Unit * Waste * .a-a{fill:#347362;}.b-a{fill:#fff;} Grams …" at bounding box center [474, 238] width 699 height 244
click at [163, 48] on span "Recipe Setup" at bounding box center [174, 47] width 59 height 15
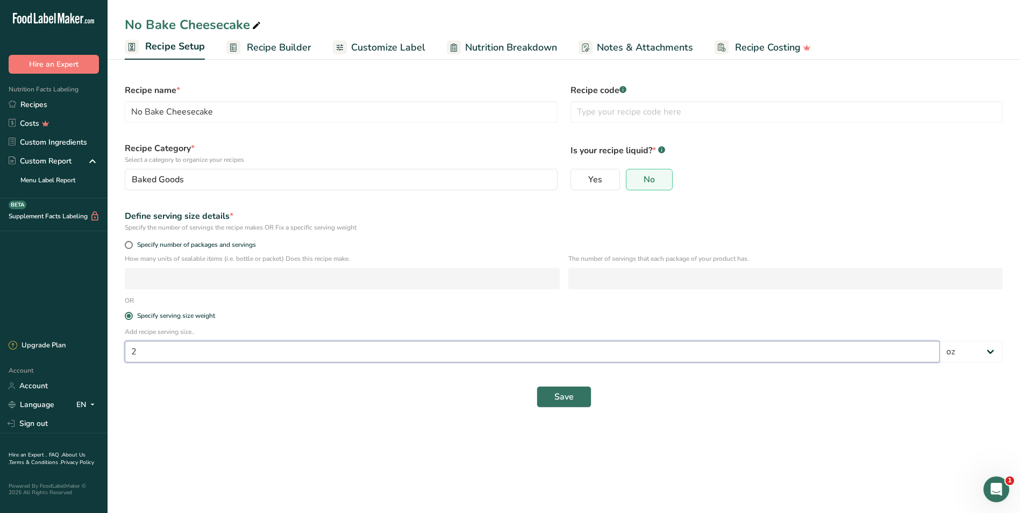
click at [144, 355] on input "2" at bounding box center [532, 352] width 815 height 22
click at [993, 352] on select "Grams kg mg mcg lb oz l mL fl oz tbsp tsp cup qt gallon" at bounding box center [971, 352] width 63 height 22
select select "21"
click at [940, 341] on select "Grams kg mg mcg lb oz l mL fl oz tbsp tsp cup qt gallon" at bounding box center [971, 352] width 63 height 22
select select "22"
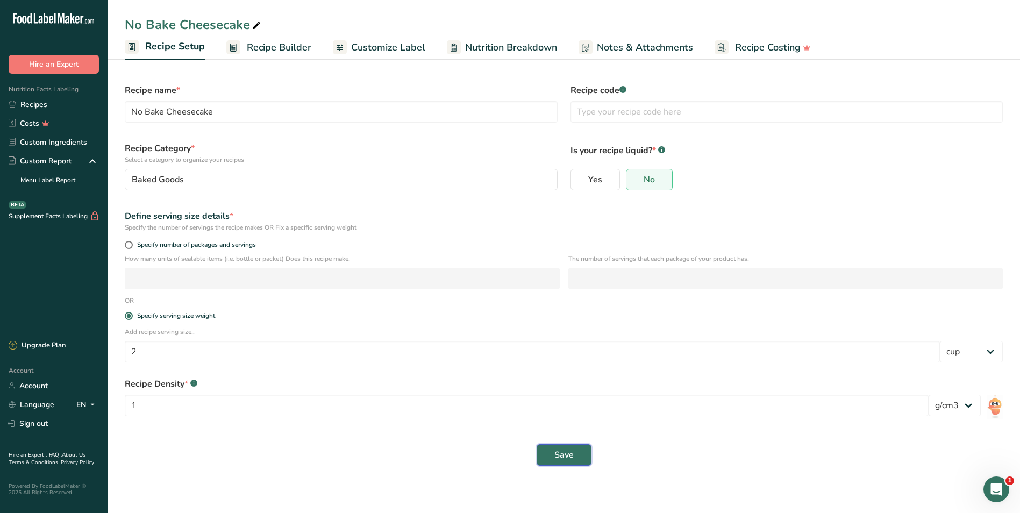
click at [544, 451] on button "Save" at bounding box center [564, 455] width 55 height 22
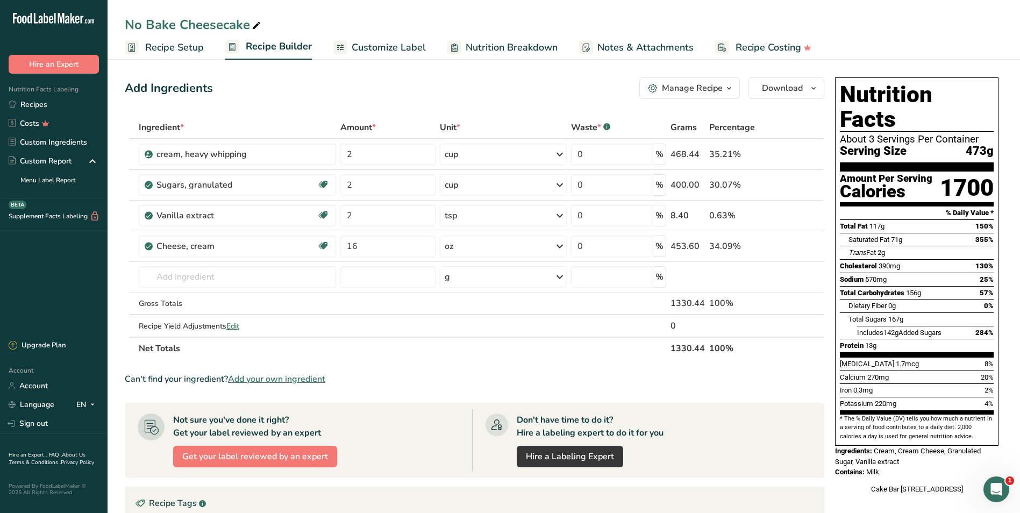
click at [168, 41] on span "Recipe Setup" at bounding box center [174, 47] width 59 height 15
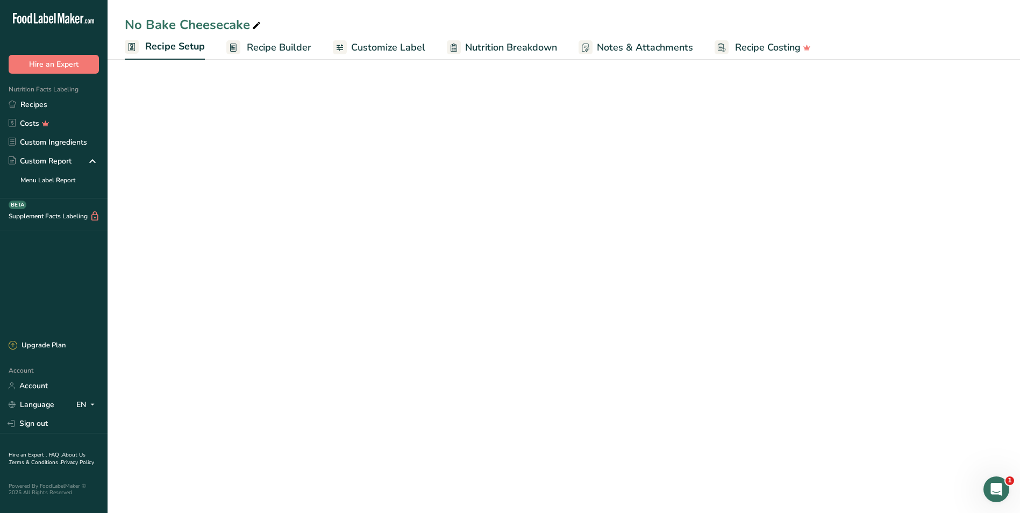
select select "21"
select select "22"
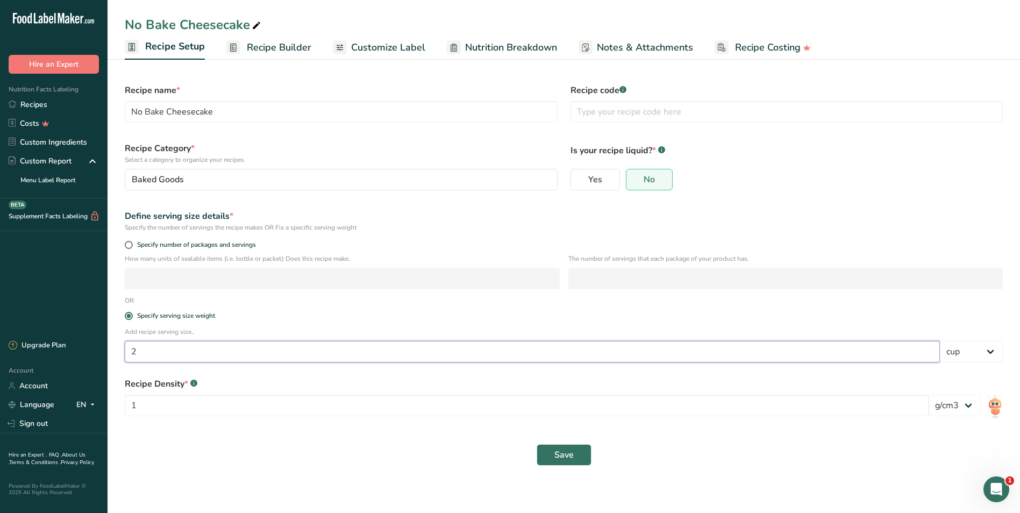
drag, startPoint x: 156, startPoint y: 347, endPoint x: 137, endPoint y: 284, distance: 66.0
click at [95, 348] on div ".a-20{fill:#fff;} Hire an Expert Nutrition Facts Labeling Recipes Costs Custom …" at bounding box center [510, 256] width 1020 height 513
type input "3"
click at [993, 350] on select "Grams kg mg mcg lb oz l mL fl oz tbsp tsp cup qt gallon" at bounding box center [971, 352] width 63 height 22
select select "18"
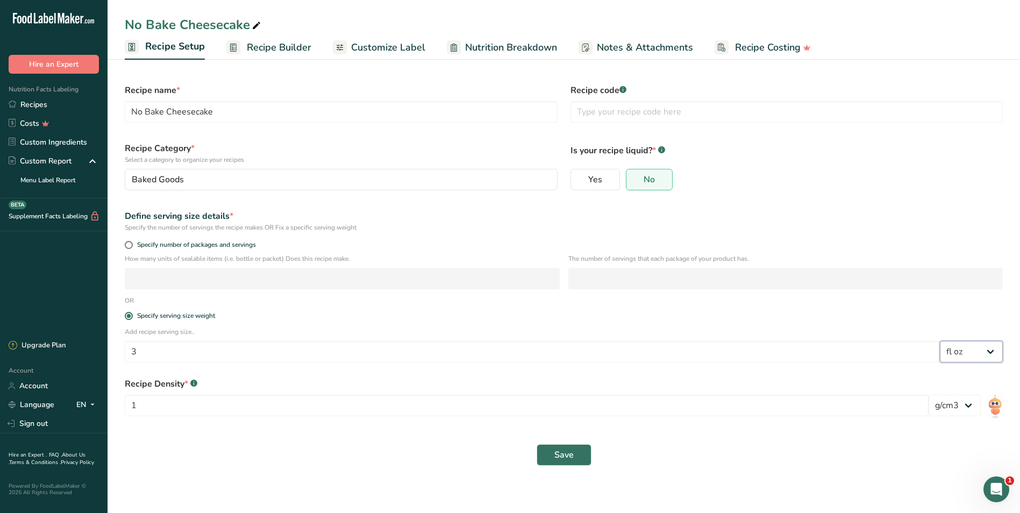
click at [940, 341] on select "Grams kg mg mcg lb oz l mL fl oz tbsp tsp cup qt gallon" at bounding box center [971, 352] width 63 height 22
click at [996, 407] on img at bounding box center [995, 407] width 16 height 24
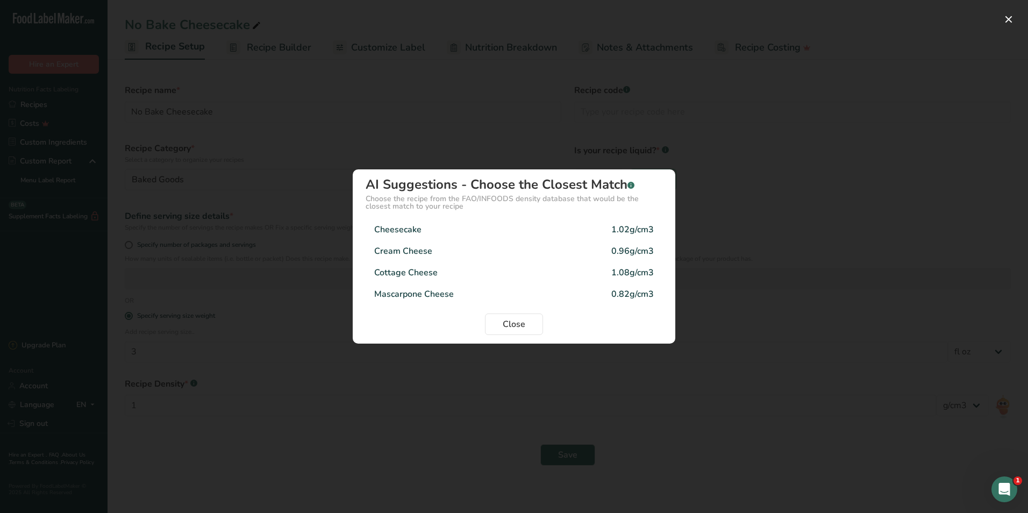
click at [406, 228] on div "Cheesecake" at bounding box center [397, 229] width 47 height 13
type input "1.02"
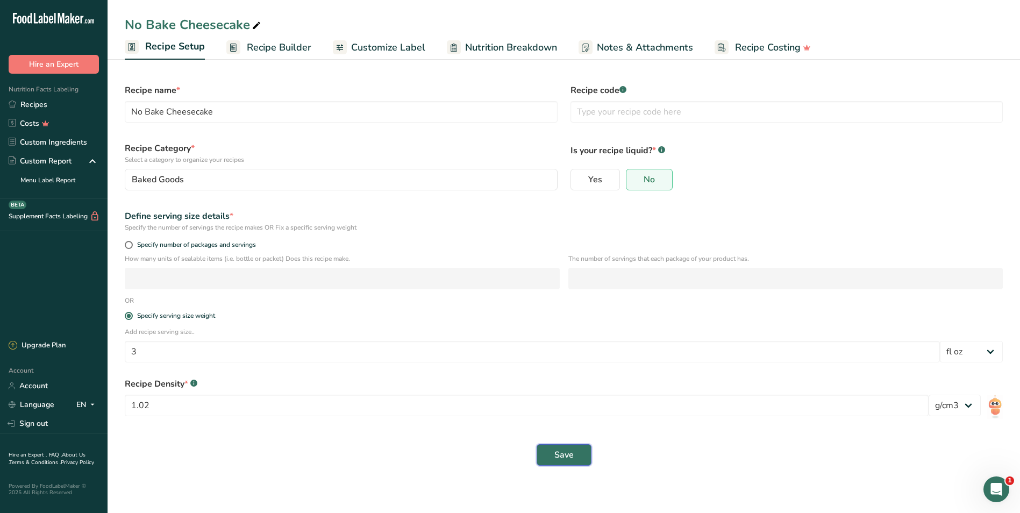
click at [574, 455] on button "Save" at bounding box center [564, 455] width 55 height 22
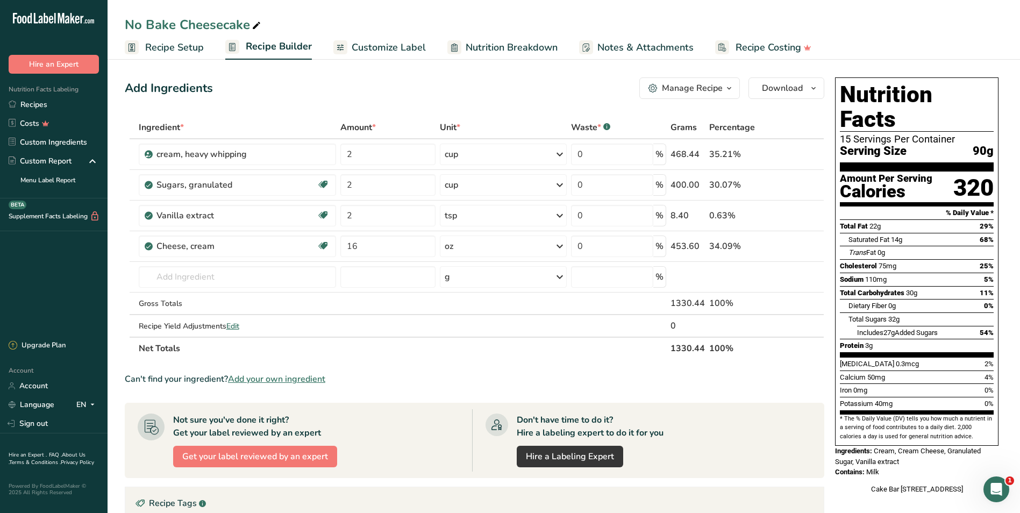
click at [732, 87] on icon "button" at bounding box center [729, 88] width 9 height 13
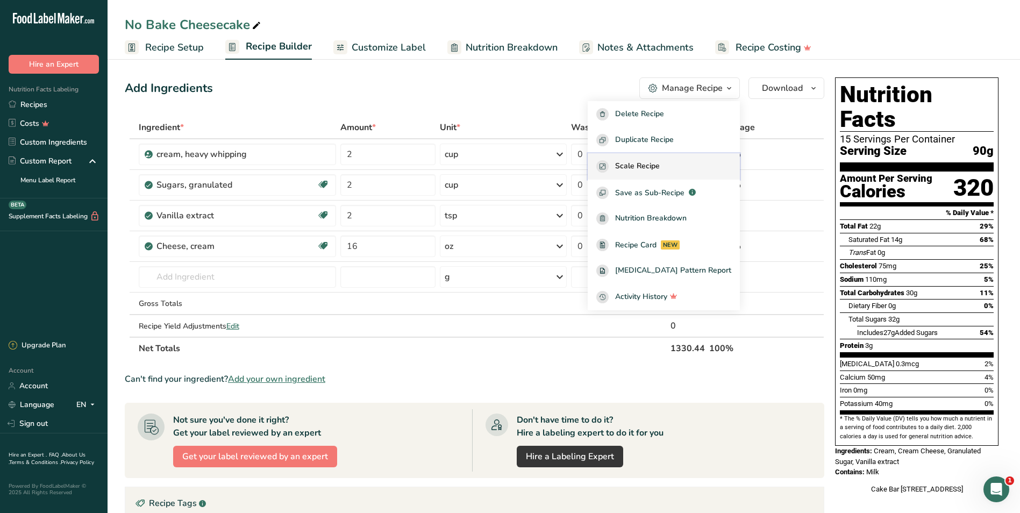
click at [689, 158] on button "Scale Recipe" at bounding box center [664, 166] width 152 height 26
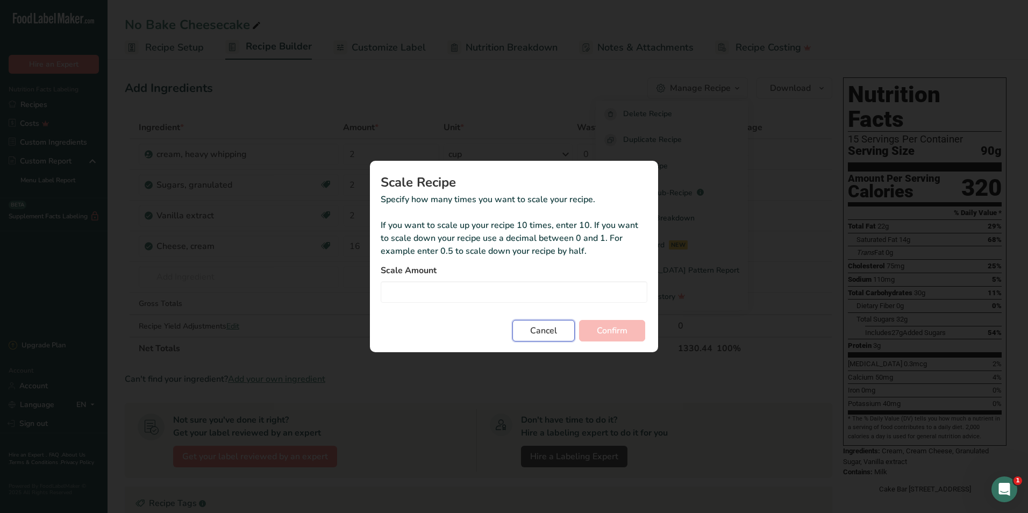
click at [534, 339] on button "Cancel" at bounding box center [543, 331] width 62 height 22
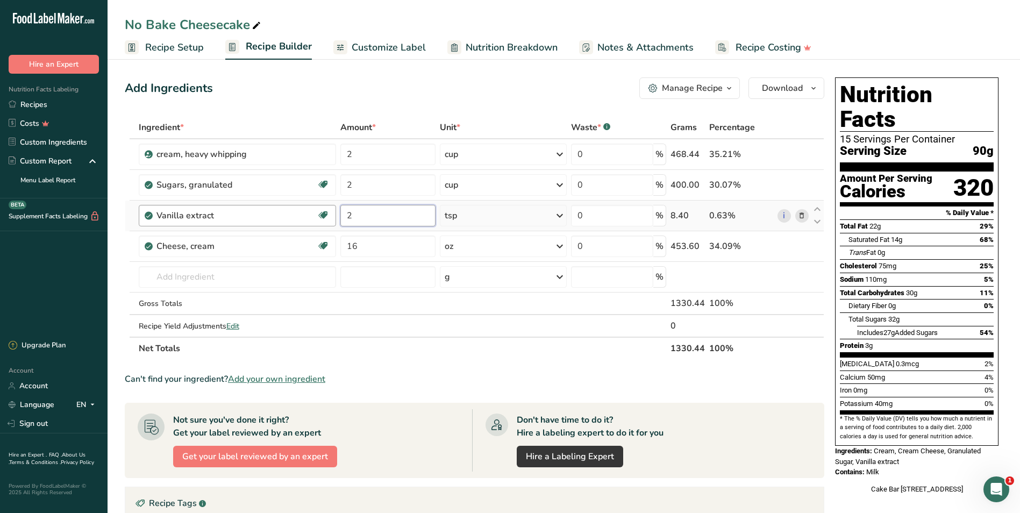
drag, startPoint x: 379, startPoint y: 216, endPoint x: 314, endPoint y: 213, distance: 65.1
click at [314, 213] on tr "Vanilla extract Dairy free Gluten free Vegan Vegetarian Soy free 2 tsp Portions…" at bounding box center [474, 216] width 698 height 31
drag, startPoint x: 391, startPoint y: 215, endPoint x: 319, endPoint y: 212, distance: 72.1
click at [319, 212] on tr "Vanilla extract Dairy free Gluten free Vegan Vegetarian Soy free 0.34 tsp Porti…" at bounding box center [474, 216] width 698 height 31
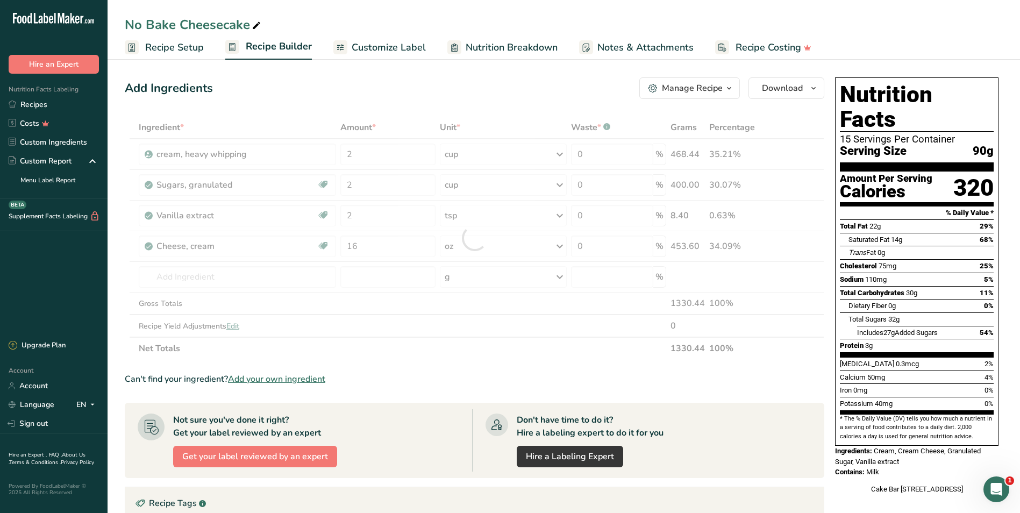
click at [324, 88] on div "Add Ingredients Manage Recipe Delete Recipe Duplicate Recipe Scale Recipe Save …" at bounding box center [474, 88] width 699 height 22
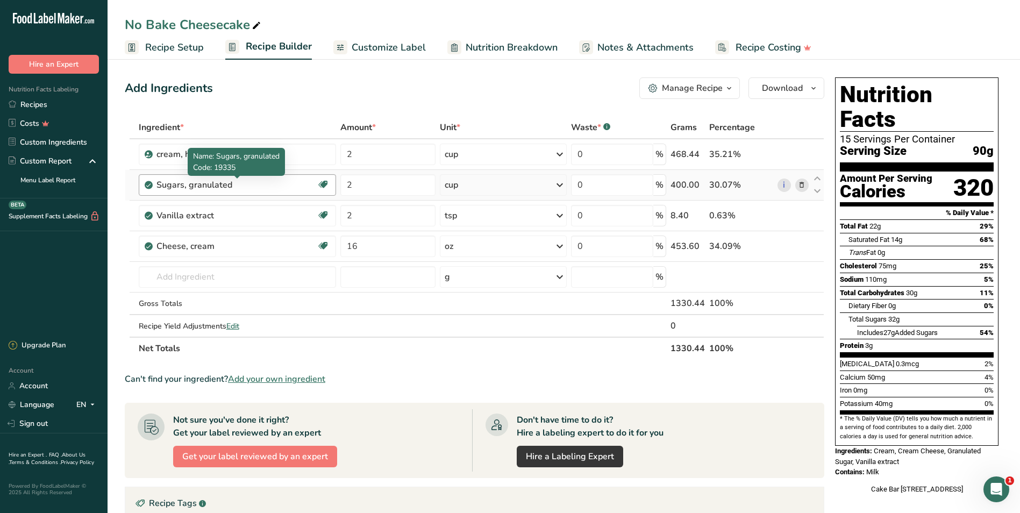
click at [187, 188] on div "Sugars, granulated" at bounding box center [223, 184] width 134 height 13
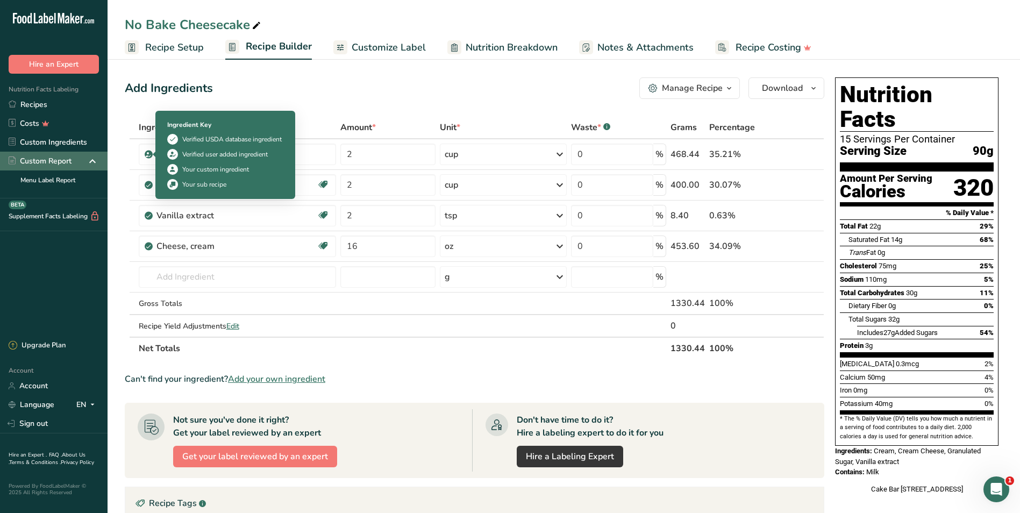
drag, startPoint x: 245, startPoint y: 183, endPoint x: 87, endPoint y: 157, distance: 160.7
click at [87, 157] on div ".a-20{fill:#fff;} Hire an Expert Nutrition Facts Labeling Recipes Costs Custom …" at bounding box center [510, 374] width 1020 height 748
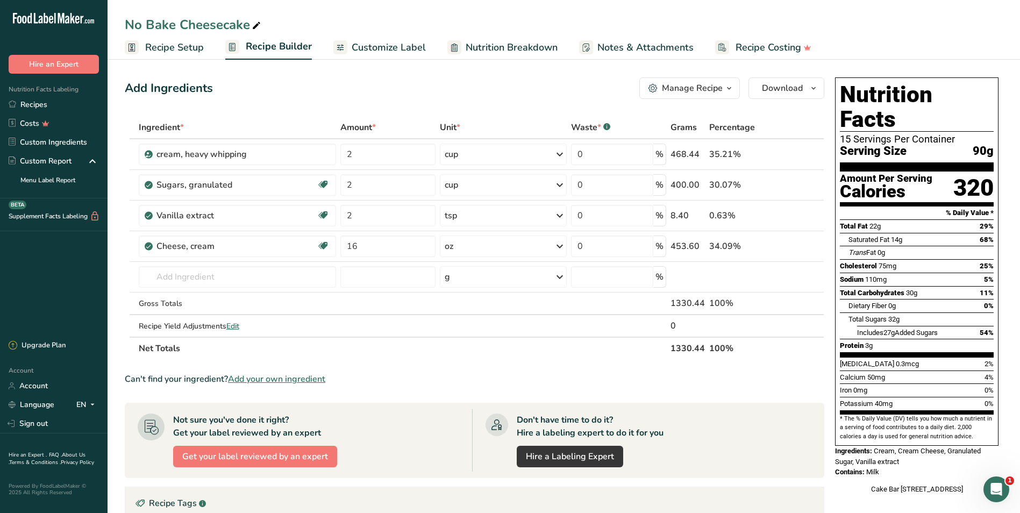
click at [360, 419] on div "Not sure you've done it right? Get your label reviewed by an expert Get your la…" at bounding box center [305, 440] width 334 height 62
click at [240, 187] on div "Sugars, granulated" at bounding box center [223, 184] width 134 height 13
click at [225, 185] on div "Sugars, granulated" at bounding box center [223, 184] width 134 height 13
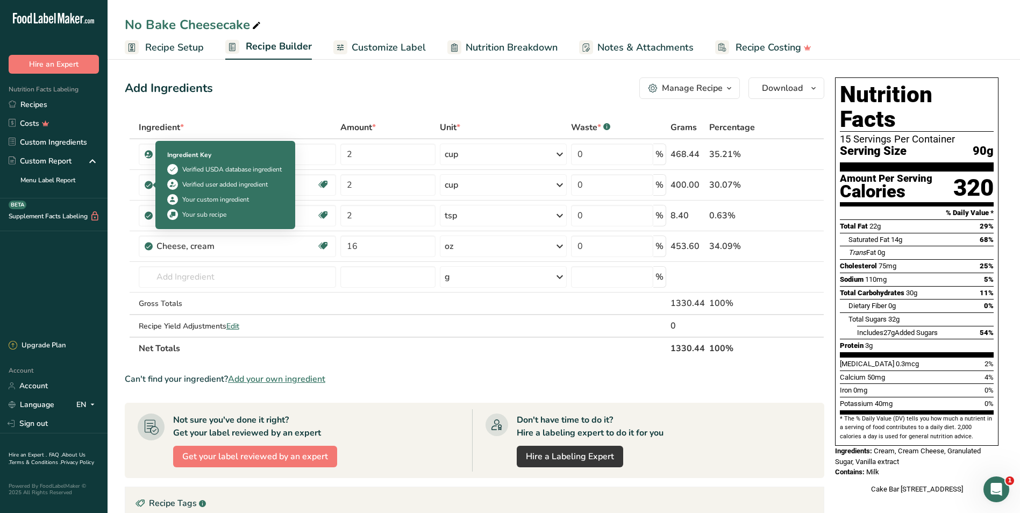
drag, startPoint x: 230, startPoint y: 181, endPoint x: 165, endPoint y: 181, distance: 65.1
click at [165, 181] on body ".a-20{fill:#fff;} Hire an Expert Nutrition Facts Labeling Recipes Costs Custom …" at bounding box center [510, 374] width 1020 height 748
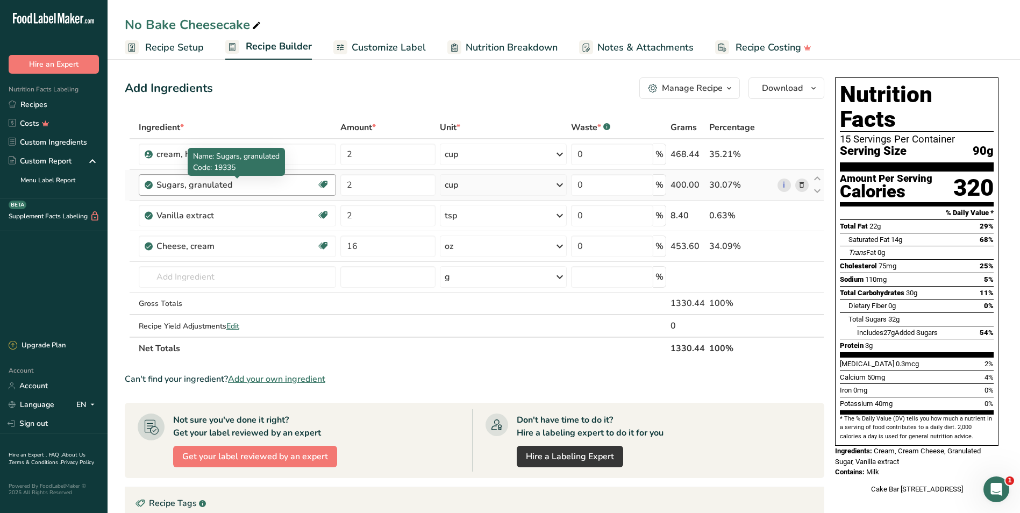
drag, startPoint x: 165, startPoint y: 181, endPoint x: 235, endPoint y: 182, distance: 70.4
click at [235, 182] on div "Sugars, granulated" at bounding box center [223, 184] width 134 height 13
click at [231, 184] on div "Sugars, granulated" at bounding box center [223, 184] width 134 height 13
drag, startPoint x: 230, startPoint y: 184, endPoint x: 189, endPoint y: 185, distance: 40.9
click at [189, 185] on div "Sugars, granulated" at bounding box center [223, 184] width 134 height 13
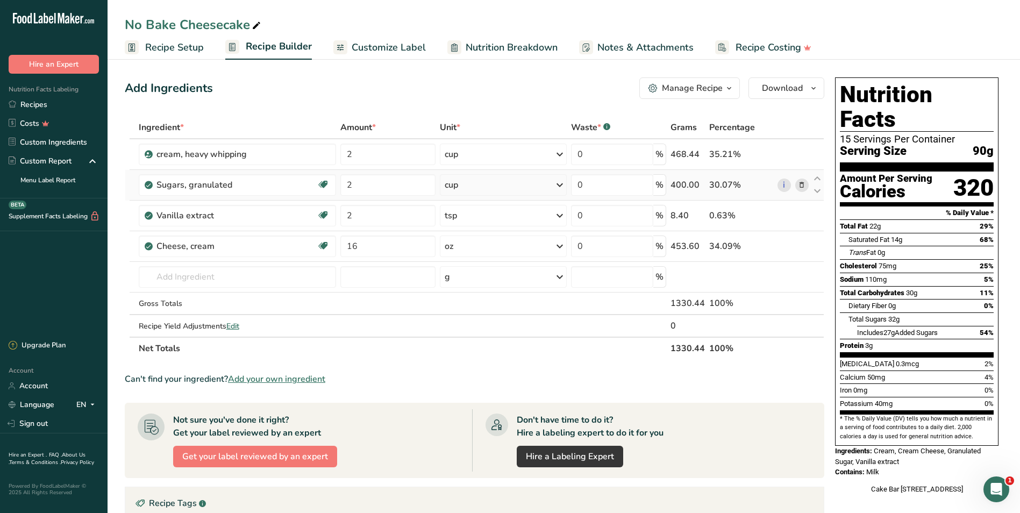
click at [801, 185] on icon at bounding box center [802, 185] width 8 height 11
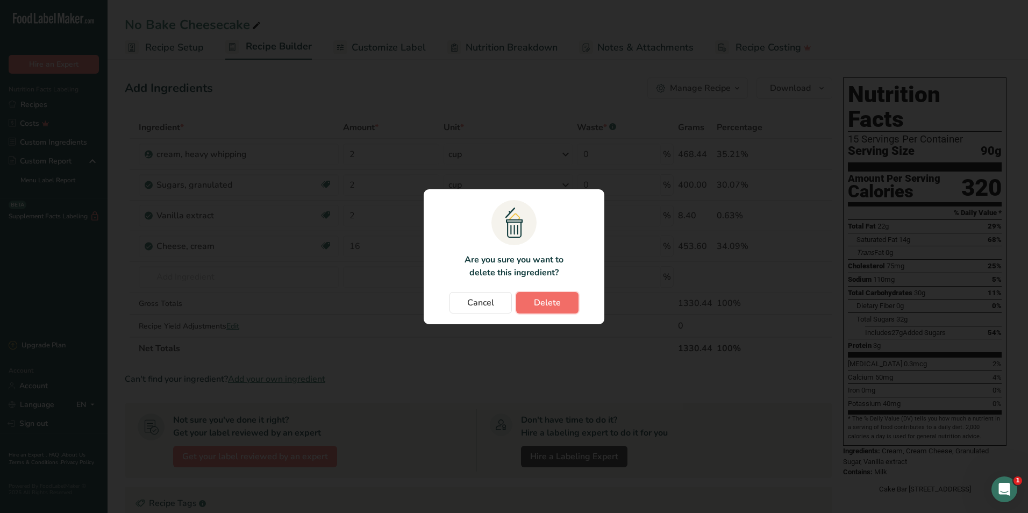
click at [537, 303] on span "Delete" at bounding box center [547, 302] width 27 height 13
type input "16"
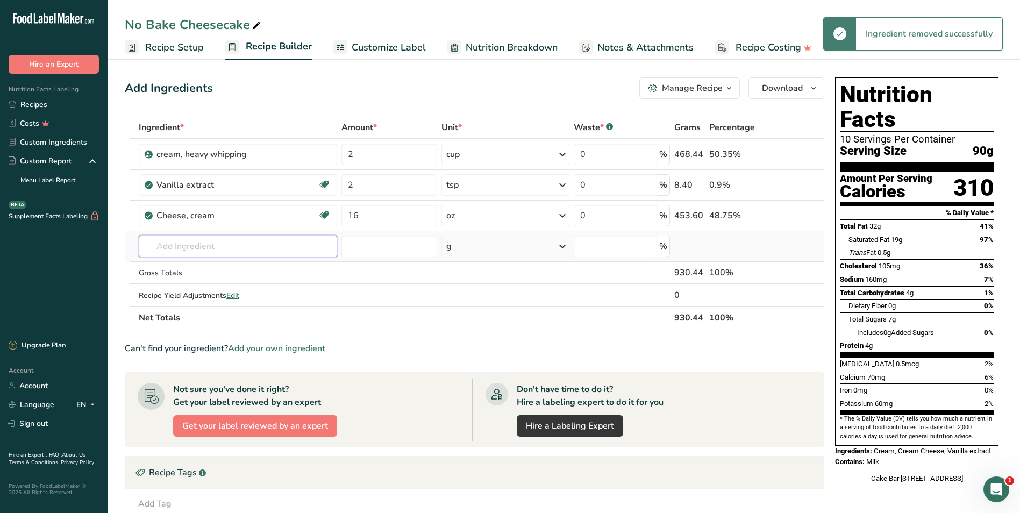
click at [221, 245] on input "text" at bounding box center [238, 246] width 199 height 22
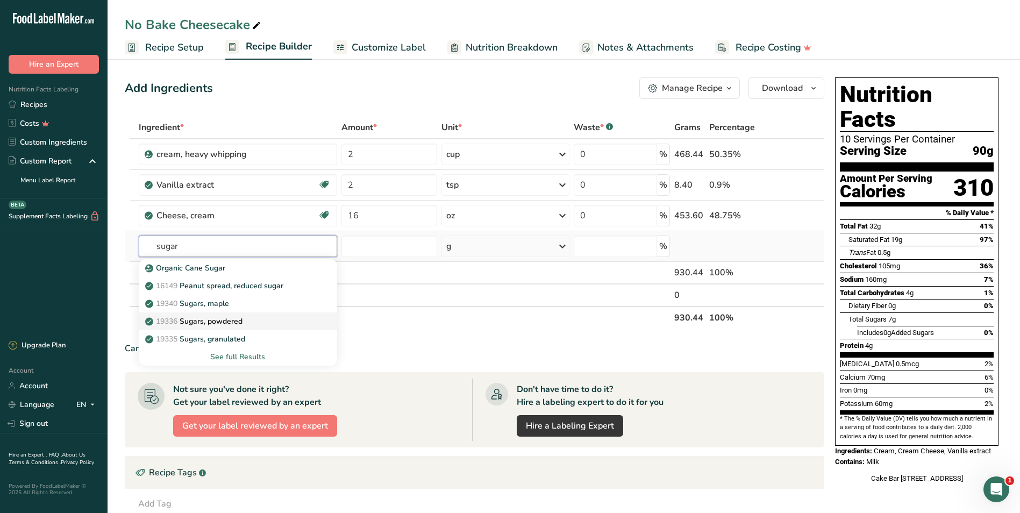
type input "sugar"
click at [227, 319] on p "19336 Sugars, powdered" at bounding box center [194, 321] width 95 height 11
type input "Sugars, powdered"
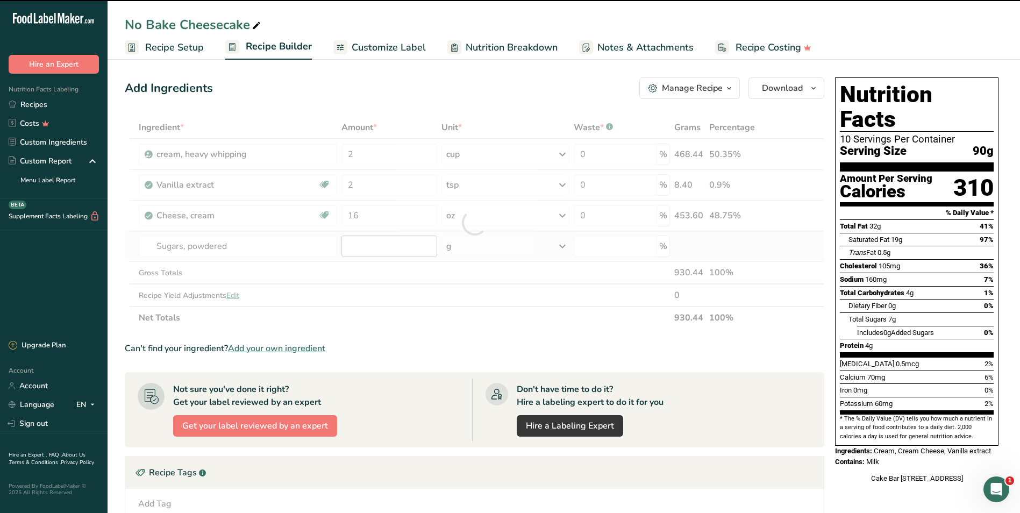
type input "0"
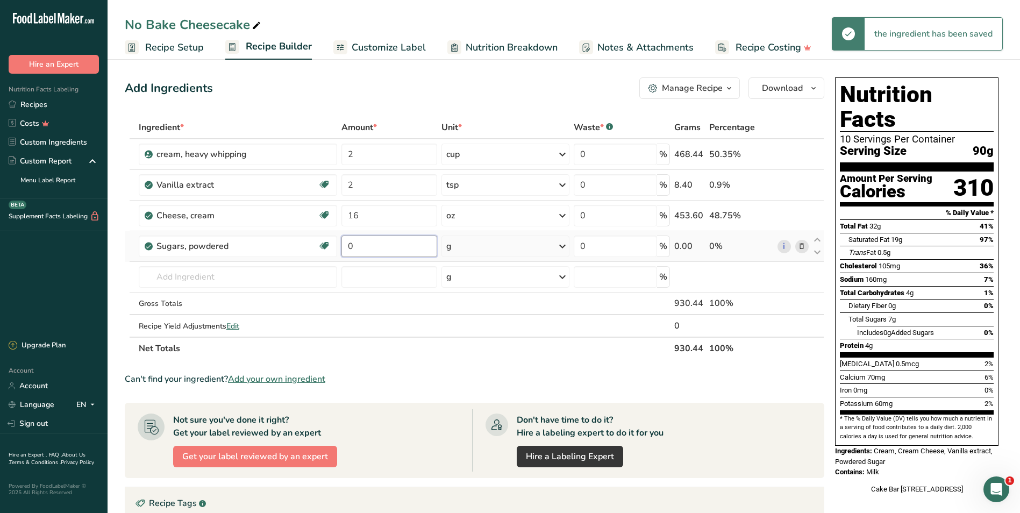
drag, startPoint x: 368, startPoint y: 245, endPoint x: 344, endPoint y: 242, distance: 24.3
click at [344, 242] on input "0" at bounding box center [389, 246] width 96 height 22
type input "2"
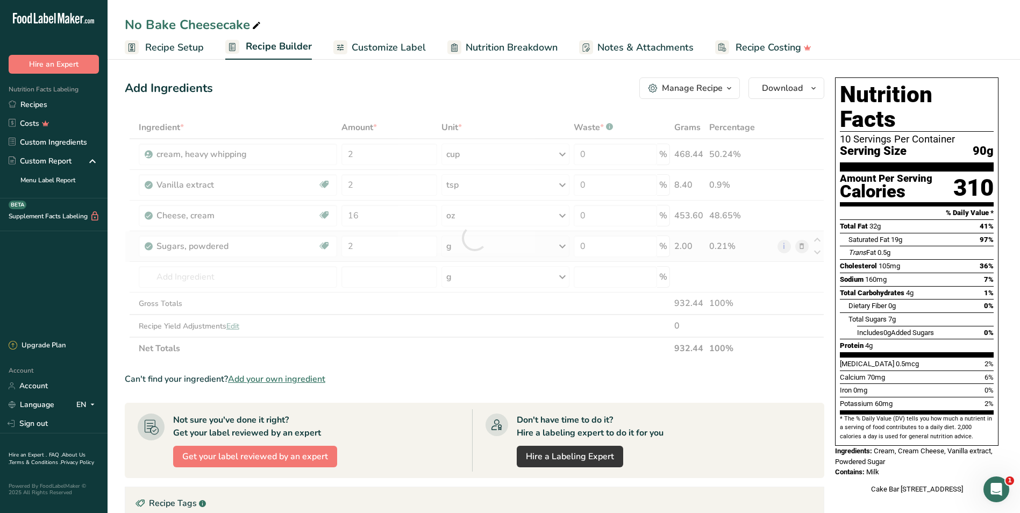
click at [561, 249] on div "Ingredient * Amount * Unit * Waste * .a-a{fill:#347362;}.b-a{fill:#fff;} Grams …" at bounding box center [474, 238] width 699 height 244
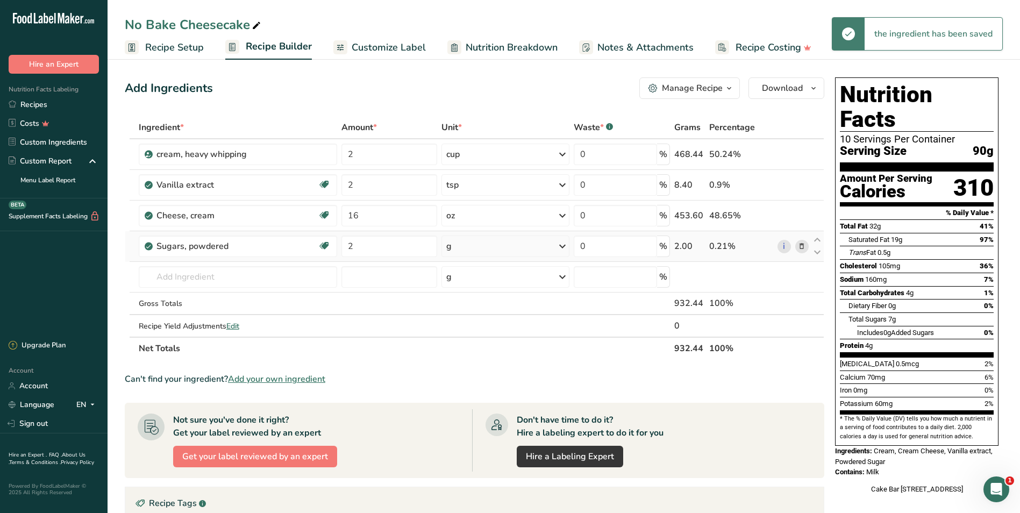
click at [561, 249] on icon at bounding box center [562, 246] width 13 height 19
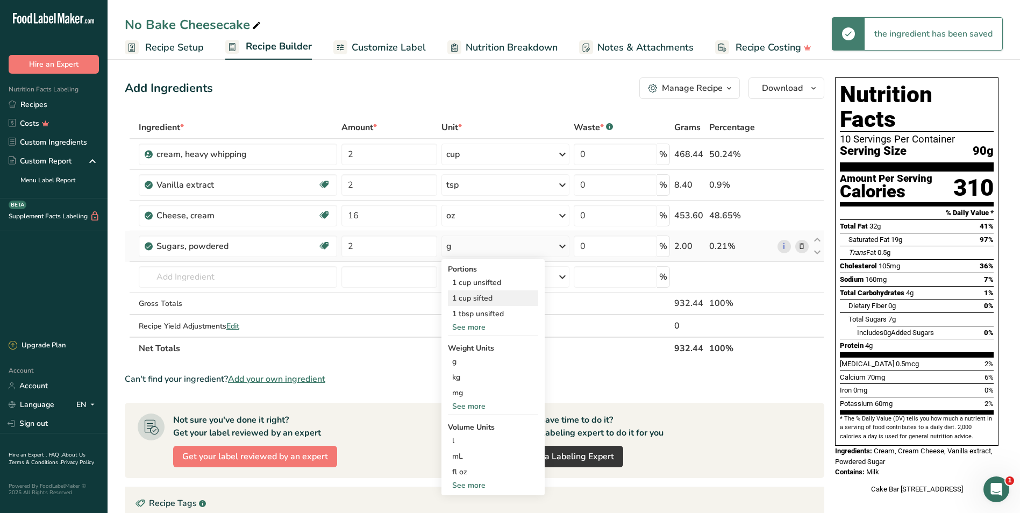
click at [506, 305] on div "1 cup sifted" at bounding box center [493, 298] width 90 height 16
